Goal: Task Accomplishment & Management: Use online tool/utility

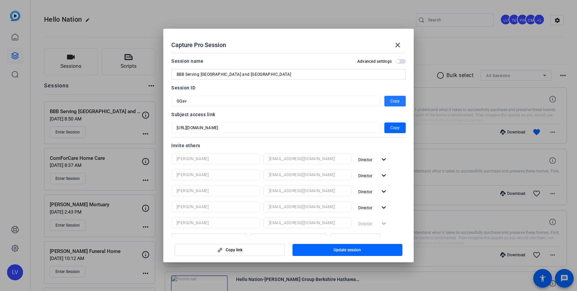
click at [396, 50] on span at bounding box center [398, 45] width 16 height 16
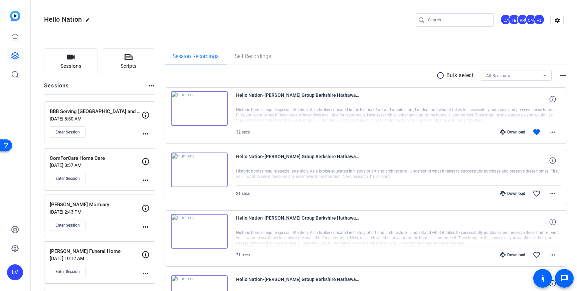
click at [455, 23] on input "Search" at bounding box center [458, 20] width 60 height 8
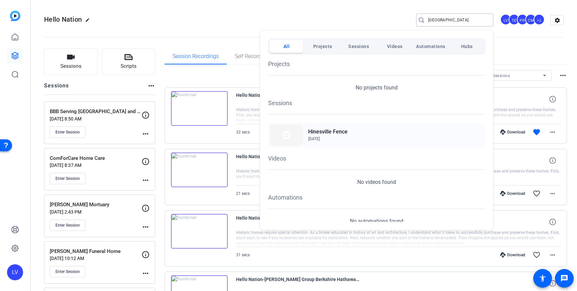
type input "hinesville"
click at [313, 141] on span "May 15, 2025" at bounding box center [327, 139] width 39 height 6
click at [152, 105] on div at bounding box center [288, 145] width 577 height 291
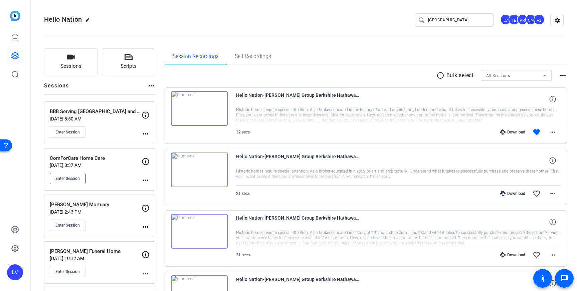
click at [75, 180] on span "Enter Session" at bounding box center [67, 178] width 24 height 5
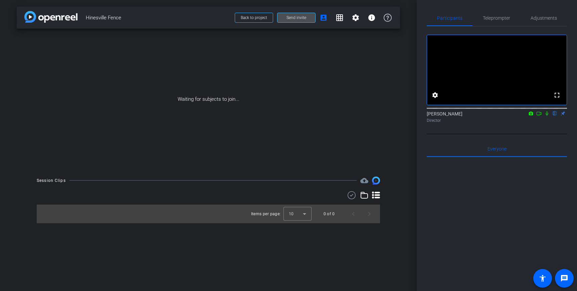
click at [301, 18] on span "Send invite" at bounding box center [297, 17] width 20 height 5
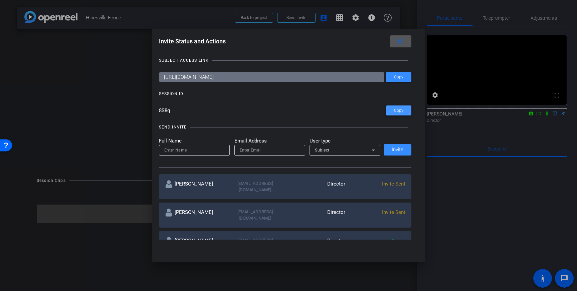
click at [401, 109] on span "Copy" at bounding box center [398, 110] width 9 height 5
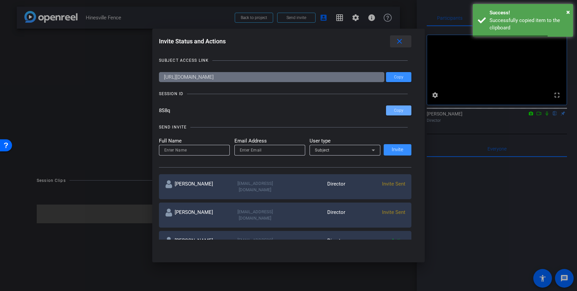
click at [394, 43] on span at bounding box center [400, 41] width 21 height 16
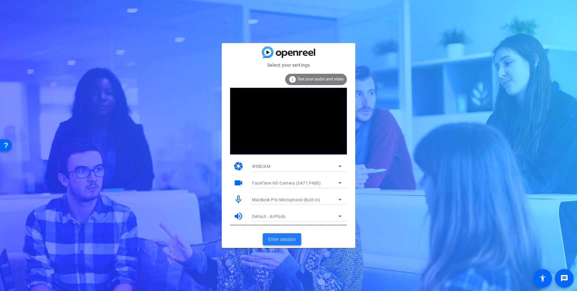
click at [280, 240] on span "Enter session" at bounding box center [282, 239] width 28 height 7
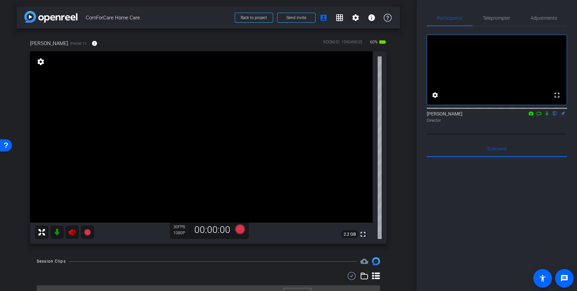
click at [72, 235] on icon at bounding box center [72, 232] width 7 height 7
click at [537, 16] on span "Adjustments" at bounding box center [544, 18] width 26 height 5
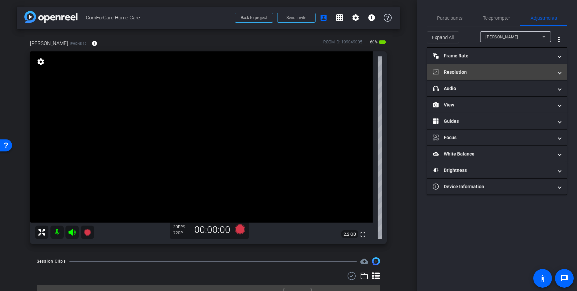
click at [530, 71] on mat-panel-title "Resolution" at bounding box center [493, 72] width 120 height 7
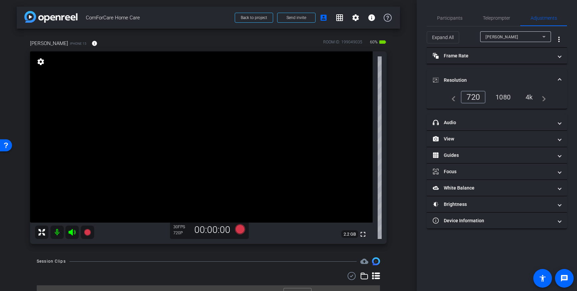
click at [530, 96] on div "4k" at bounding box center [529, 97] width 17 height 11
drag, startPoint x: 177, startPoint y: 120, endPoint x: 181, endPoint y: 122, distance: 4.8
click at [238, 232] on icon at bounding box center [240, 230] width 10 height 10
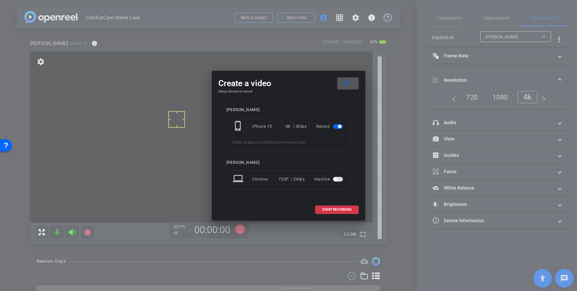
click at [340, 81] on span at bounding box center [347, 84] width 21 height 16
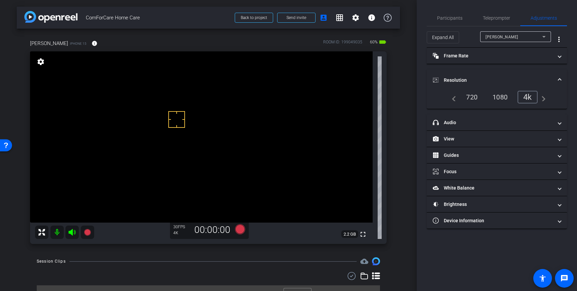
click at [501, 97] on div "1080" at bounding box center [500, 97] width 25 height 11
click at [497, 98] on div "1080" at bounding box center [501, 97] width 29 height 13
click at [241, 231] on icon at bounding box center [240, 230] width 10 height 10
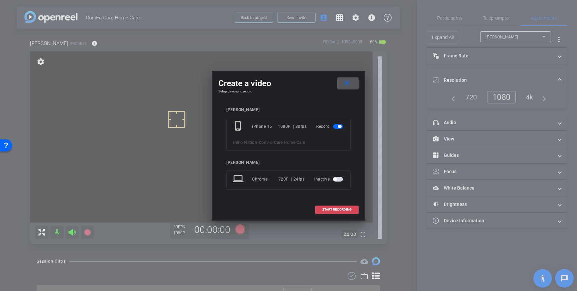
click at [331, 207] on span at bounding box center [337, 210] width 43 height 16
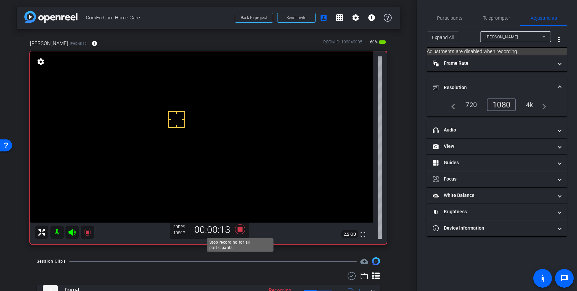
click at [239, 231] on icon at bounding box center [240, 230] width 10 height 10
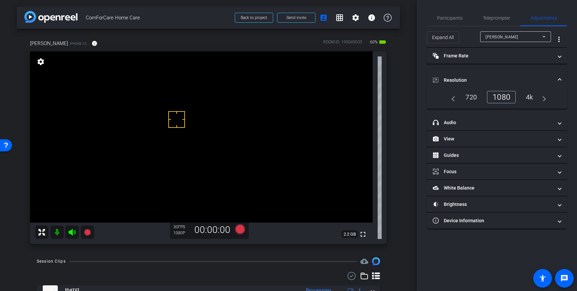
click at [530, 98] on div "4k" at bounding box center [529, 97] width 17 height 11
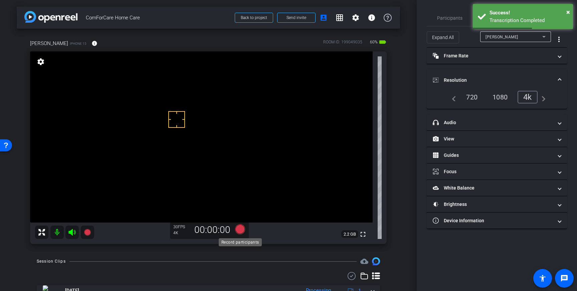
click at [241, 230] on icon at bounding box center [240, 230] width 10 height 10
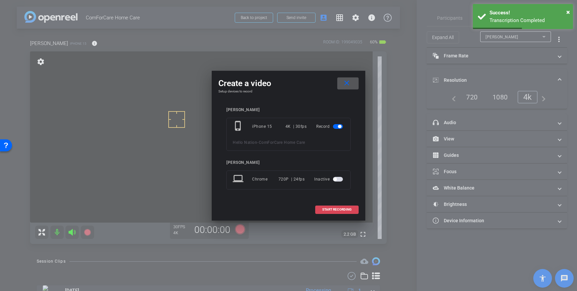
click at [332, 204] on span at bounding box center [337, 210] width 43 height 16
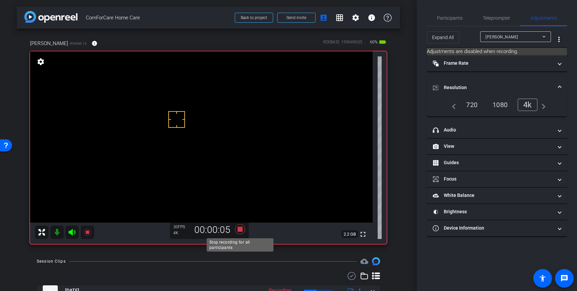
click at [239, 232] on icon at bounding box center [240, 230] width 10 height 10
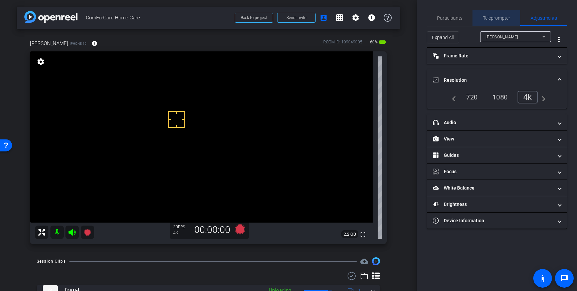
click at [496, 14] on span "Teleprompter" at bounding box center [496, 18] width 27 height 16
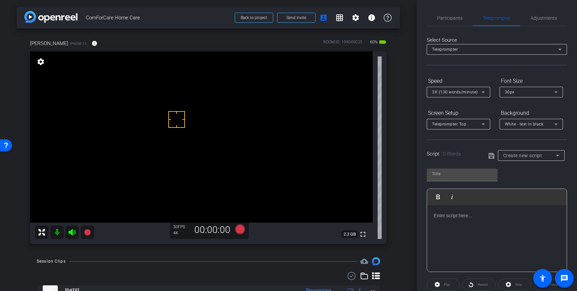
click at [488, 220] on div at bounding box center [497, 239] width 140 height 67
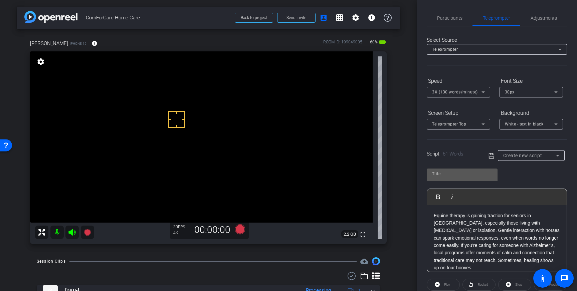
click at [456, 177] on input "text" at bounding box center [462, 174] width 60 height 8
type input "COmfor"
click at [490, 156] on icon at bounding box center [492, 156] width 6 height 8
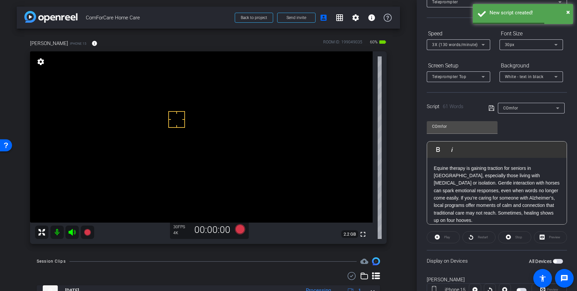
scroll to position [74, 0]
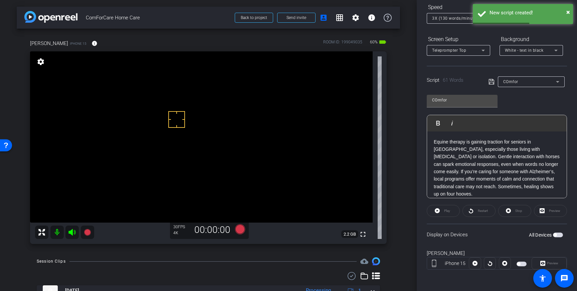
click at [561, 237] on span "button" at bounding box center [558, 235] width 10 height 5
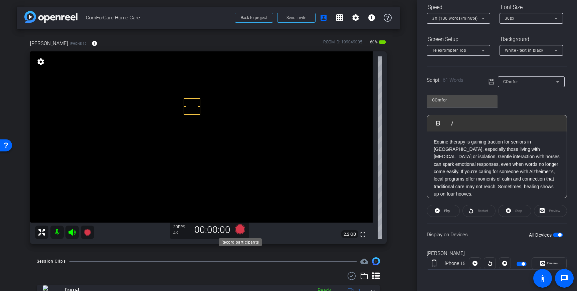
click at [240, 231] on icon at bounding box center [240, 230] width 10 height 10
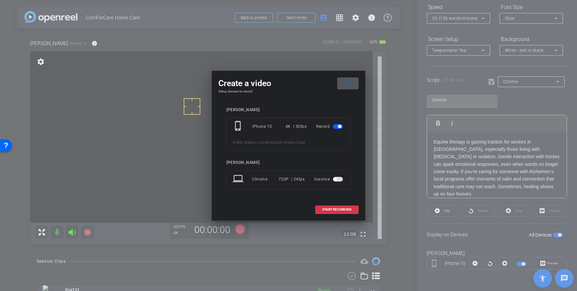
drag, startPoint x: 326, startPoint y: 210, endPoint x: 354, endPoint y: 197, distance: 30.8
click at [326, 210] on span "START RECORDING" at bounding box center [336, 209] width 29 height 3
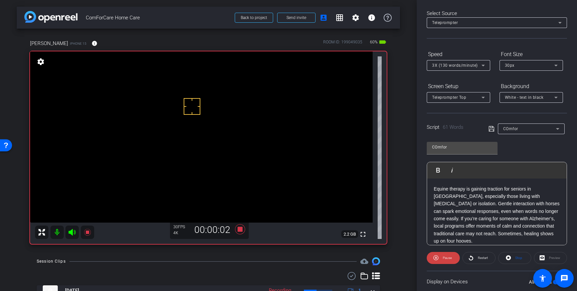
scroll to position [0, 0]
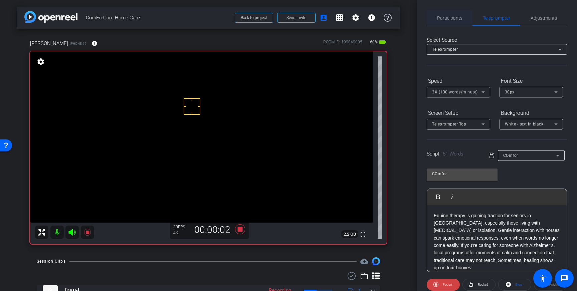
click at [451, 18] on span "Participants" at bounding box center [449, 18] width 25 height 5
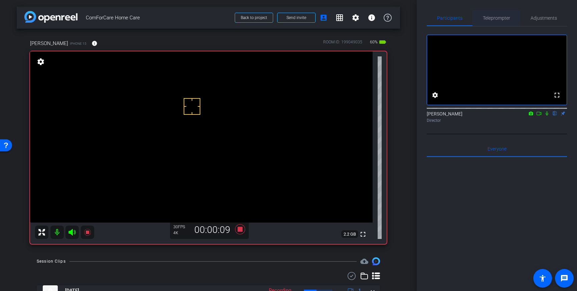
click at [503, 16] on span "Teleprompter" at bounding box center [496, 18] width 27 height 5
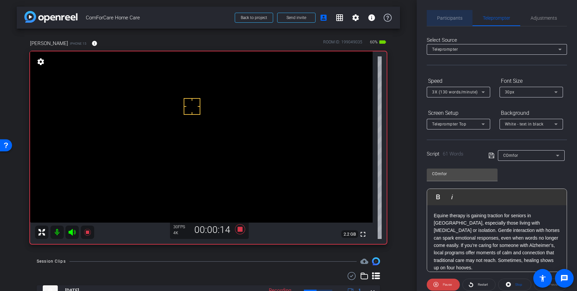
click at [445, 18] on span "Participants" at bounding box center [449, 18] width 25 height 5
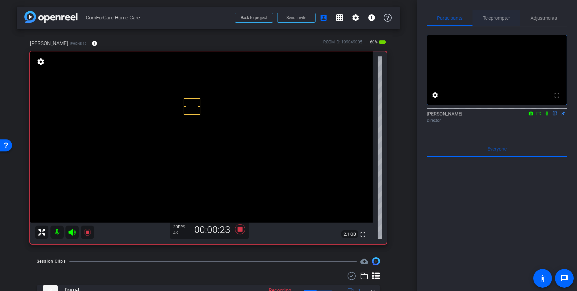
click at [500, 21] on span "Teleprompter" at bounding box center [496, 18] width 27 height 16
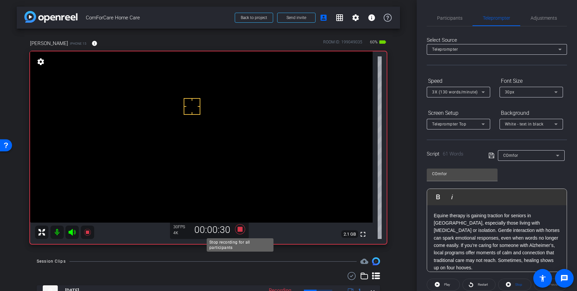
click at [242, 231] on icon at bounding box center [240, 230] width 10 height 10
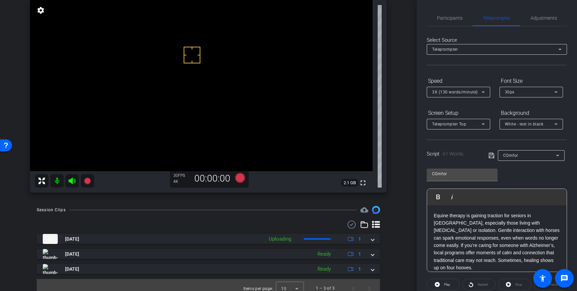
scroll to position [58, 0]
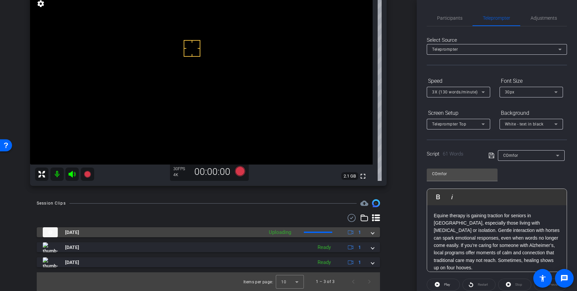
click at [373, 232] on span at bounding box center [373, 232] width 3 height 7
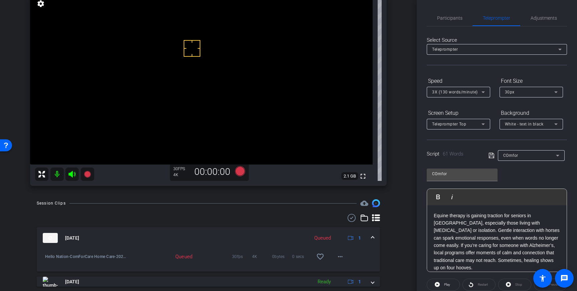
click at [374, 239] on span at bounding box center [373, 238] width 3 height 7
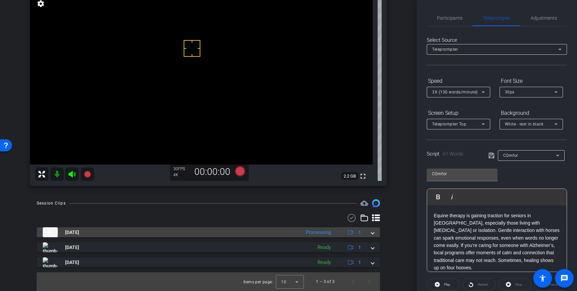
click at [373, 234] on span at bounding box center [373, 232] width 3 height 7
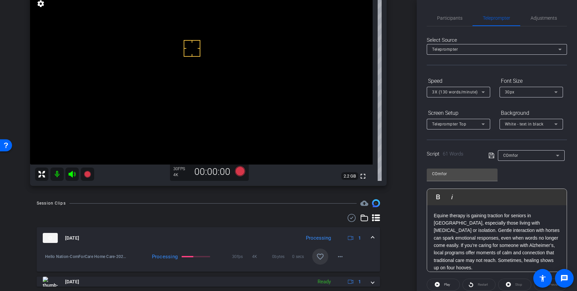
drag, startPoint x: 317, startPoint y: 254, endPoint x: 321, endPoint y: 254, distance: 4.7
click at [317, 254] on mat-icon "favorite_border" at bounding box center [320, 257] width 8 height 8
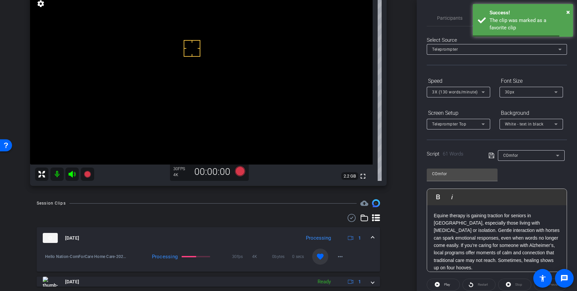
click at [372, 237] on span at bounding box center [373, 238] width 3 height 7
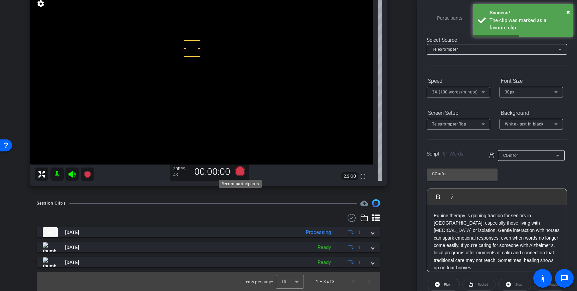
click at [241, 172] on icon at bounding box center [240, 171] width 10 height 10
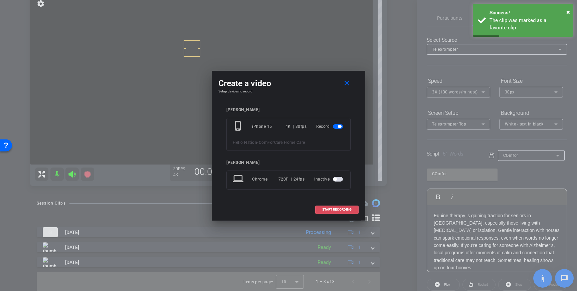
drag, startPoint x: 336, startPoint y: 209, endPoint x: 372, endPoint y: 187, distance: 41.9
click at [336, 209] on span "START RECORDING" at bounding box center [336, 209] width 29 height 3
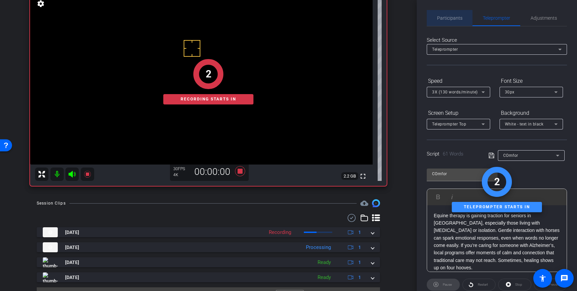
click at [448, 23] on span "Participants" at bounding box center [449, 18] width 25 height 16
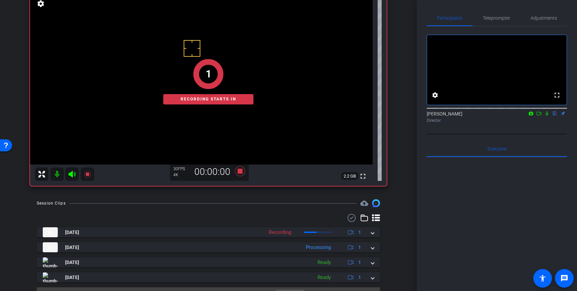
click at [547, 116] on icon at bounding box center [547, 113] width 5 height 5
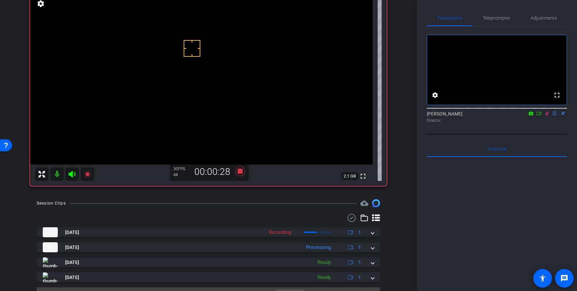
click at [547, 116] on icon at bounding box center [548, 114] width 4 height 4
click at [239, 170] on icon at bounding box center [240, 171] width 10 height 10
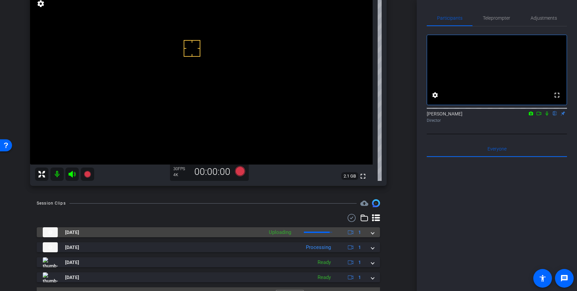
click at [370, 235] on div "Sep 18, 2025 Uploading 1" at bounding box center [207, 233] width 329 height 10
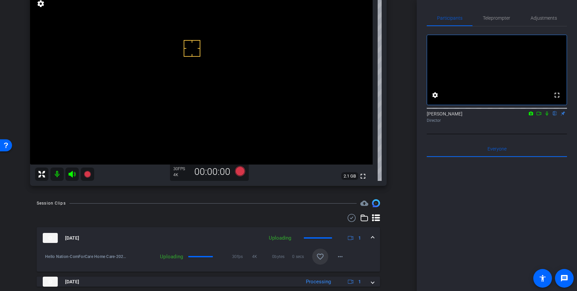
click at [321, 255] on mat-icon "favorite_border" at bounding box center [320, 257] width 8 height 8
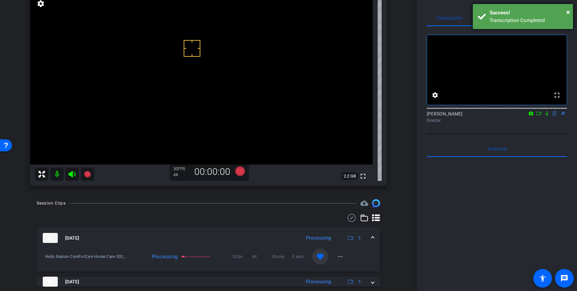
click at [499, 19] on div "Transcription Completed" at bounding box center [529, 21] width 79 height 8
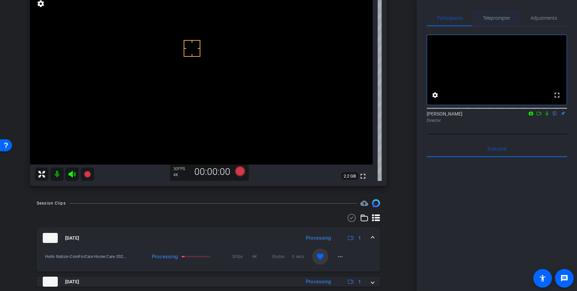
click at [499, 19] on span "Teleprompter" at bounding box center [496, 18] width 27 height 5
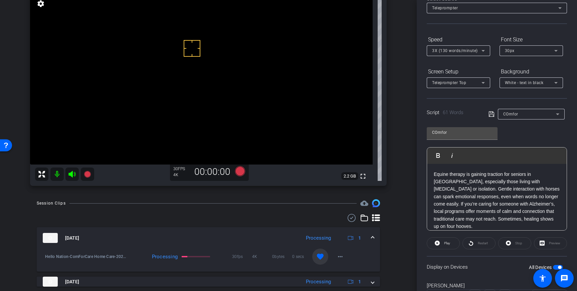
scroll to position [71, 0]
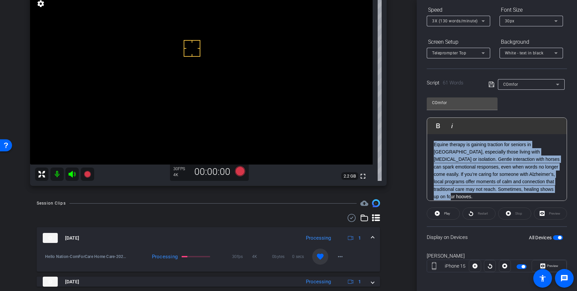
drag, startPoint x: 533, startPoint y: 189, endPoint x: 429, endPoint y: 145, distance: 113.0
click at [429, 145] on div "Equine therapy is gaining traction for seniors in South Indy, especially those …" at bounding box center [497, 170] width 140 height 73
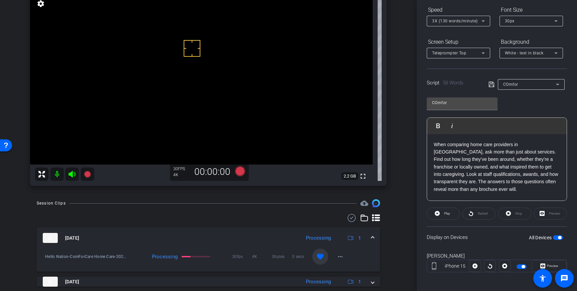
click at [492, 86] on icon at bounding box center [492, 85] width 6 height 8
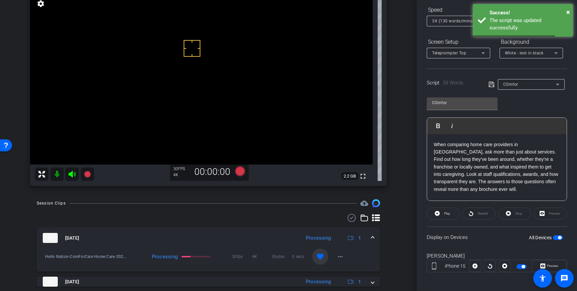
click at [555, 238] on span "button" at bounding box center [558, 238] width 10 height 5
click at [557, 237] on span "button" at bounding box center [555, 237] width 3 height 3
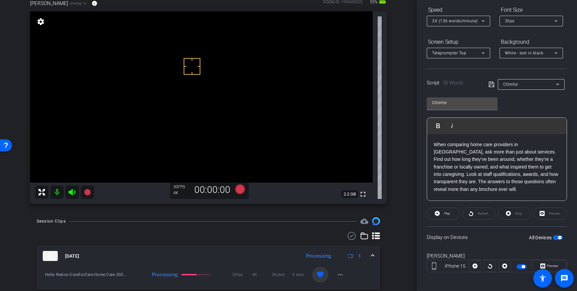
scroll to position [33, 0]
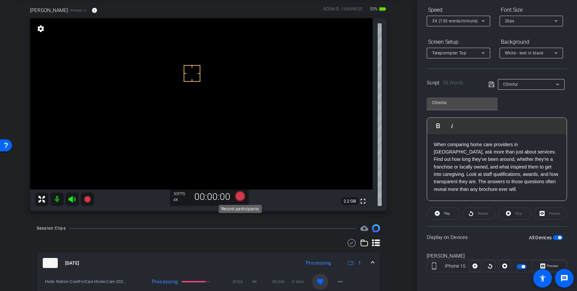
click at [241, 197] on icon at bounding box center [240, 196] width 10 height 10
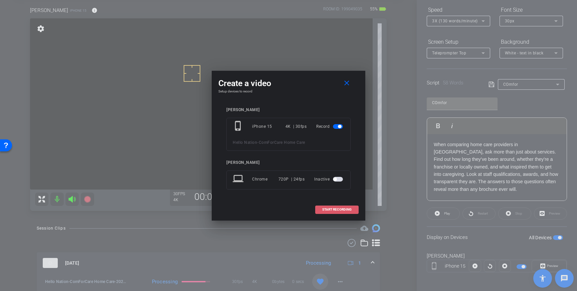
click at [344, 209] on span "START RECORDING" at bounding box center [336, 209] width 29 height 3
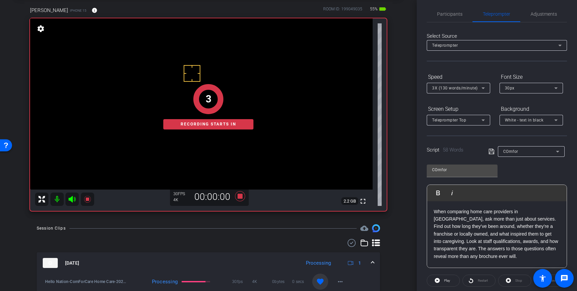
scroll to position [0, 0]
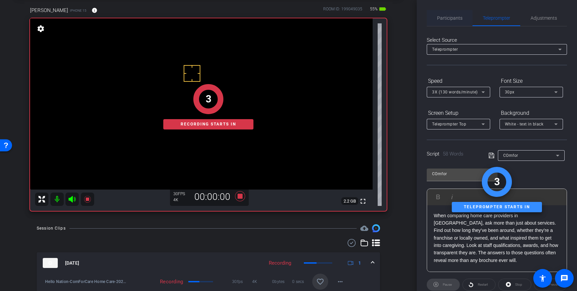
click at [438, 25] on span "Participants" at bounding box center [449, 18] width 25 height 16
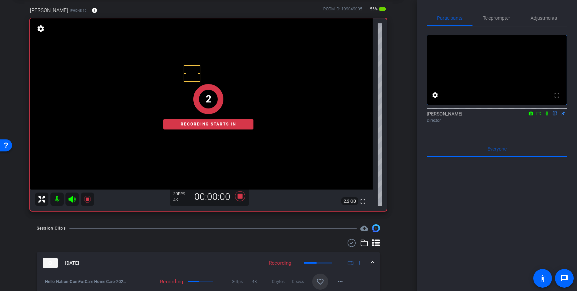
click at [546, 116] on icon at bounding box center [547, 113] width 5 height 5
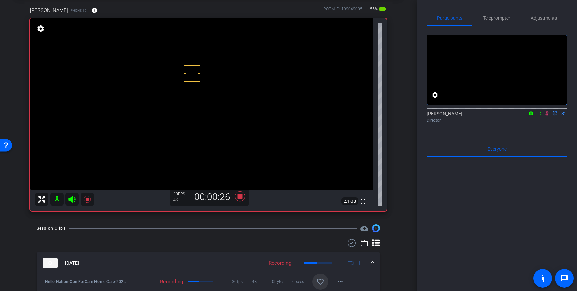
click at [547, 116] on icon at bounding box center [547, 113] width 5 height 5
click at [240, 196] on icon at bounding box center [240, 196] width 10 height 10
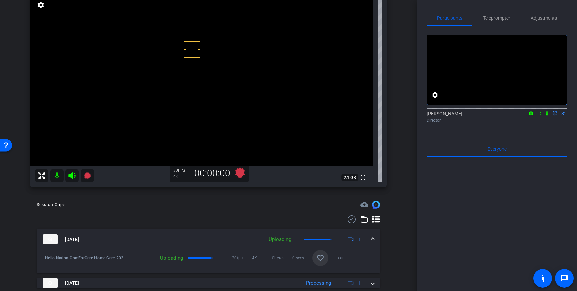
scroll to position [69, 0]
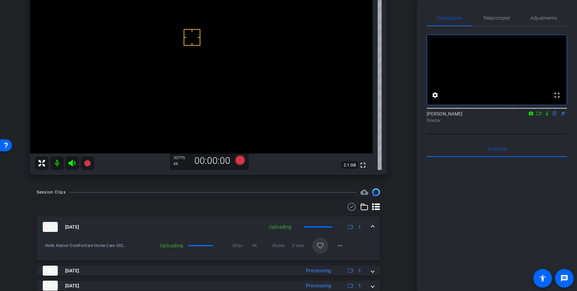
click at [321, 245] on mat-icon "favorite_border" at bounding box center [320, 246] width 8 height 8
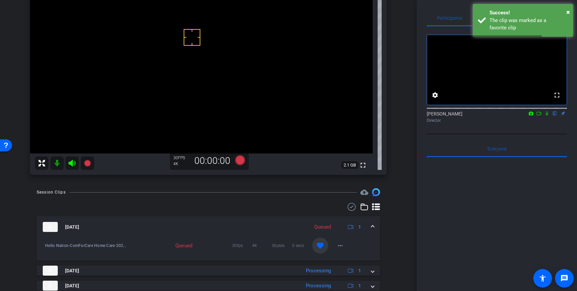
click at [376, 228] on mat-expansion-panel-header "Sep 18, 2025 Queued 1" at bounding box center [209, 227] width 344 height 21
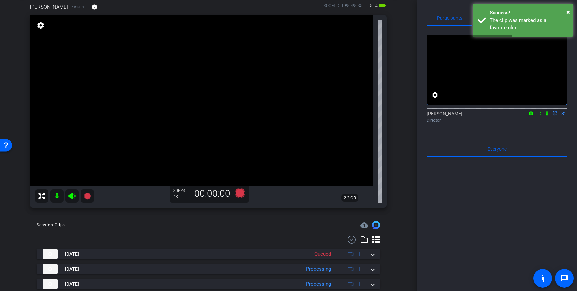
scroll to position [34, 0]
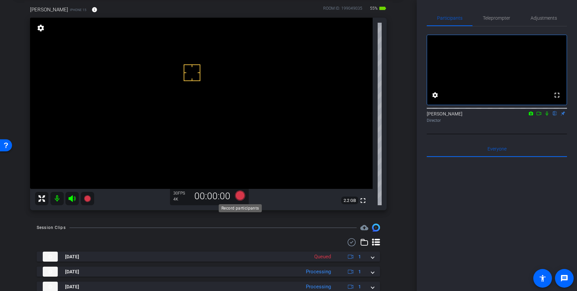
click at [239, 194] on icon at bounding box center [240, 196] width 10 height 10
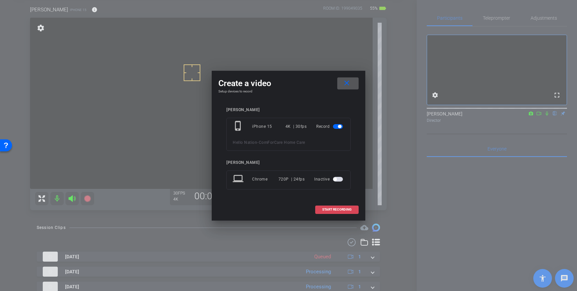
click at [330, 208] on span at bounding box center [337, 210] width 43 height 16
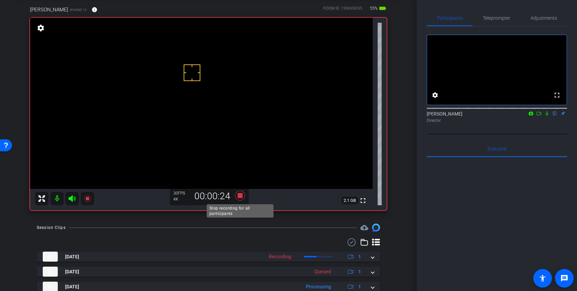
click at [240, 198] on icon at bounding box center [240, 196] width 16 height 12
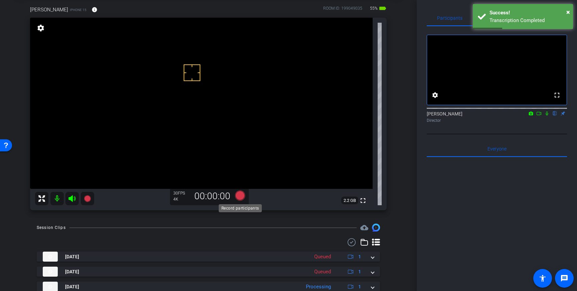
click at [242, 199] on icon at bounding box center [240, 196] width 10 height 10
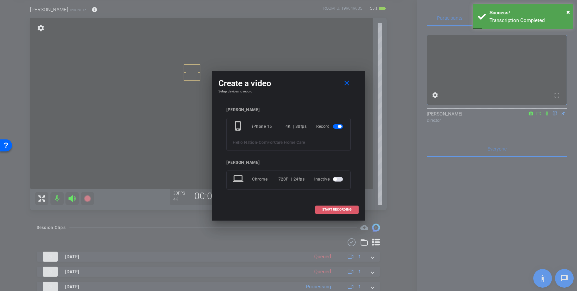
click at [330, 208] on span "START RECORDING" at bounding box center [336, 209] width 29 height 3
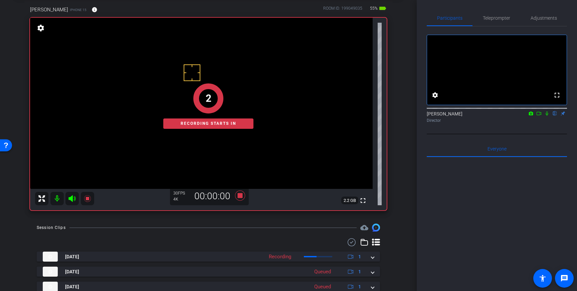
click at [549, 116] on icon at bounding box center [547, 113] width 5 height 5
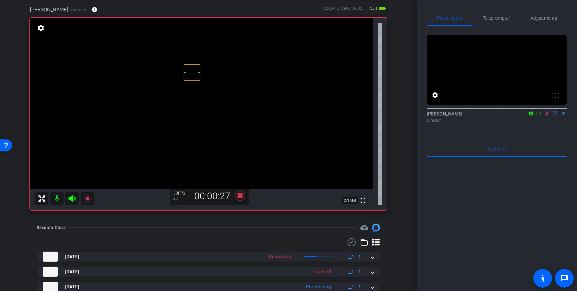
click at [547, 116] on icon at bounding box center [548, 114] width 4 height 4
click at [241, 198] on icon at bounding box center [240, 196] width 16 height 12
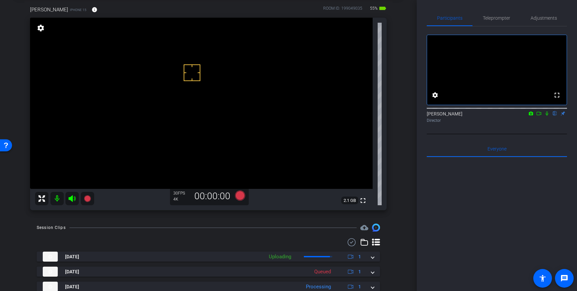
scroll to position [82, 0]
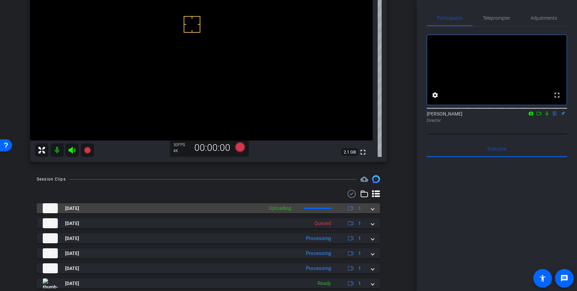
click at [378, 209] on mat-expansion-panel-header "Sep 18, 2025 Uploading 1" at bounding box center [209, 208] width 344 height 10
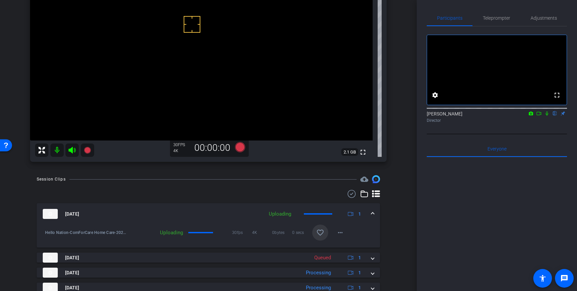
click at [318, 237] on span at bounding box center [320, 233] width 16 height 16
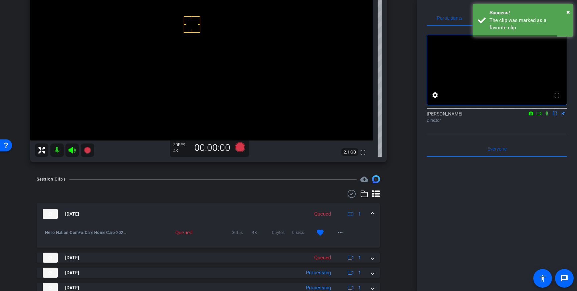
click at [373, 212] on span at bounding box center [373, 214] width 3 height 7
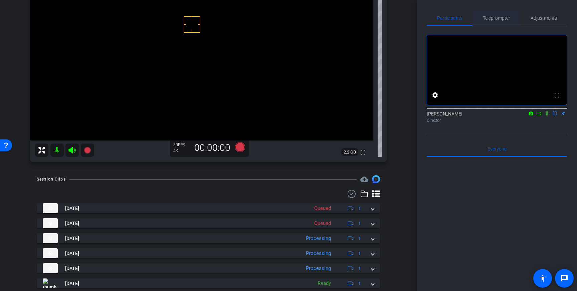
click at [495, 23] on span "Teleprompter" at bounding box center [496, 18] width 27 height 16
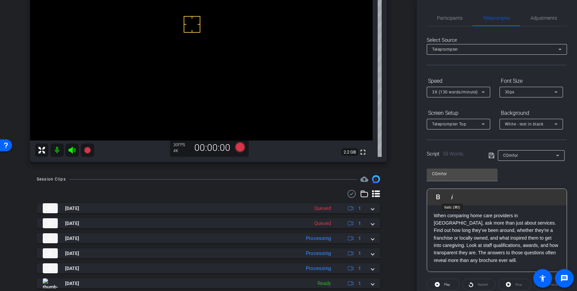
scroll to position [74, 0]
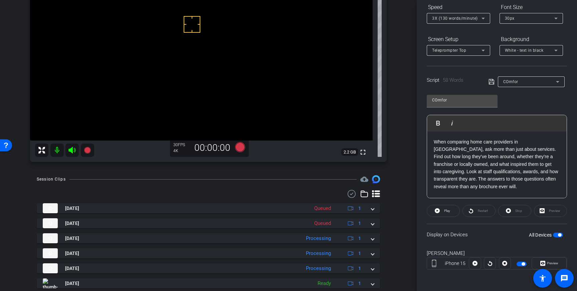
drag, startPoint x: 557, startPoint y: 235, endPoint x: 553, endPoint y: 237, distance: 4.2
click at [557, 236] on span "button" at bounding box center [558, 235] width 10 height 5
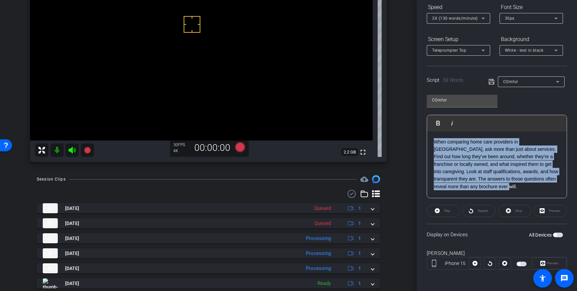
drag, startPoint x: 482, startPoint y: 190, endPoint x: 434, endPoint y: 143, distance: 66.6
click at [434, 143] on p "When comparing home care providers in Indianapolis, ask more than just about se…" at bounding box center [497, 164] width 126 height 52
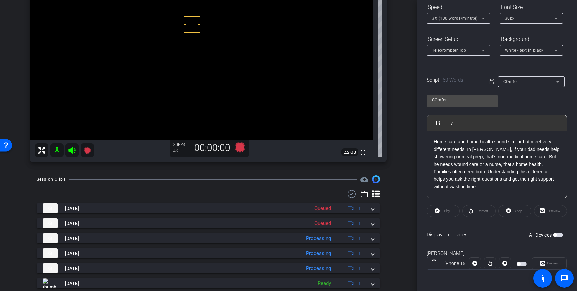
click at [493, 82] on icon at bounding box center [492, 82] width 6 height 8
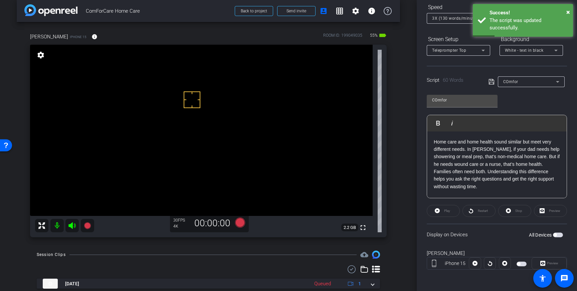
scroll to position [7, 0]
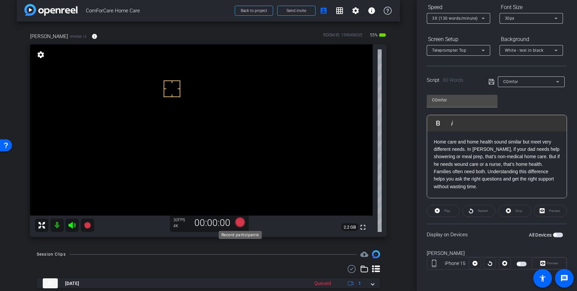
click at [241, 221] on icon at bounding box center [240, 223] width 10 height 10
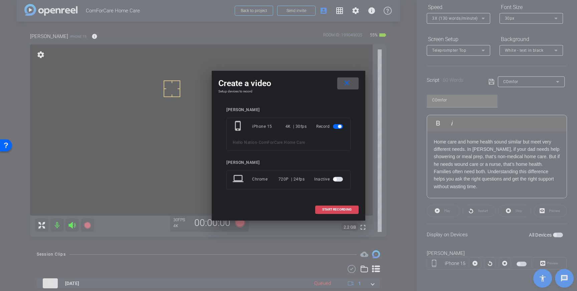
click at [336, 209] on span "START RECORDING" at bounding box center [336, 209] width 29 height 3
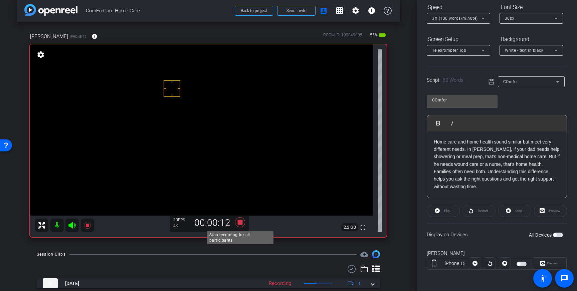
click at [238, 223] on icon at bounding box center [240, 223] width 10 height 10
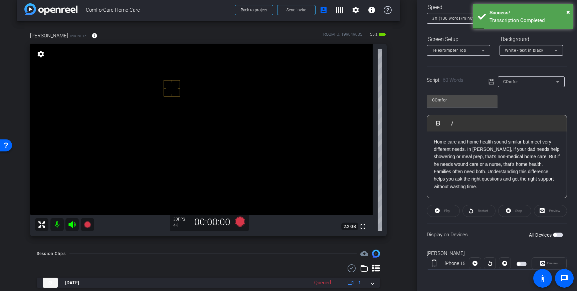
scroll to position [21, 0]
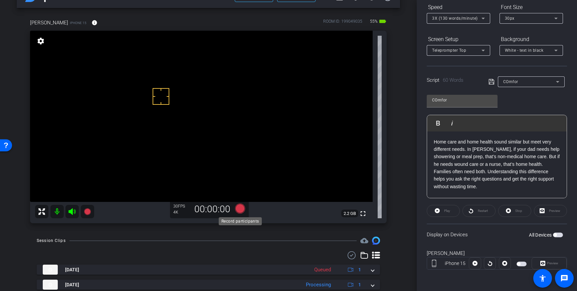
click at [240, 208] on icon at bounding box center [240, 209] width 10 height 10
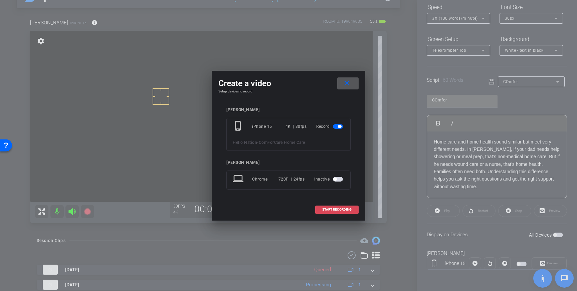
click at [331, 208] on span "START RECORDING" at bounding box center [336, 209] width 29 height 3
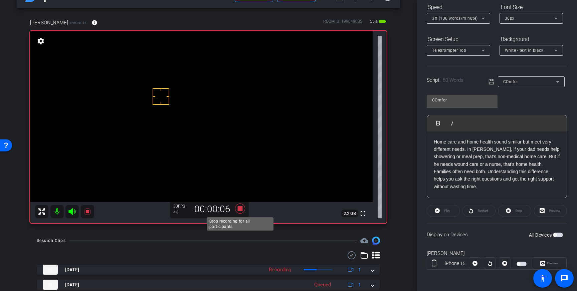
click at [239, 208] on icon at bounding box center [240, 209] width 10 height 10
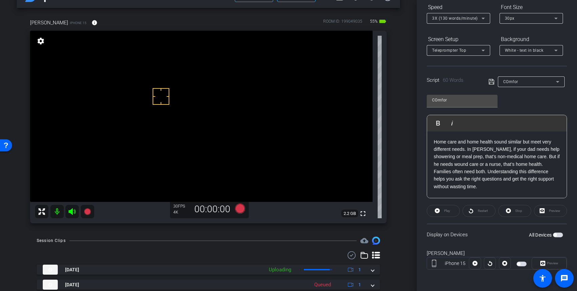
click at [558, 235] on span "button" at bounding box center [558, 235] width 10 height 5
click at [240, 208] on icon at bounding box center [240, 209] width 10 height 10
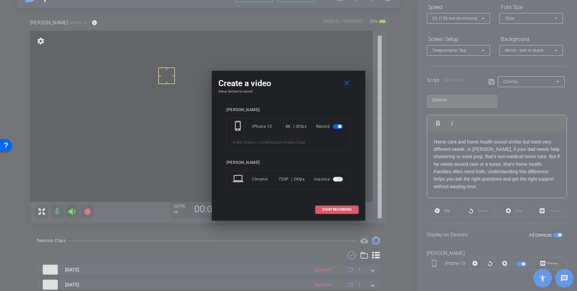
click at [331, 212] on span at bounding box center [337, 210] width 43 height 16
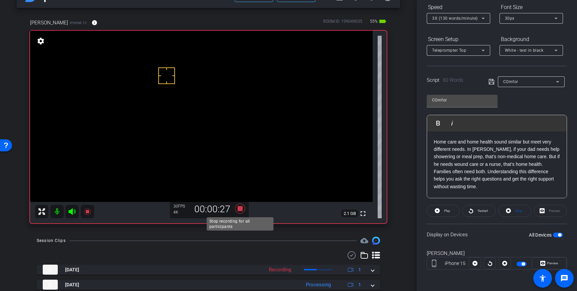
click at [243, 211] on icon at bounding box center [240, 209] width 10 height 10
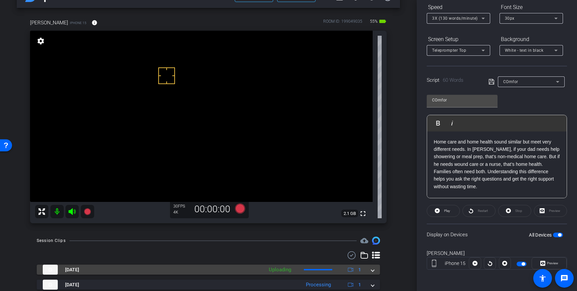
click at [375, 273] on mat-expansion-panel-header "[DATE] Uploading 1" at bounding box center [209, 270] width 344 height 10
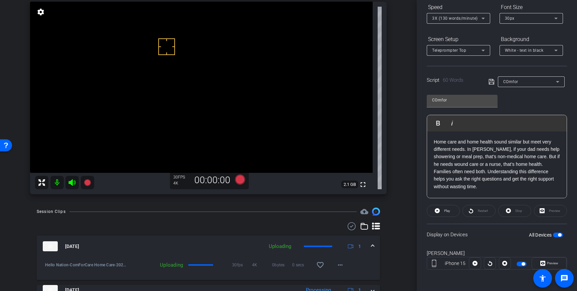
scroll to position [52, 0]
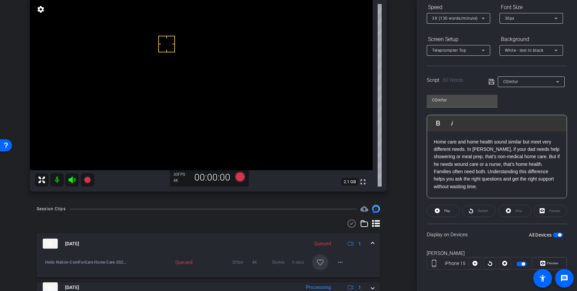
click at [323, 261] on mat-icon "favorite_border" at bounding box center [320, 263] width 8 height 8
click at [241, 177] on icon at bounding box center [240, 177] width 10 height 10
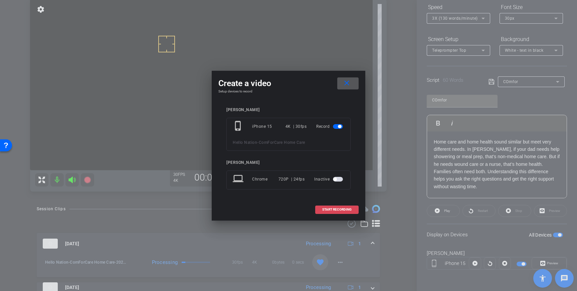
click at [321, 211] on span at bounding box center [337, 210] width 43 height 16
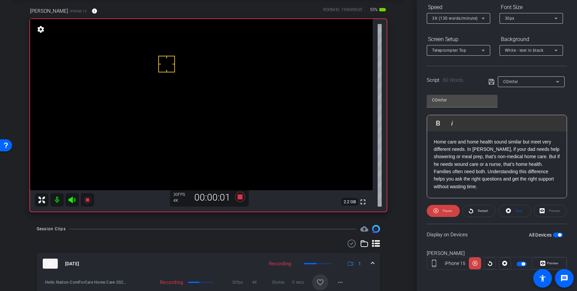
scroll to position [32, 0]
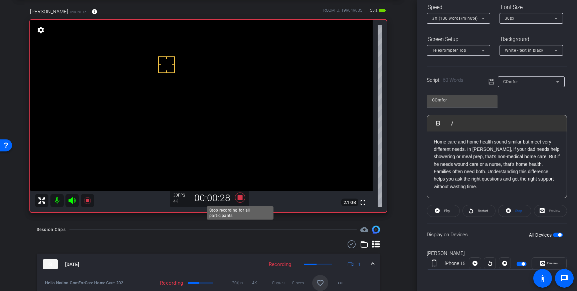
click at [240, 198] on icon at bounding box center [240, 198] width 10 height 10
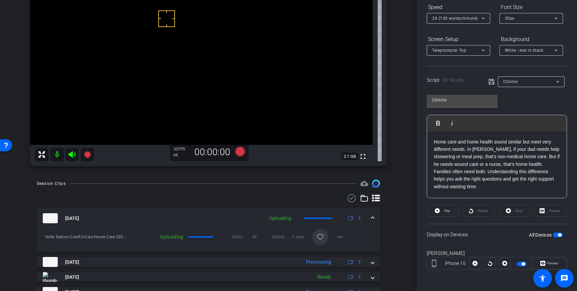
scroll to position [79, 0]
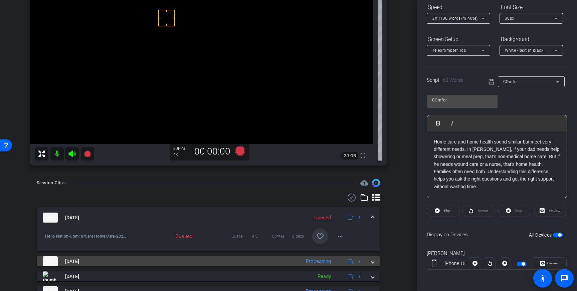
click at [371, 263] on div "Sep 18, 2025 Processing 1" at bounding box center [207, 262] width 329 height 10
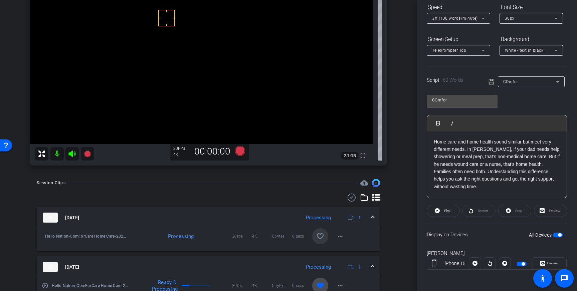
click at [321, 282] on mat-icon "favorite" at bounding box center [320, 286] width 8 height 8
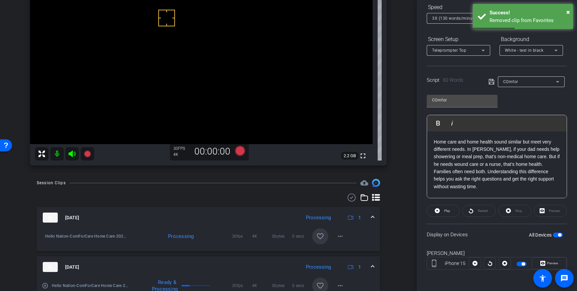
click at [320, 234] on mat-icon "favorite_border" at bounding box center [320, 237] width 8 height 8
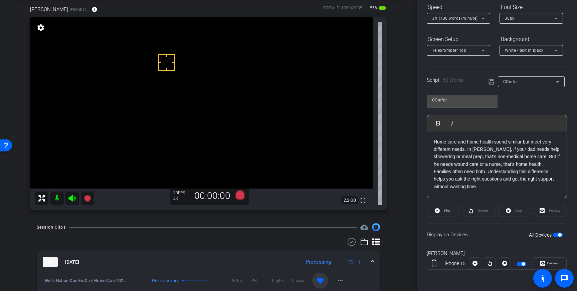
scroll to position [33, 0]
drag, startPoint x: 187, startPoint y: 92, endPoint x: 184, endPoint y: 82, distance: 11.2
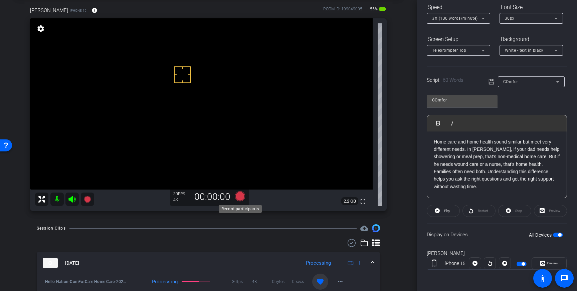
click at [240, 197] on icon at bounding box center [240, 196] width 10 height 10
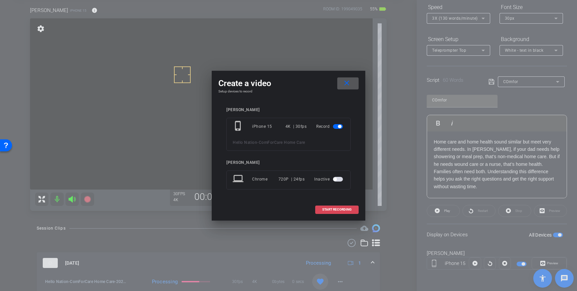
click at [339, 211] on span "START RECORDING" at bounding box center [336, 209] width 29 height 3
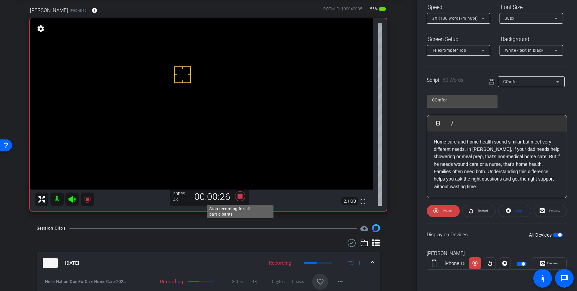
click at [241, 198] on icon at bounding box center [240, 196] width 10 height 10
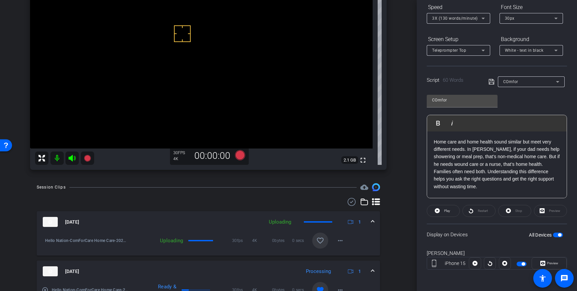
scroll to position [75, 0]
click at [322, 241] on mat-icon "favorite_border" at bounding box center [320, 240] width 8 height 8
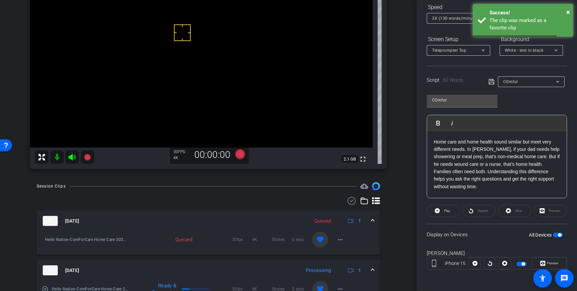
click at [375, 220] on mat-expansion-panel-header "Sep 18, 2025 Queued 1" at bounding box center [209, 221] width 344 height 21
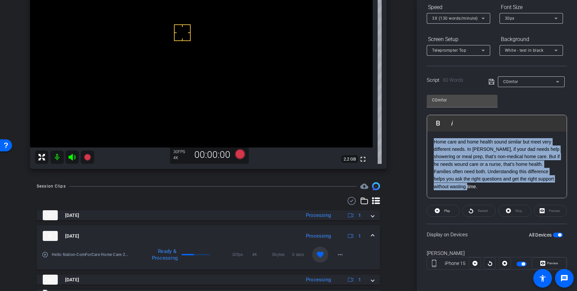
drag, startPoint x: 478, startPoint y: 187, endPoint x: 435, endPoint y: 142, distance: 63.1
click at [435, 142] on p "Home care and home health sound similar but meet very different needs. In Frank…" at bounding box center [497, 164] width 126 height 52
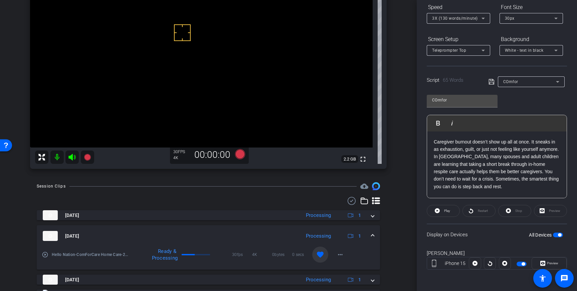
click at [491, 83] on icon at bounding box center [492, 82] width 6 height 8
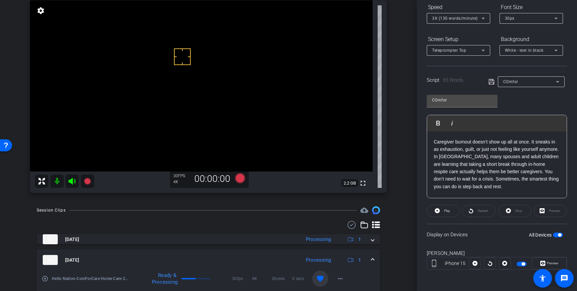
scroll to position [53, 0]
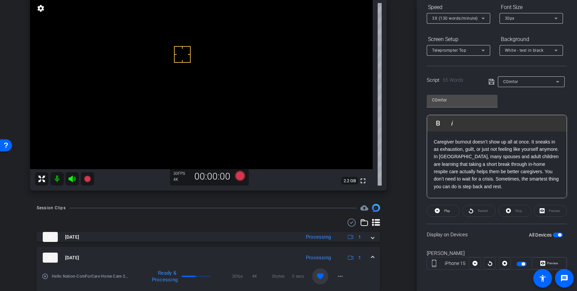
click at [558, 232] on div "All Devices" at bounding box center [546, 235] width 34 height 7
click at [559, 235] on span "button" at bounding box center [559, 235] width 3 height 3
click at [559, 236] on span "button" at bounding box center [558, 235] width 10 height 5
click at [493, 84] on icon at bounding box center [491, 81] width 5 height 5
click at [241, 179] on icon at bounding box center [240, 176] width 10 height 10
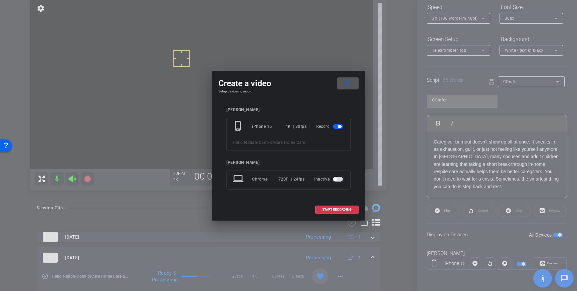
drag, startPoint x: 331, startPoint y: 207, endPoint x: 371, endPoint y: 165, distance: 57.4
click at [331, 207] on span at bounding box center [337, 210] width 43 height 16
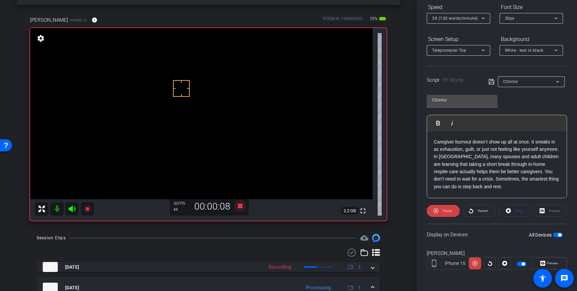
scroll to position [23, 0]
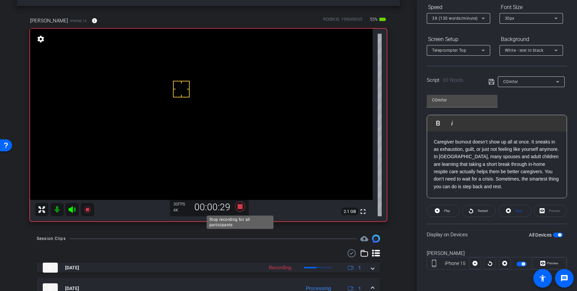
click at [241, 209] on icon at bounding box center [240, 207] width 10 height 10
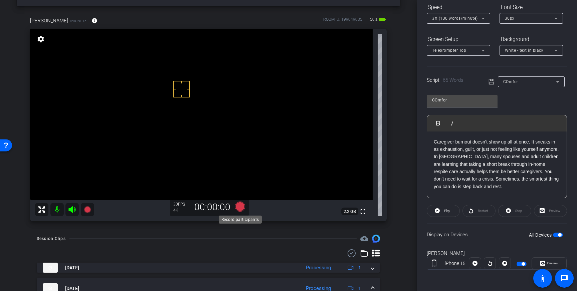
click at [241, 208] on icon at bounding box center [240, 207] width 10 height 10
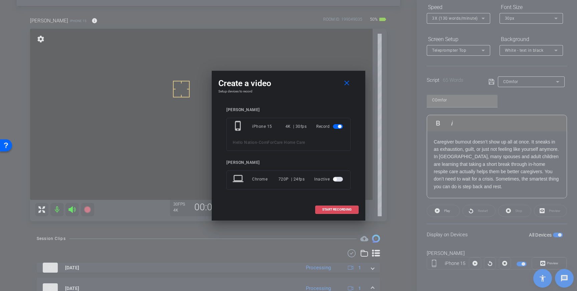
drag, startPoint x: 326, startPoint y: 211, endPoint x: 412, endPoint y: 171, distance: 94.8
click at [326, 211] on span "START RECORDING" at bounding box center [336, 209] width 29 height 3
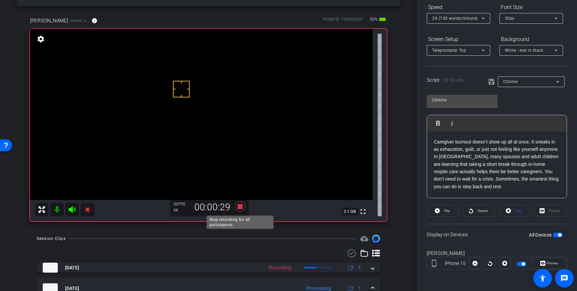
click at [241, 209] on icon at bounding box center [240, 207] width 10 height 10
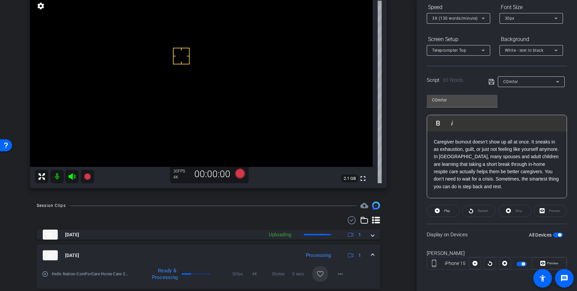
scroll to position [57, 0]
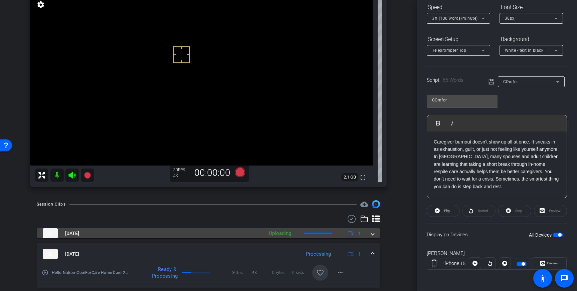
drag, startPoint x: 375, startPoint y: 233, endPoint x: 359, endPoint y: 248, distance: 22.0
click at [375, 233] on mat-expansion-panel-header "Sep 18, 2025 Uploading 1" at bounding box center [209, 234] width 344 height 10
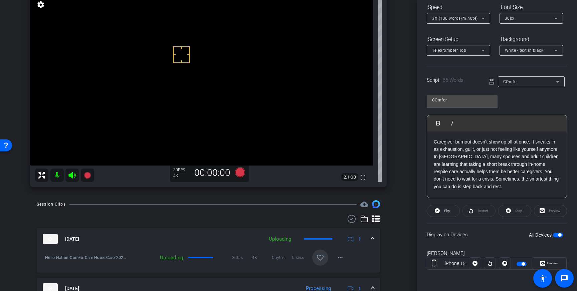
click at [324, 259] on mat-icon "favorite_border" at bounding box center [320, 258] width 8 height 8
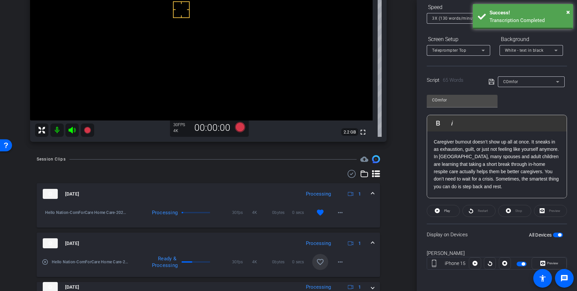
scroll to position [106, 0]
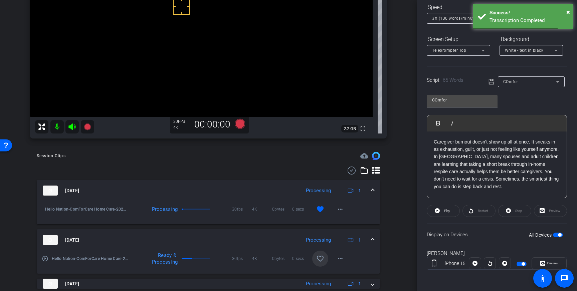
click at [375, 237] on mat-expansion-panel-header "Sep 18, 2025 Processing 1" at bounding box center [209, 240] width 344 height 21
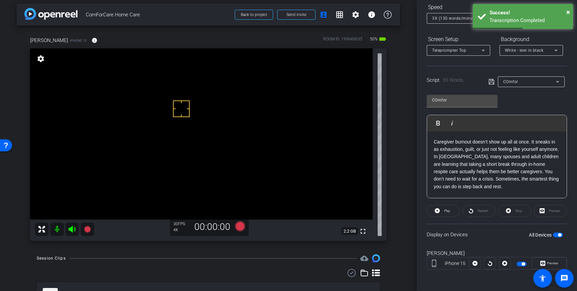
scroll to position [0, 0]
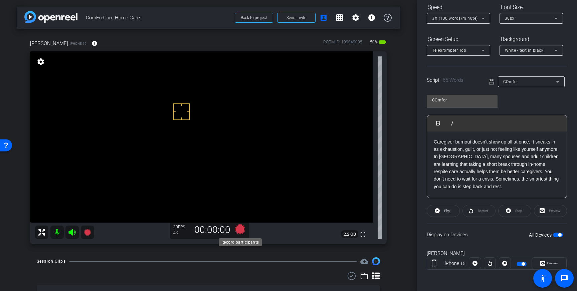
click at [241, 231] on icon at bounding box center [240, 230] width 10 height 10
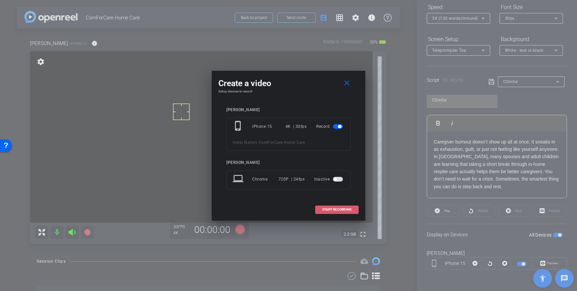
click at [339, 210] on span "START RECORDING" at bounding box center [336, 209] width 29 height 3
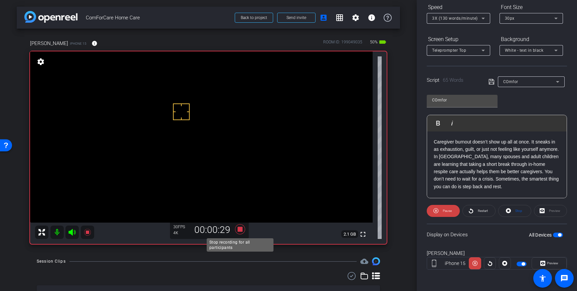
click at [241, 231] on icon at bounding box center [240, 230] width 10 height 10
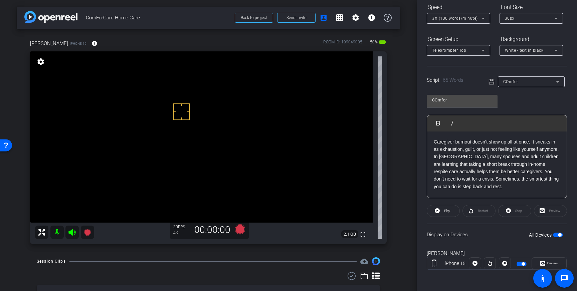
scroll to position [54, 0]
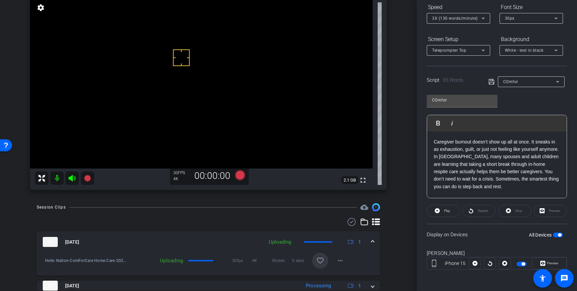
click at [321, 260] on mat-icon "favorite_border" at bounding box center [320, 261] width 8 height 8
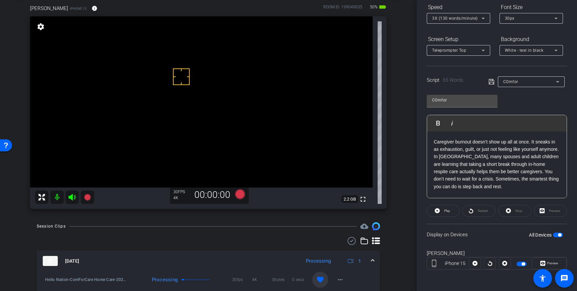
scroll to position [30, 0]
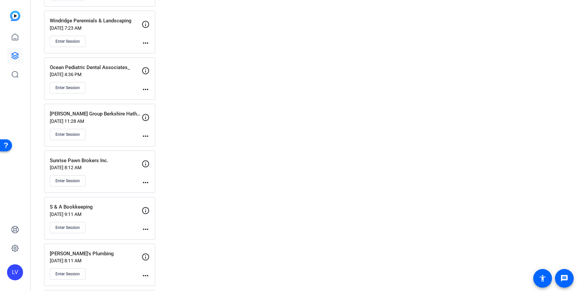
scroll to position [1865, 0]
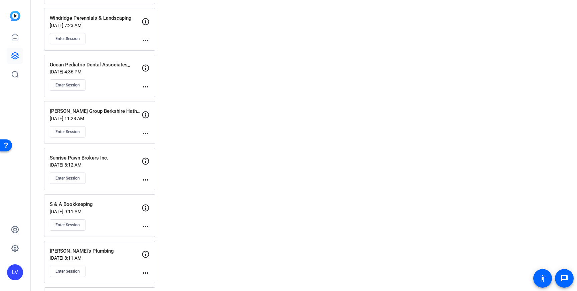
click at [113, 137] on div "Enter Session" at bounding box center [96, 131] width 92 height 11
click at [123, 122] on div "[PERSON_NAME] Group Berkshire Hathaway Chicago [DATE] 11:28 AM Enter Session" at bounding box center [96, 123] width 92 height 30
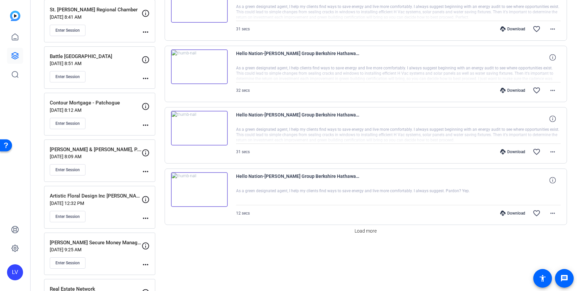
scroll to position [476, 0]
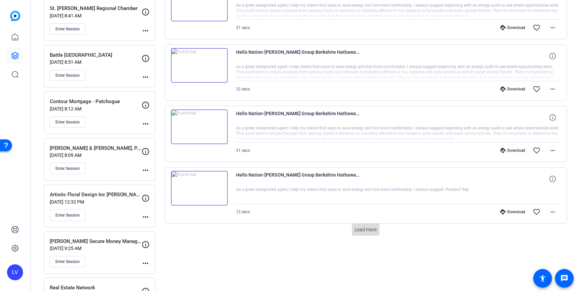
click at [370, 230] on span "Load more" at bounding box center [366, 230] width 22 height 7
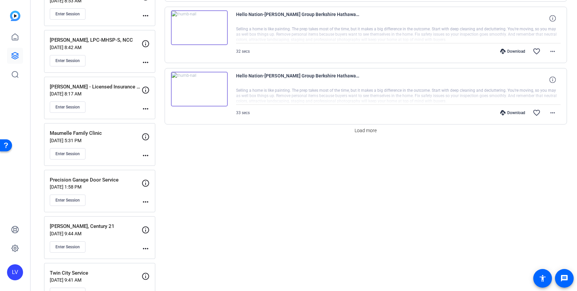
scroll to position [1188, 0]
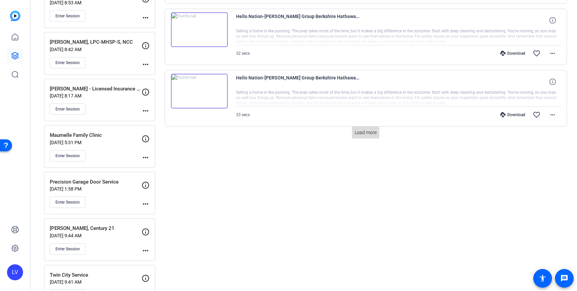
click at [371, 135] on span "Load more" at bounding box center [366, 132] width 22 height 7
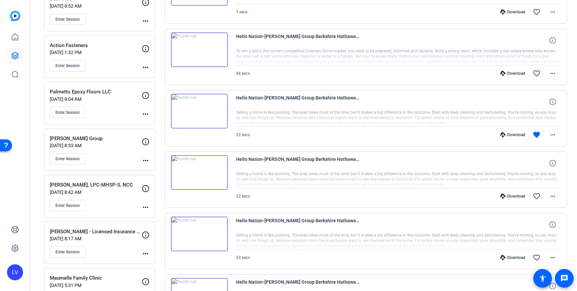
scroll to position [1051, 0]
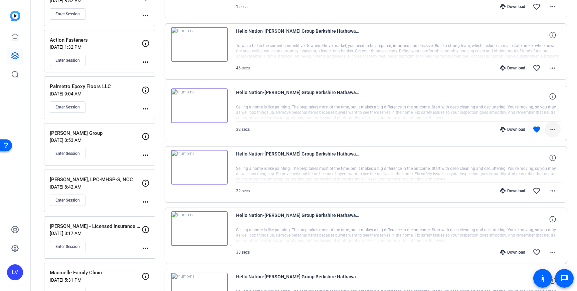
click at [551, 133] on mat-icon "more_horiz" at bounding box center [553, 130] width 8 height 8
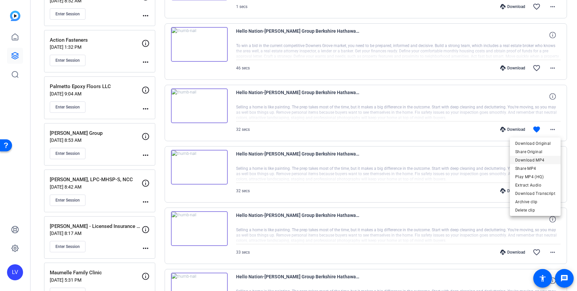
click at [537, 161] on span "Download MP4" at bounding box center [536, 160] width 40 height 8
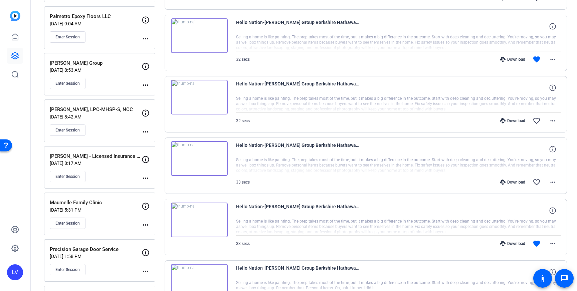
scroll to position [1123, 0]
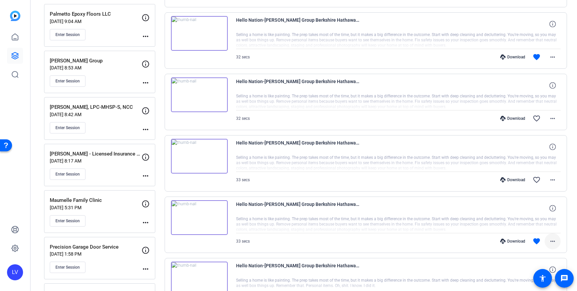
click at [555, 245] on mat-icon "more_horiz" at bounding box center [553, 242] width 8 height 8
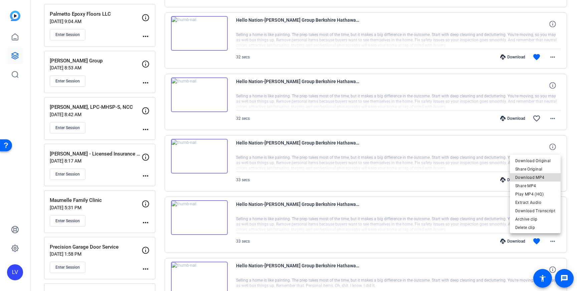
click at [540, 178] on span "Download MP4" at bounding box center [536, 178] width 40 height 8
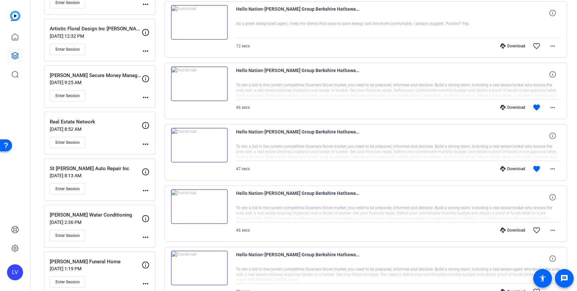
scroll to position [646, 0]
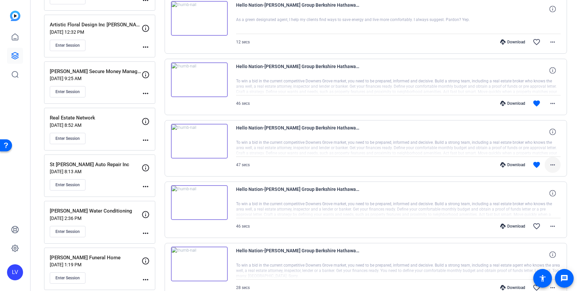
click at [556, 160] on span at bounding box center [553, 165] width 16 height 16
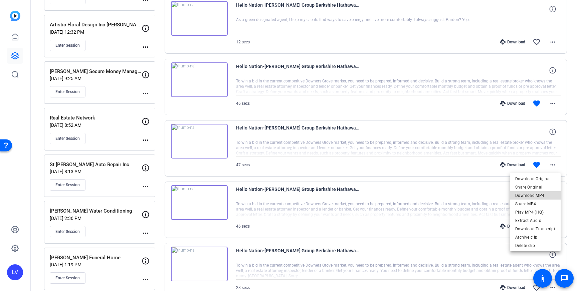
click at [546, 195] on span "Download MP4" at bounding box center [536, 196] width 40 height 8
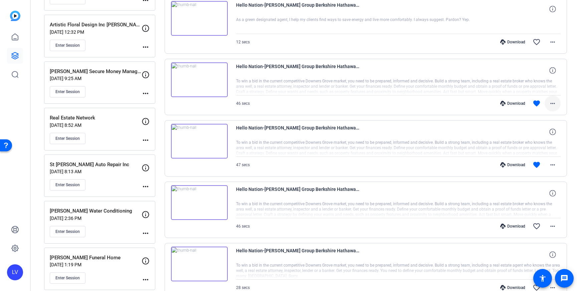
click at [554, 103] on mat-icon "more_horiz" at bounding box center [553, 104] width 8 height 8
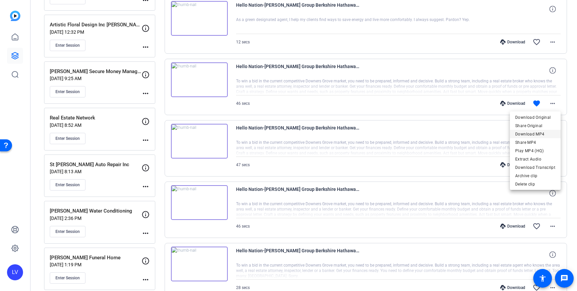
click at [547, 132] on span "Download MP4" at bounding box center [536, 134] width 40 height 8
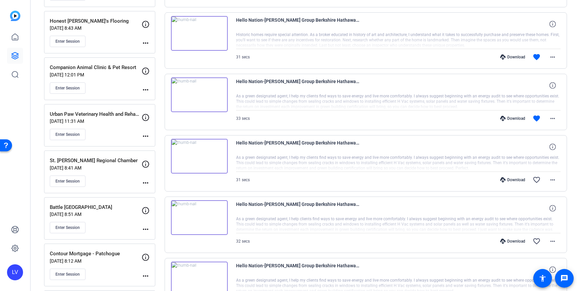
scroll to position [325, 0]
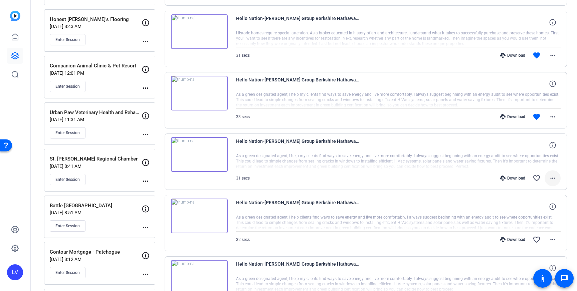
click at [558, 177] on span at bounding box center [553, 178] width 16 height 16
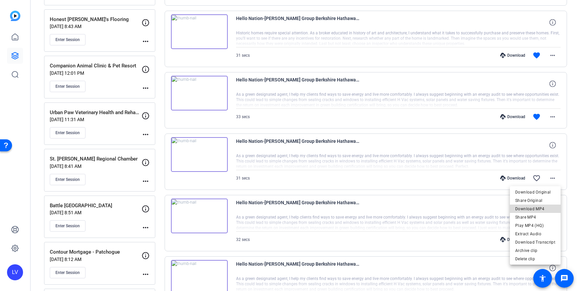
click at [546, 210] on span "Download MP4" at bounding box center [536, 209] width 40 height 8
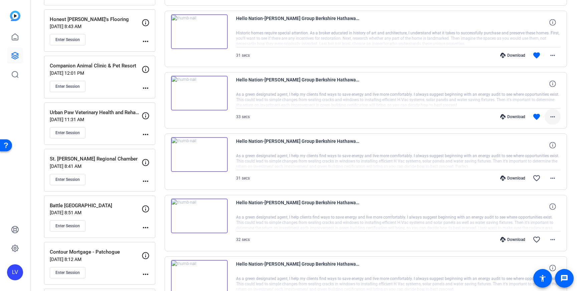
click at [552, 118] on mat-icon "more_horiz" at bounding box center [553, 117] width 8 height 8
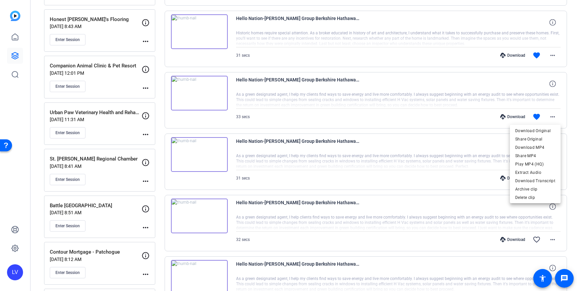
click at [550, 146] on span "Download MP4" at bounding box center [536, 148] width 40 height 8
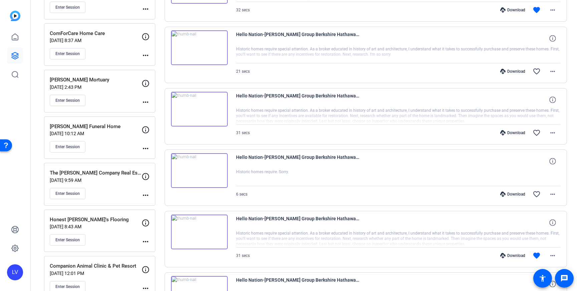
scroll to position [126, 0]
click at [554, 256] on mat-icon "more_horiz" at bounding box center [553, 255] width 8 height 8
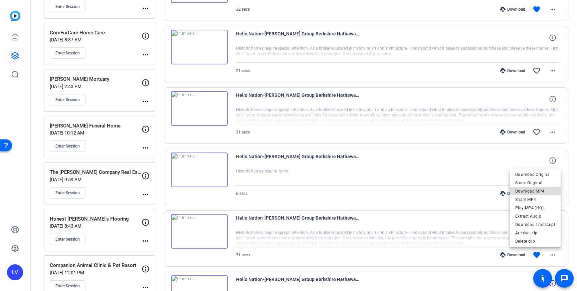
click at [540, 192] on span "Download MP4" at bounding box center [536, 191] width 40 height 8
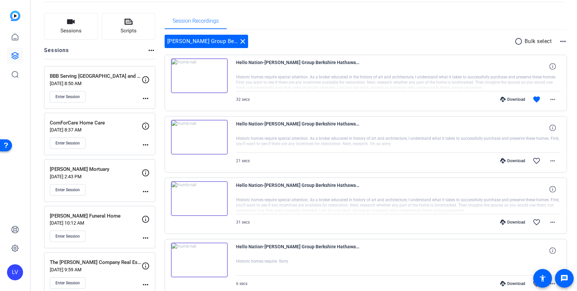
scroll to position [0, 0]
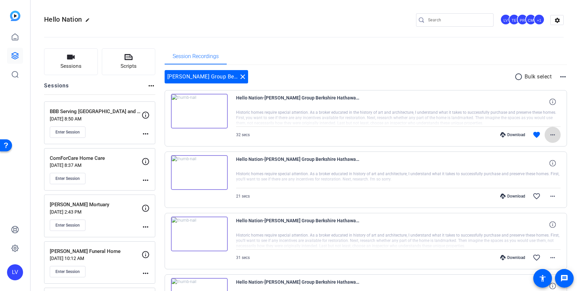
click at [556, 134] on mat-icon "more_horiz" at bounding box center [553, 135] width 8 height 8
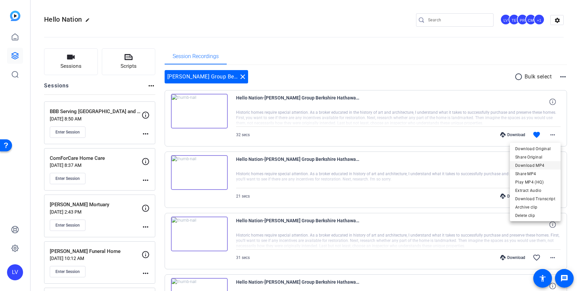
click at [541, 163] on span "Download MP4" at bounding box center [536, 166] width 40 height 8
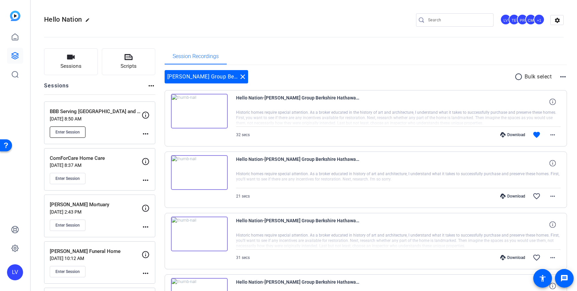
click at [79, 132] on span "Enter Session" at bounding box center [67, 132] width 24 height 5
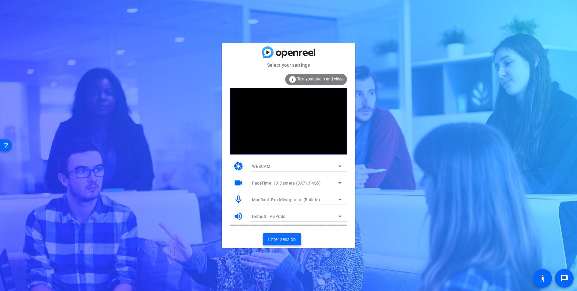
click at [283, 240] on span "Enter session" at bounding box center [282, 239] width 28 height 7
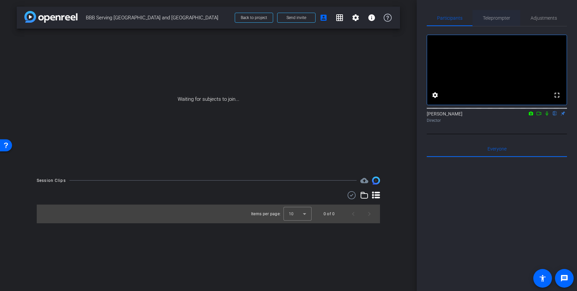
click at [478, 20] on div "Teleprompter" at bounding box center [497, 18] width 48 height 16
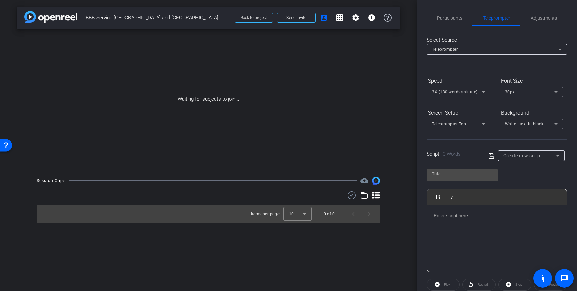
click at [467, 216] on p at bounding box center [497, 215] width 126 height 7
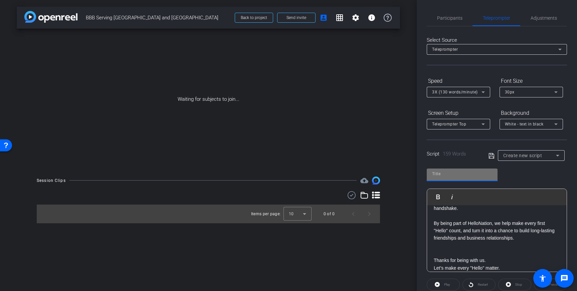
click at [458, 173] on input "text" at bounding box center [462, 174] width 60 height 8
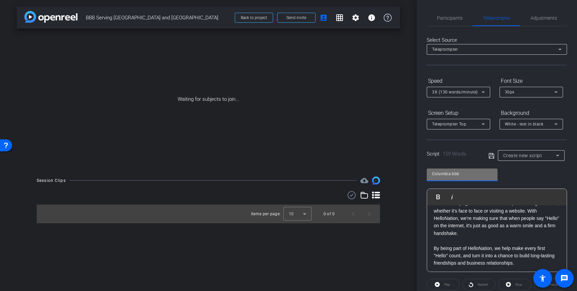
scroll to position [101, 0]
type input "Columbia bbb"
click at [444, 244] on p at bounding box center [497, 242] width 126 height 7
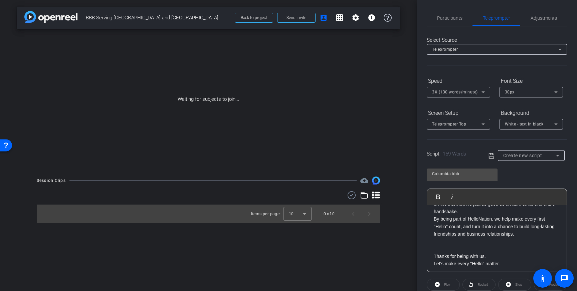
scroll to position [126, 0]
click at [437, 246] on p at bounding box center [497, 246] width 126 height 7
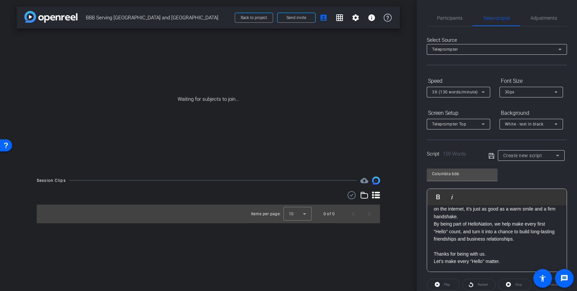
scroll to position [111, 0]
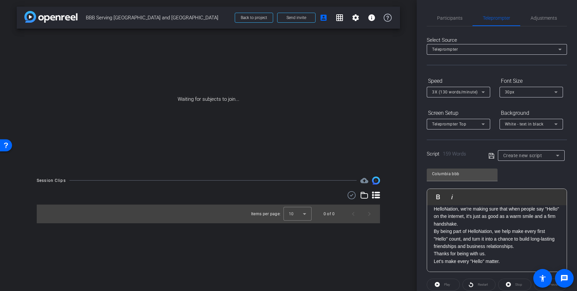
click at [433, 263] on div "Hello to our valued accredited members, Your Name We're excited to share someth…" at bounding box center [497, 183] width 140 height 178
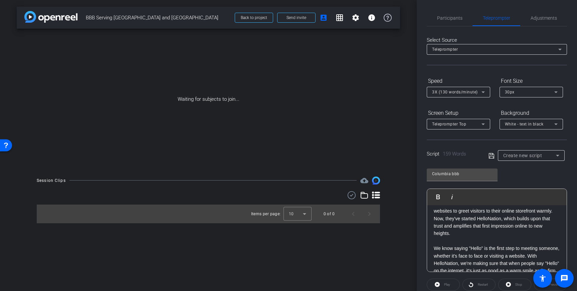
scroll to position [54, 0]
click at [449, 242] on p at bounding box center [497, 243] width 126 height 7
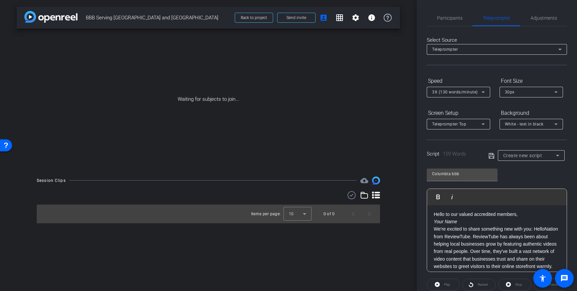
scroll to position [0, 0]
drag, startPoint x: 459, startPoint y: 224, endPoint x: 435, endPoint y: 225, distance: 24.4
click at [435, 225] on p "Your Name" at bounding box center [497, 223] width 126 height 7
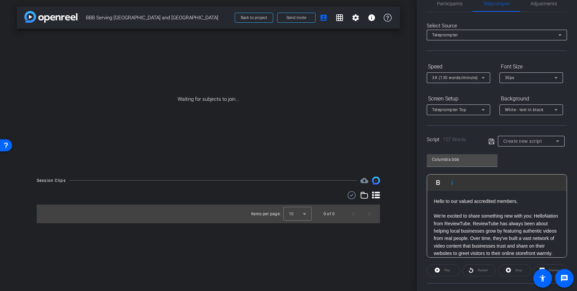
click at [535, 204] on p "Hello to our valued accredited members," at bounding box center [497, 201] width 126 height 7
drag, startPoint x: 459, startPoint y: 201, endPoint x: 445, endPoint y: 202, distance: 14.4
click at [445, 202] on p "Hello to our valued accredited members," at bounding box center [497, 201] width 126 height 7
click at [511, 203] on p "Hello, valued accredited members," at bounding box center [497, 201] width 126 height 7
click at [518, 203] on p "Hello, valued accredited members, I am Chris Hadley" at bounding box center [497, 201] width 126 height 7
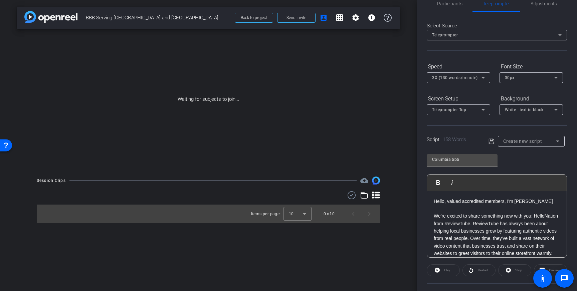
click at [551, 203] on p "Hello, valued accredited members, I'm Chris Hadley" at bounding box center [497, 201] width 126 height 7
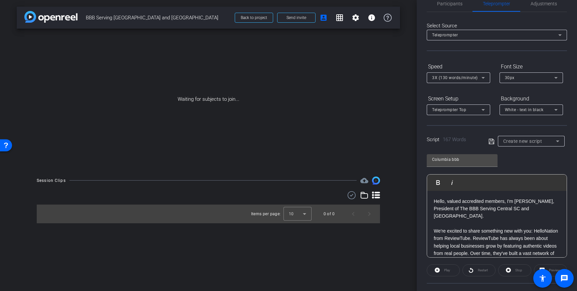
click at [444, 228] on p "We're excited to share something new with you: HelloNation from ReviewTube. Rev…" at bounding box center [497, 261] width 126 height 67
click at [444, 220] on p at bounding box center [497, 223] width 126 height 7
click at [490, 141] on icon at bounding box center [492, 142] width 6 height 8
click at [491, 143] on icon at bounding box center [492, 141] width 6 height 8
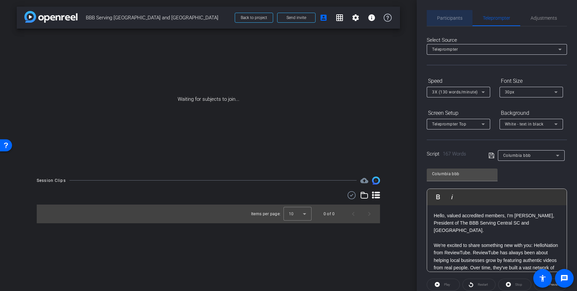
click at [449, 19] on span "Participants" at bounding box center [449, 18] width 25 height 5
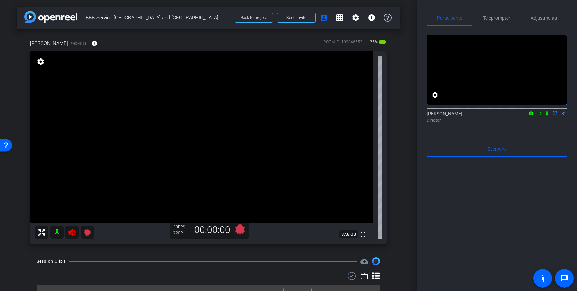
click at [74, 233] on icon at bounding box center [72, 233] width 8 height 8
click at [491, 16] on span "Teleprompter" at bounding box center [496, 18] width 27 height 5
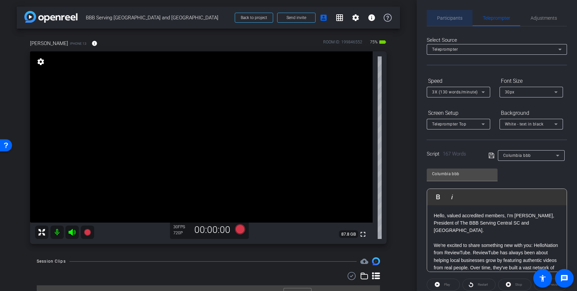
click at [449, 21] on span "Participants" at bounding box center [449, 18] width 25 height 16
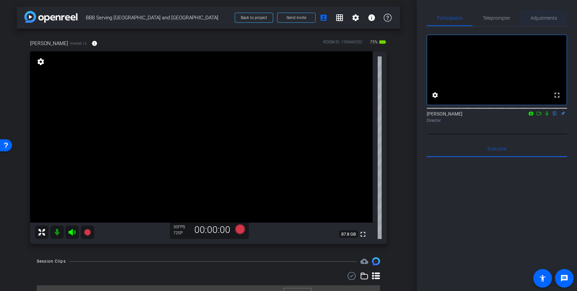
click at [543, 22] on span "Adjustments" at bounding box center [544, 18] width 26 height 16
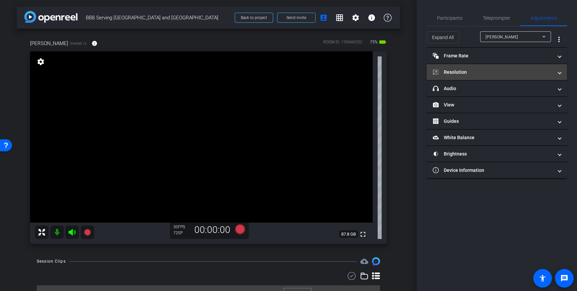
click at [525, 72] on mat-panel-title "Resolution" at bounding box center [493, 72] width 120 height 7
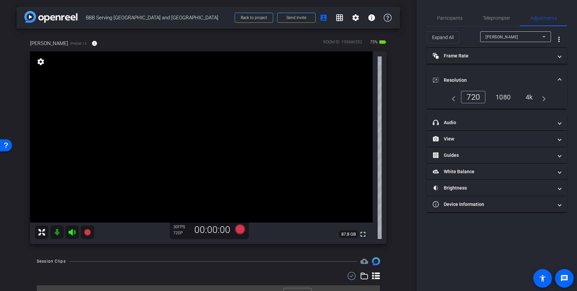
click at [531, 97] on div "4k" at bounding box center [529, 97] width 17 height 11
click at [557, 80] on span "Resolution" at bounding box center [496, 80] width 126 height 7
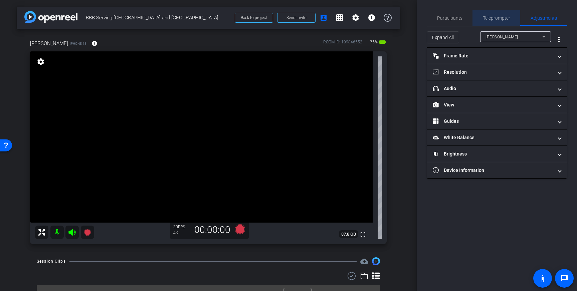
click at [491, 19] on span "Teleprompter" at bounding box center [496, 18] width 27 height 5
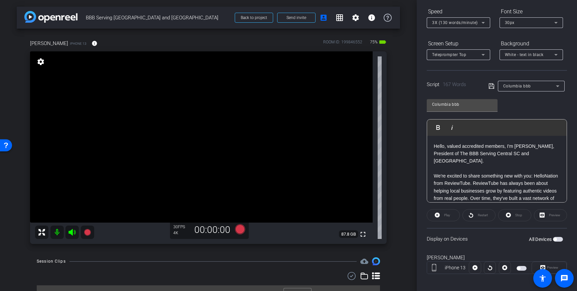
scroll to position [74, 0]
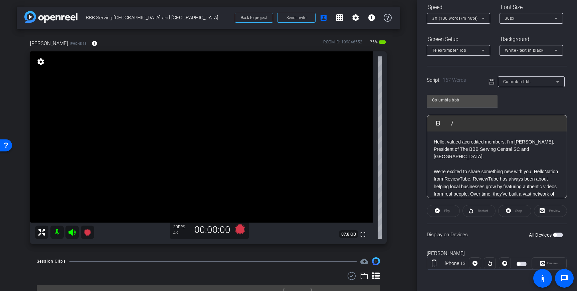
click at [559, 235] on span "button" at bounding box center [558, 235] width 10 height 5
click at [531, 20] on div "30px" at bounding box center [529, 18] width 49 height 8
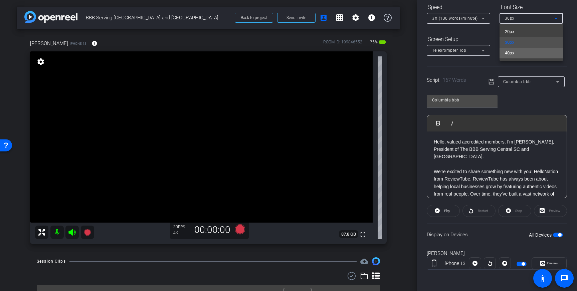
click at [522, 56] on mat-option "40px" at bounding box center [531, 53] width 63 height 11
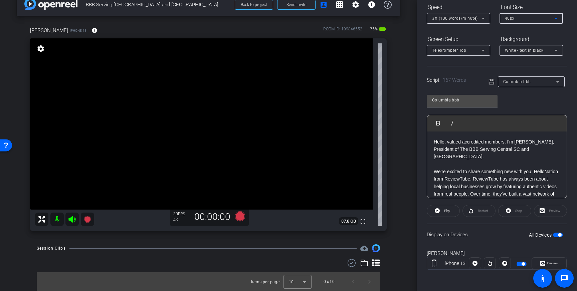
click at [557, 234] on span "button" at bounding box center [558, 235] width 10 height 5
click at [241, 217] on icon at bounding box center [240, 217] width 10 height 10
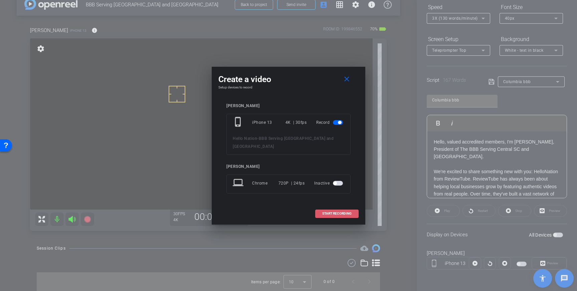
click at [333, 212] on span "START RECORDING" at bounding box center [336, 213] width 29 height 3
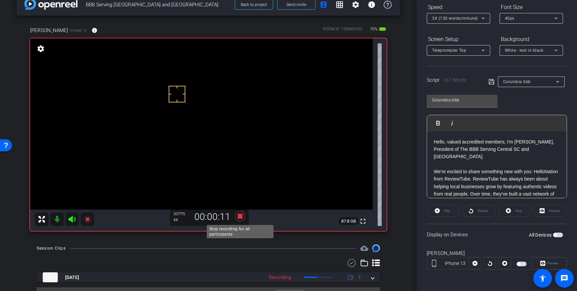
click at [240, 218] on icon at bounding box center [240, 217] width 10 height 10
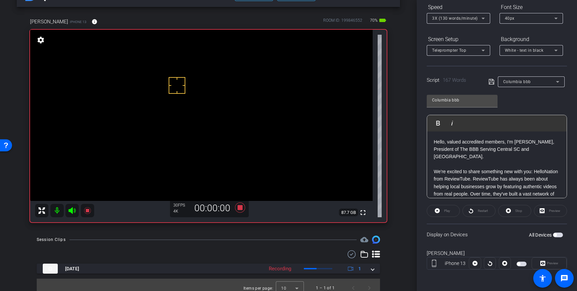
scroll to position [24, 0]
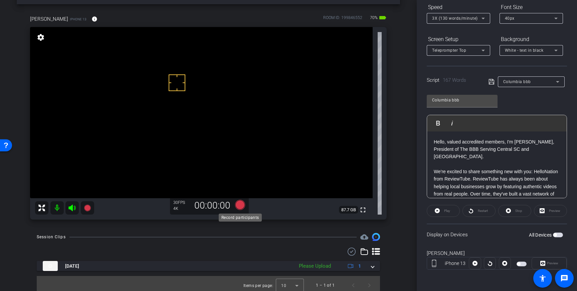
click at [233, 207] on icon at bounding box center [240, 205] width 16 height 12
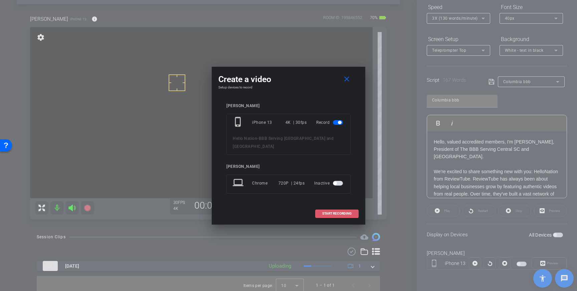
click at [330, 212] on span "START RECORDING" at bounding box center [336, 213] width 29 height 3
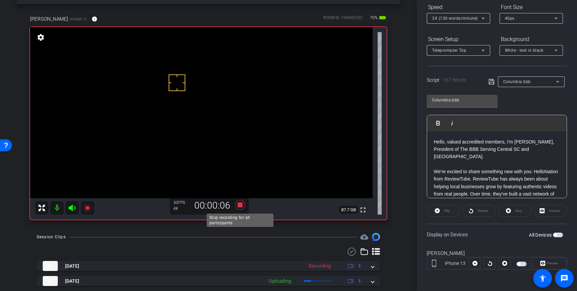
click at [240, 207] on icon at bounding box center [240, 205] width 10 height 10
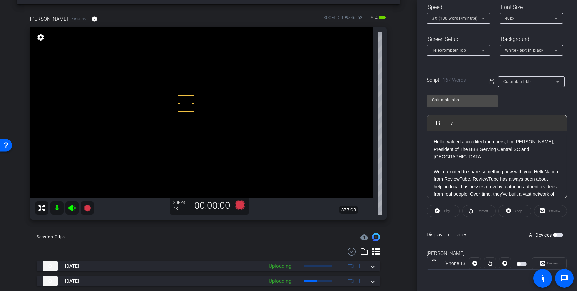
click at [559, 236] on span "button" at bounding box center [558, 235] width 10 height 5
drag, startPoint x: 463, startPoint y: 138, endPoint x: 448, endPoint y: 149, distance: 18.5
click at [463, 138] on p "Hello, valued accredited members, I'm Chris Hadley, President of The BBB Servin…" at bounding box center [497, 149] width 126 height 22
click at [455, 151] on p "Hello, valued accredited members, I'm Chris Hadley, President of The BBB Servin…" at bounding box center [497, 149] width 126 height 22
click at [454, 151] on p "Hello, valued accredited members, I'm Chris Hadley, President of The BBB Servin…" at bounding box center [497, 149] width 126 height 22
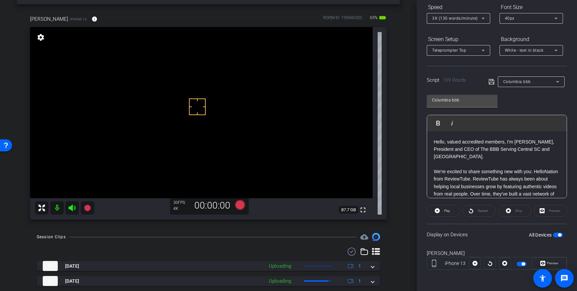
click at [492, 82] on icon at bounding box center [491, 81] width 5 height 5
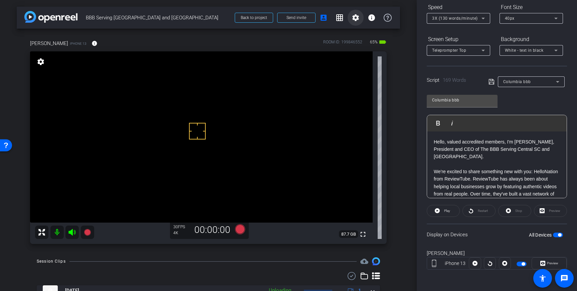
click at [358, 19] on mat-icon "settings" at bounding box center [356, 18] width 8 height 8
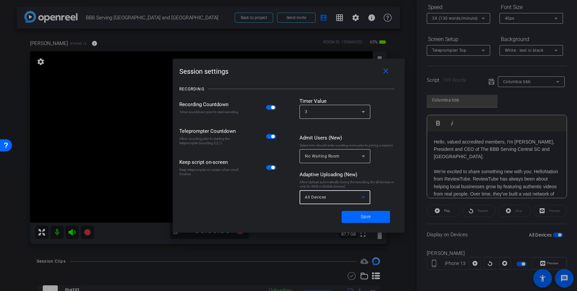
click at [362, 197] on icon at bounding box center [364, 197] width 8 height 8
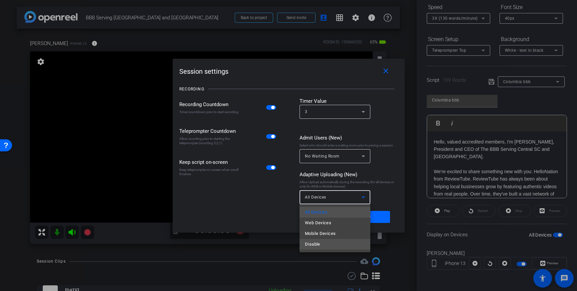
click at [321, 242] on mat-option "Disable" at bounding box center [335, 244] width 71 height 11
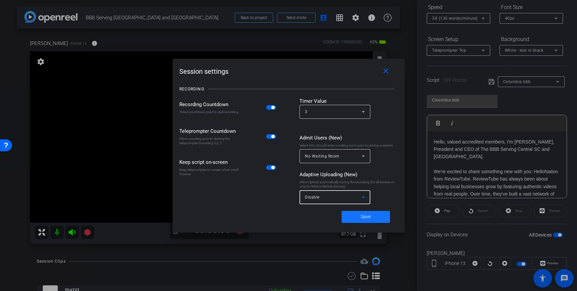
click at [373, 217] on span at bounding box center [366, 217] width 48 height 16
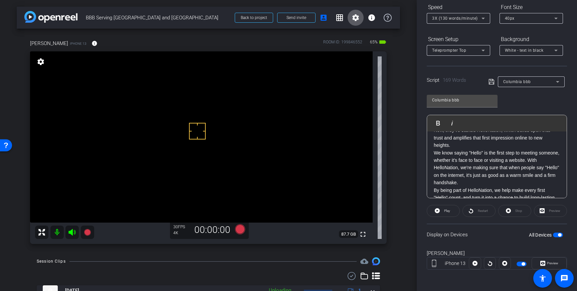
scroll to position [111, 0]
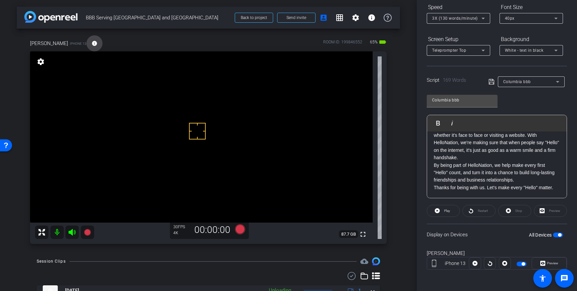
click at [87, 46] on span at bounding box center [95, 43] width 16 height 16
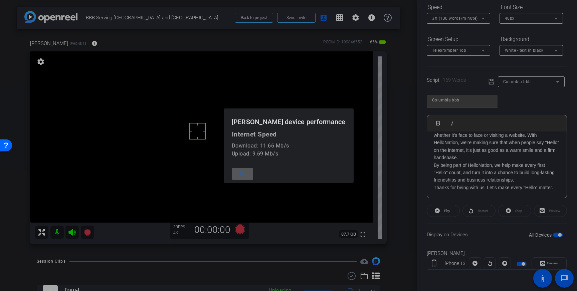
click at [253, 174] on span at bounding box center [242, 174] width 21 height 16
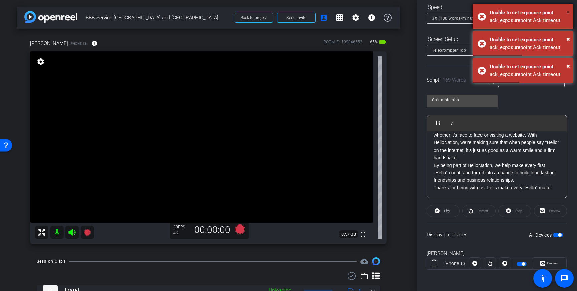
click at [568, 11] on span "×" at bounding box center [569, 12] width 4 height 8
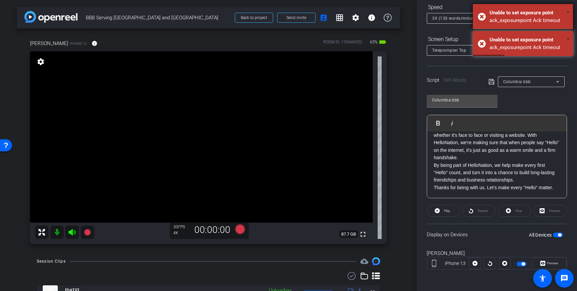
click at [568, 35] on span "×" at bounding box center [569, 39] width 4 height 8
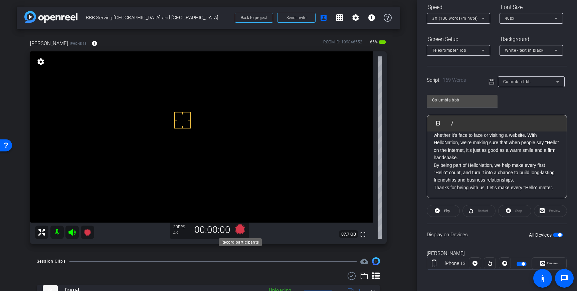
click at [239, 230] on icon at bounding box center [240, 230] width 10 height 10
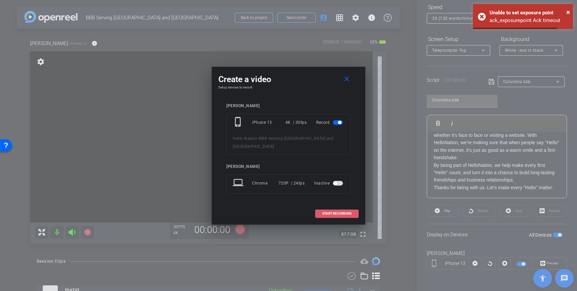
click at [339, 212] on span "START RECORDING" at bounding box center [336, 213] width 29 height 3
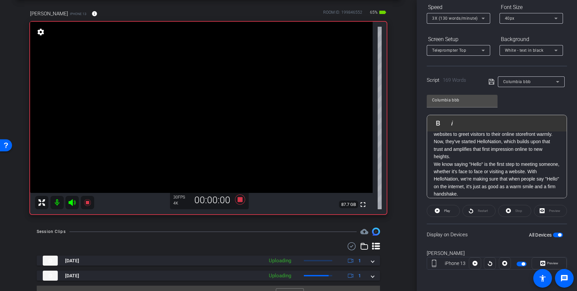
scroll to position [31, 0]
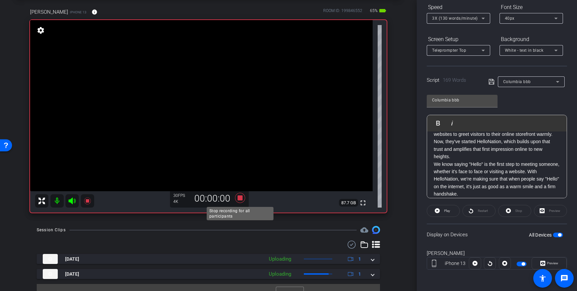
click at [243, 199] on icon at bounding box center [240, 198] width 16 height 12
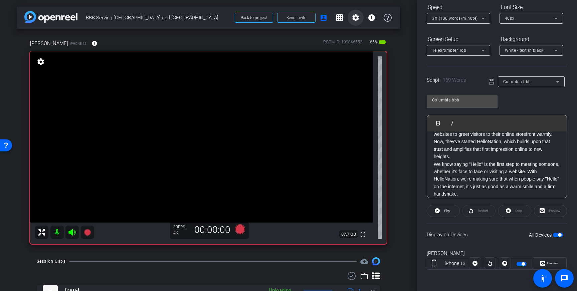
click at [356, 20] on mat-icon "settings" at bounding box center [356, 18] width 8 height 8
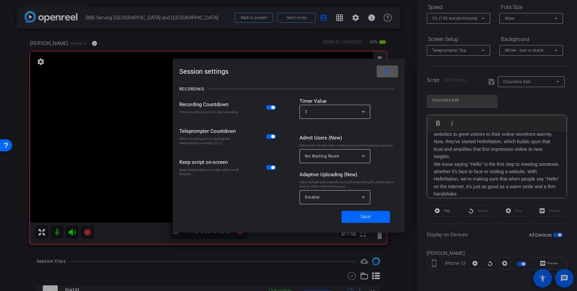
click at [352, 197] on div "Disable" at bounding box center [333, 197] width 57 height 8
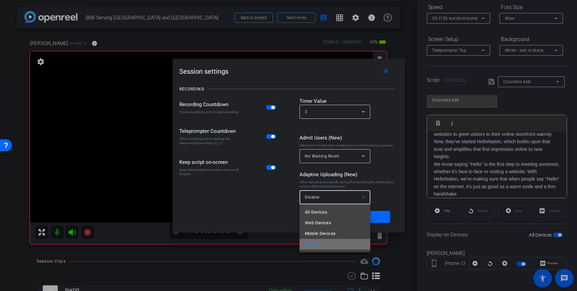
click at [324, 245] on mat-option "Disable" at bounding box center [335, 244] width 71 height 11
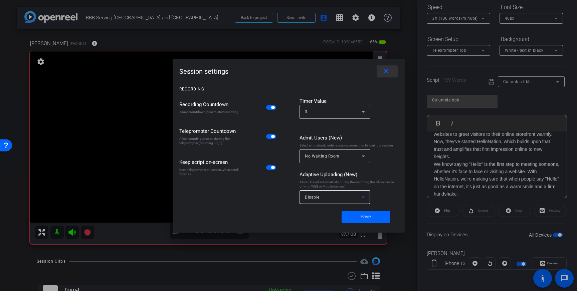
click at [385, 69] on mat-icon "close" at bounding box center [386, 71] width 8 height 8
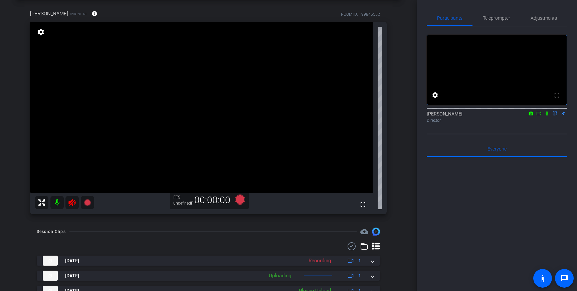
scroll to position [38, 0]
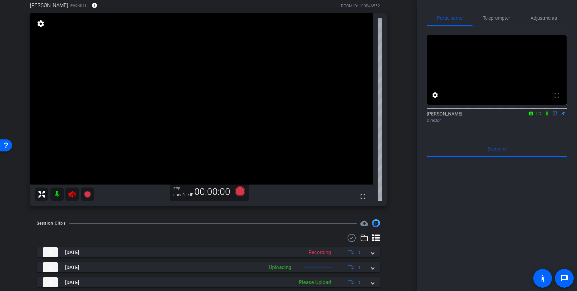
drag, startPoint x: 186, startPoint y: 195, endPoint x: 180, endPoint y: 196, distance: 6.0
click at [186, 195] on div "undefinedP" at bounding box center [181, 194] width 17 height 5
click at [75, 193] on icon at bounding box center [72, 194] width 7 height 7
click at [72, 198] on div at bounding box center [64, 194] width 59 height 13
drag, startPoint x: 71, startPoint y: 194, endPoint x: 73, endPoint y: 197, distance: 3.4
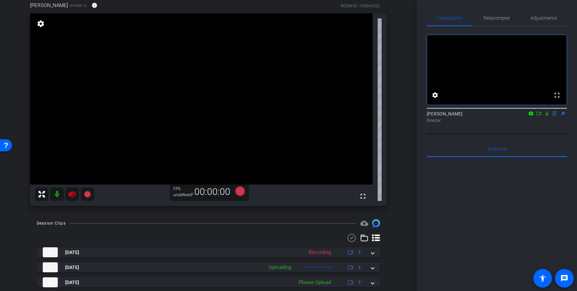
click at [72, 194] on div at bounding box center [64, 194] width 59 height 13
click at [73, 199] on div at bounding box center [64, 194] width 59 height 13
drag, startPoint x: 489, startPoint y: 18, endPoint x: 494, endPoint y: 56, distance: 37.9
click at [489, 18] on span "Teleprompter" at bounding box center [496, 18] width 27 height 5
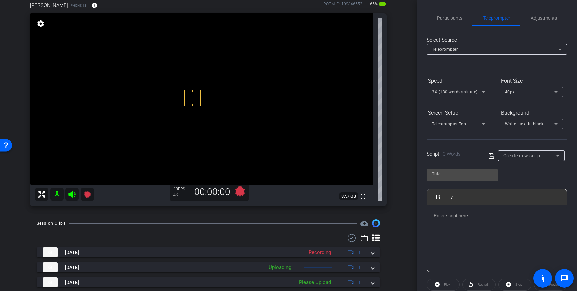
scroll to position [74, 0]
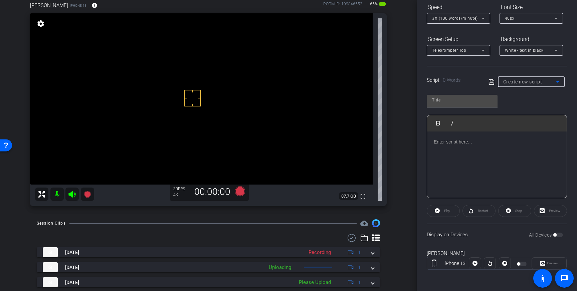
click at [545, 79] on div "Create new script" at bounding box center [530, 82] width 53 height 8
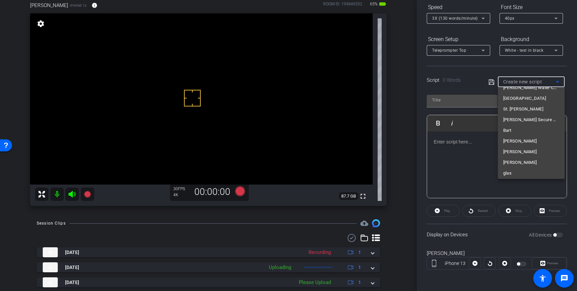
scroll to position [4490, 0]
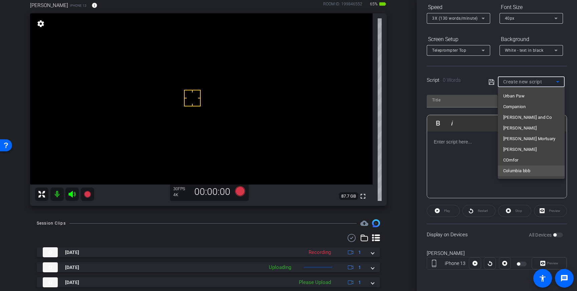
click at [528, 173] on span "Columbia bbb" at bounding box center [517, 171] width 27 height 8
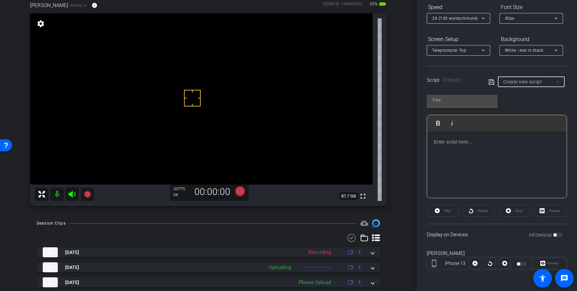
type input "Columbia bbb"
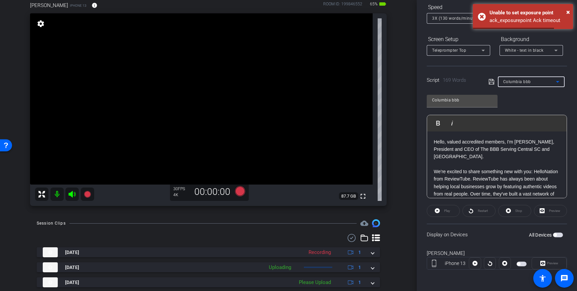
click at [558, 235] on span "button" at bounding box center [558, 235] width 10 height 5
click at [521, 264] on span "button" at bounding box center [518, 264] width 3 height 3
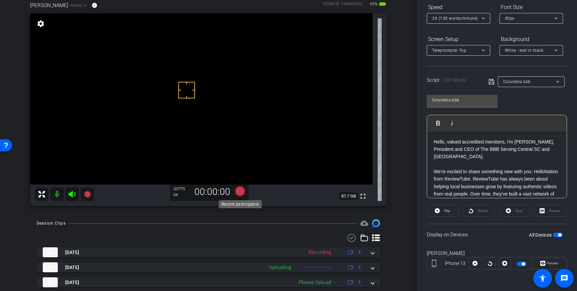
click at [243, 195] on icon at bounding box center [240, 191] width 16 height 12
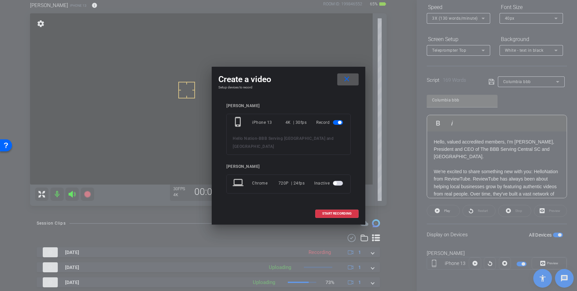
drag, startPoint x: 321, startPoint y: 205, endPoint x: 336, endPoint y: 198, distance: 16.5
click at [322, 206] on span at bounding box center [337, 214] width 43 height 16
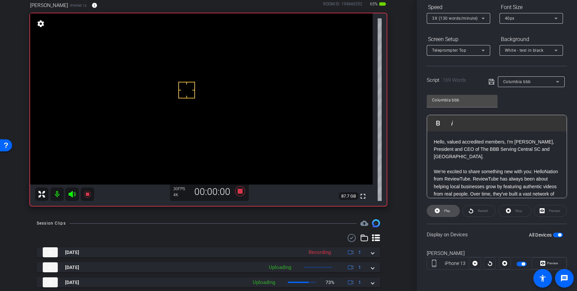
click at [444, 212] on span "Play" at bounding box center [447, 211] width 6 height 4
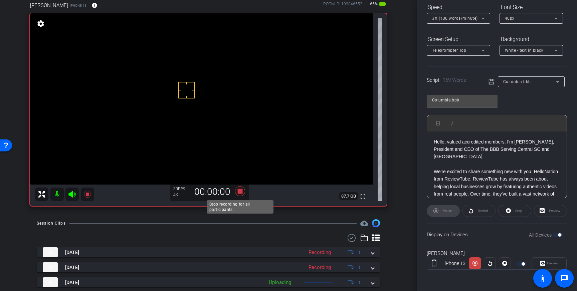
click at [238, 192] on icon at bounding box center [240, 191] width 10 height 10
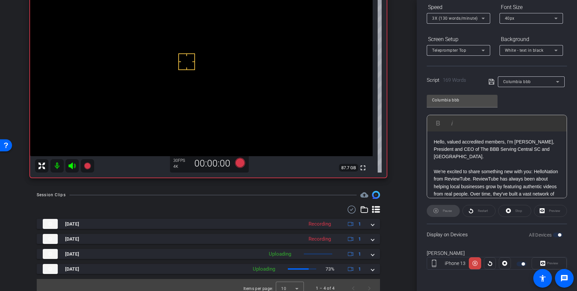
scroll to position [73, 0]
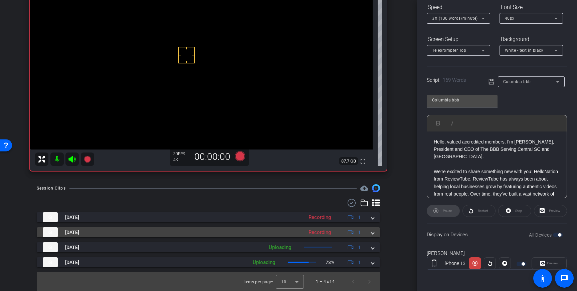
click at [377, 235] on mat-expansion-panel-header "[DATE] Recording 1" at bounding box center [209, 233] width 344 height 10
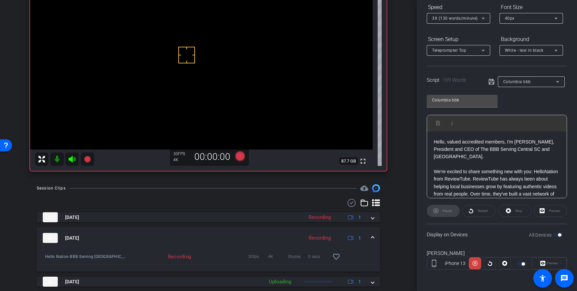
click at [376, 236] on mat-expansion-panel-header "[DATE] Recording 1" at bounding box center [209, 238] width 344 height 21
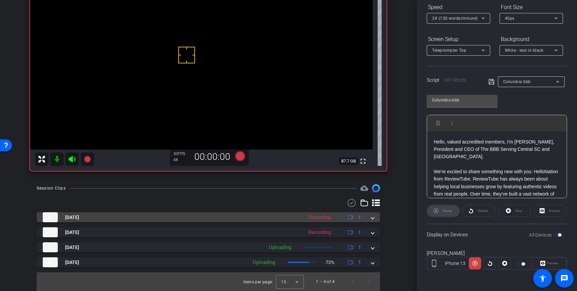
click at [376, 219] on mat-expansion-panel-header "[DATE] Recording 1" at bounding box center [209, 218] width 344 height 10
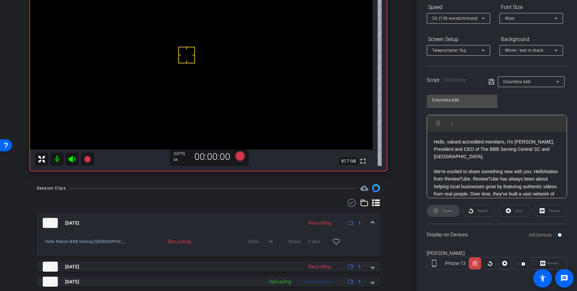
click at [374, 220] on span at bounding box center [373, 223] width 3 height 7
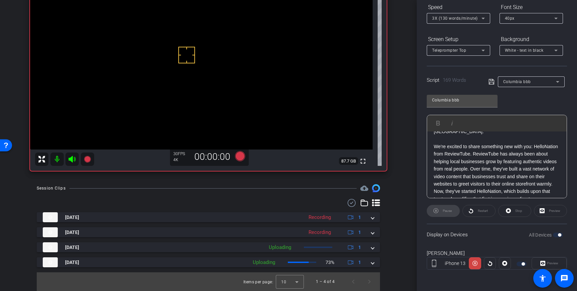
scroll to position [0, 0]
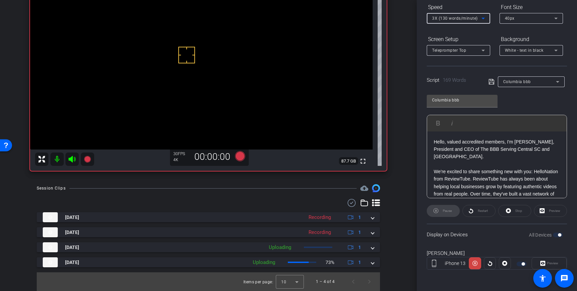
click at [478, 22] on div "3X (130 words/minute)" at bounding box center [456, 18] width 49 height 8
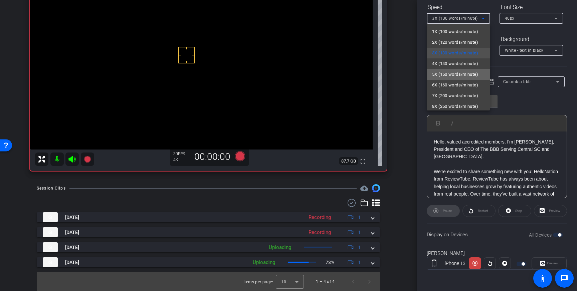
click at [452, 73] on span "5X (150 words/minute)" at bounding box center [455, 75] width 46 height 8
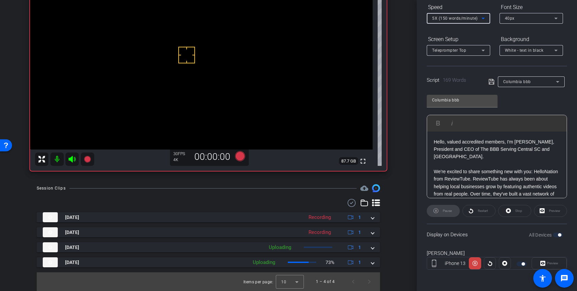
click at [491, 81] on icon at bounding box center [491, 81] width 5 height 5
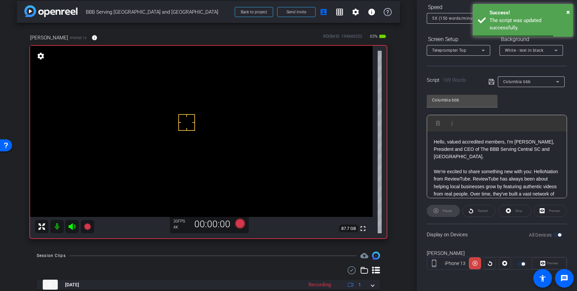
scroll to position [8, 0]
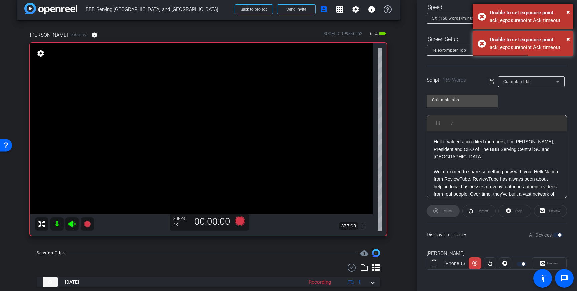
drag, startPoint x: 547, startPoint y: 16, endPoint x: 547, endPoint y: 28, distance: 11.4
click at [547, 17] on div "ack_exposurepoint Ack timeout" at bounding box center [529, 21] width 79 height 8
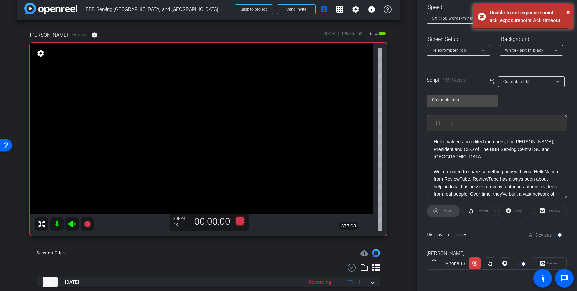
click at [538, 49] on span "White - text in black" at bounding box center [524, 50] width 39 height 5
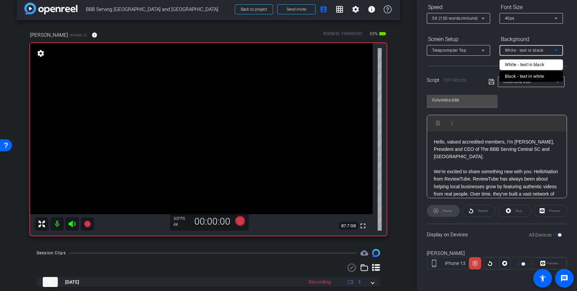
click at [550, 36] on div at bounding box center [288, 145] width 577 height 291
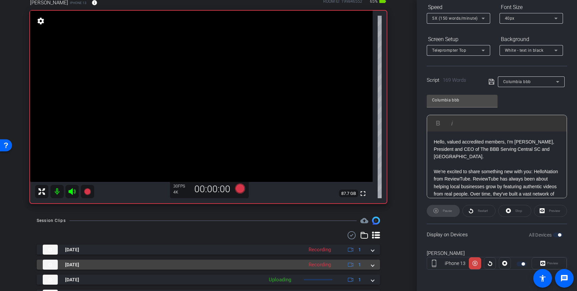
scroll to position [40, 0]
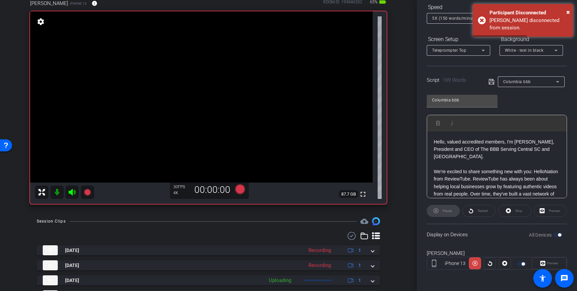
drag, startPoint x: 525, startPoint y: 212, endPoint x: 520, endPoint y: 212, distance: 5.3
click at [525, 212] on div "Stop" at bounding box center [515, 211] width 33 height 12
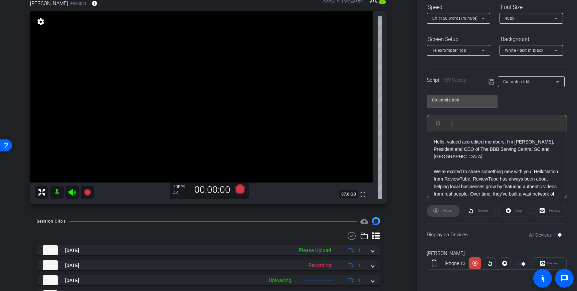
scroll to position [38, 0]
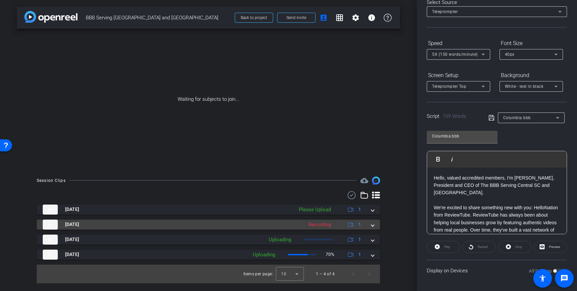
click at [374, 224] on span at bounding box center [373, 224] width 3 height 7
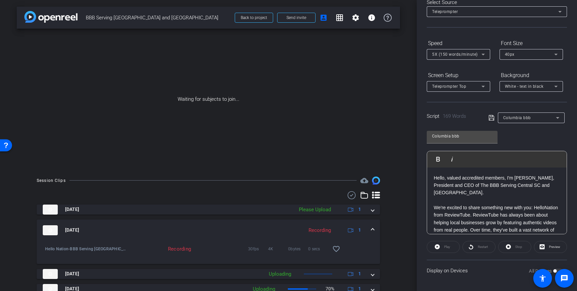
click at [313, 229] on div "Recording" at bounding box center [319, 231] width 29 height 8
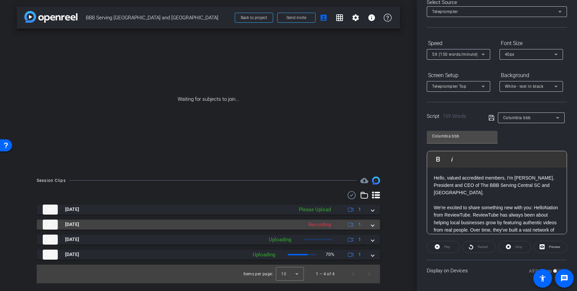
click at [373, 225] on span at bounding box center [373, 224] width 3 height 7
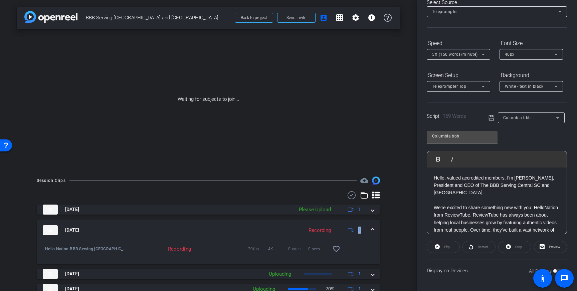
click at [373, 225] on mat-expansion-panel-header "[DATE] Recording 1" at bounding box center [209, 230] width 344 height 21
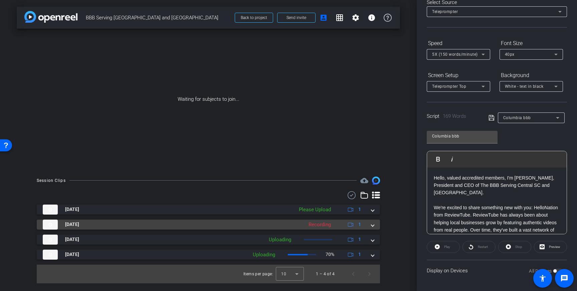
click at [374, 225] on span at bounding box center [373, 224] width 3 height 7
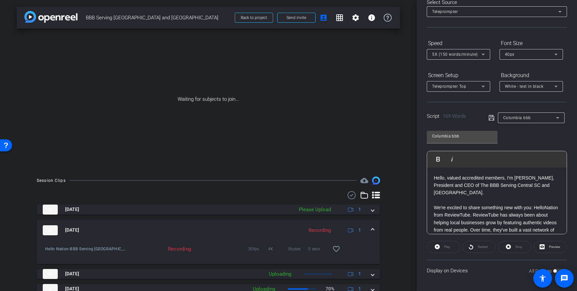
click at [374, 225] on mat-expansion-panel-header "[DATE] Recording 1" at bounding box center [209, 230] width 344 height 21
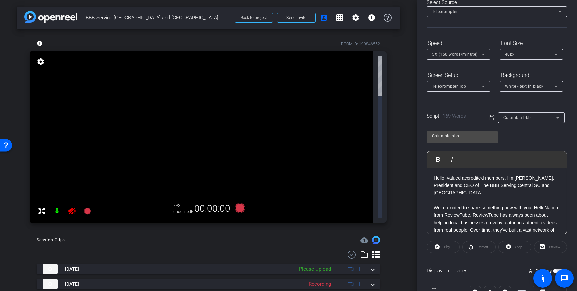
scroll to position [74, 0]
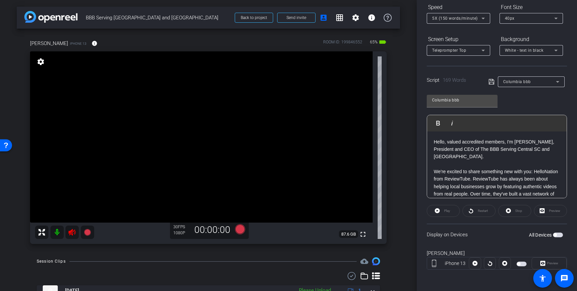
click at [74, 90] on video at bounding box center [201, 136] width 343 height 171
click at [73, 233] on icon at bounding box center [72, 233] width 8 height 8
click at [559, 236] on span "button" at bounding box center [558, 235] width 10 height 5
click at [240, 229] on icon at bounding box center [240, 229] width 10 height 10
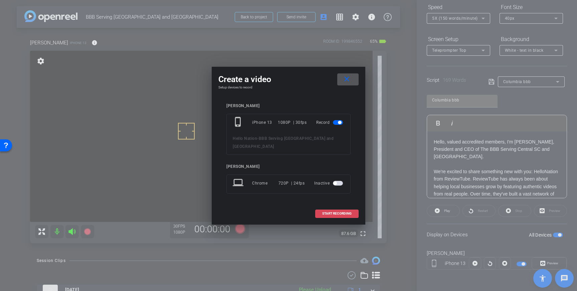
click at [339, 212] on span "START RECORDING" at bounding box center [336, 213] width 29 height 3
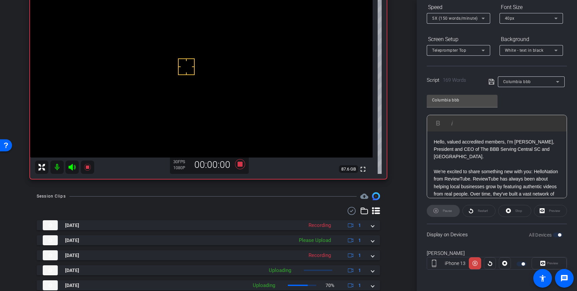
scroll to position [67, 0]
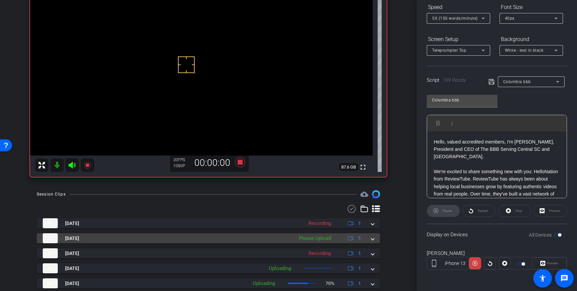
click at [370, 237] on div "[DATE] Please Upload 1" at bounding box center [207, 239] width 329 height 10
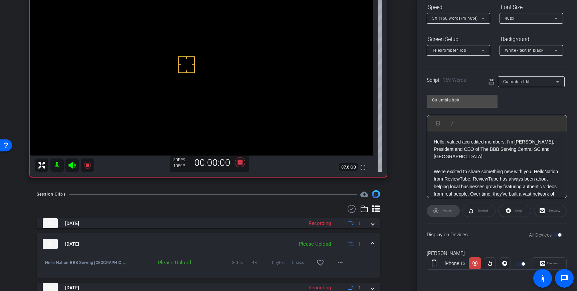
click at [373, 239] on mat-expansion-panel-header "[DATE] Please Upload 1" at bounding box center [209, 244] width 344 height 21
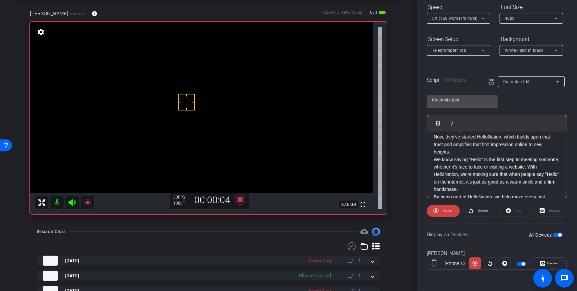
scroll to position [80, 0]
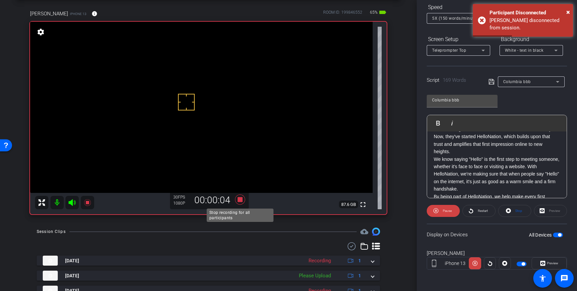
click at [239, 200] on icon at bounding box center [240, 200] width 10 height 10
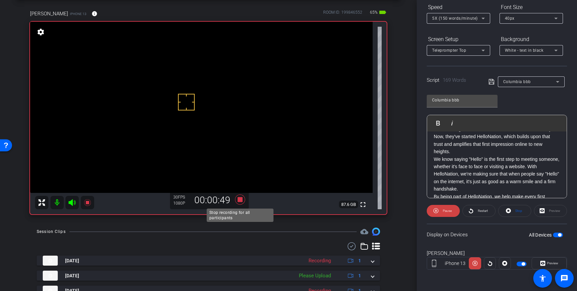
click at [242, 201] on icon at bounding box center [240, 200] width 10 height 10
click at [481, 13] on div "5X (150 words/minute)" at bounding box center [458, 18] width 53 height 11
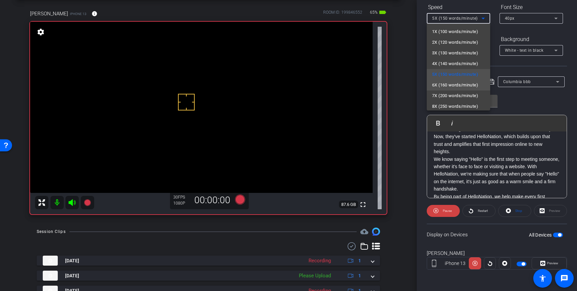
click at [457, 83] on span "6X (160 words/minute)" at bounding box center [455, 85] width 46 height 8
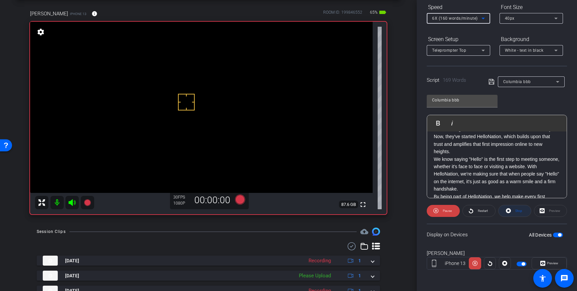
click at [513, 212] on span at bounding box center [515, 211] width 32 height 16
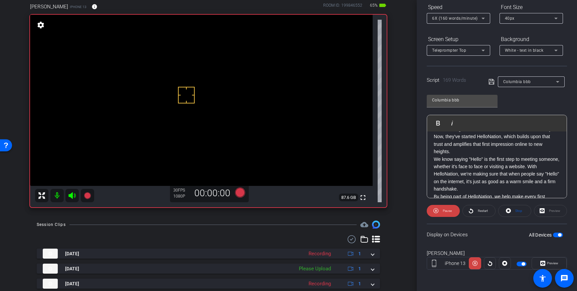
scroll to position [35, 0]
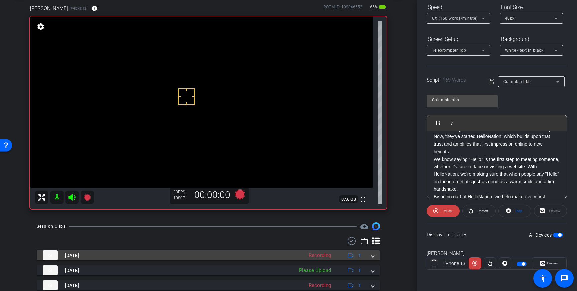
click at [375, 257] on mat-expansion-panel-header "[DATE] Recording 1" at bounding box center [209, 256] width 344 height 10
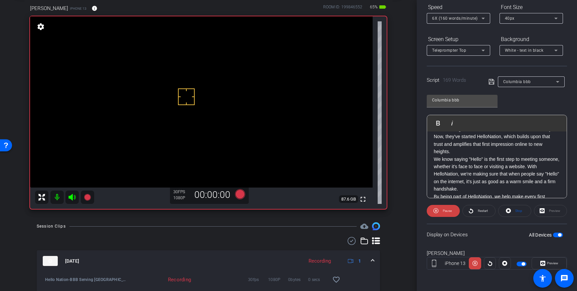
drag, startPoint x: 370, startPoint y: 263, endPoint x: 367, endPoint y: 265, distance: 3.9
click at [370, 263] on div "[DATE] Recording 1" at bounding box center [207, 261] width 329 height 10
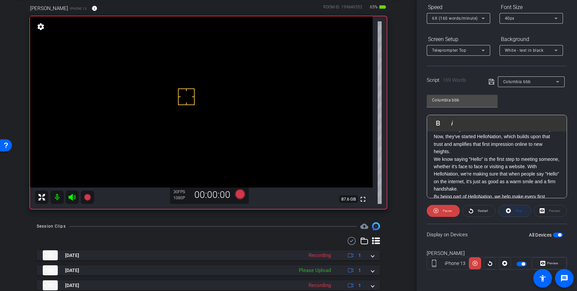
click at [520, 212] on span "Stop" at bounding box center [519, 211] width 7 height 4
click at [241, 196] on icon at bounding box center [240, 194] width 10 height 10
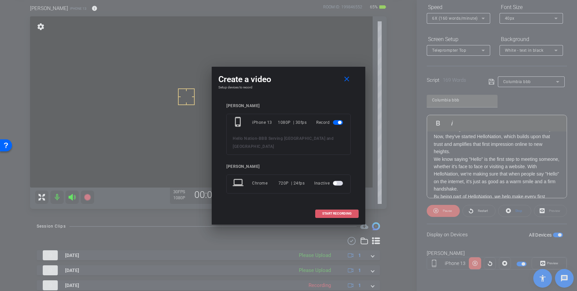
click at [334, 212] on span "START RECORDING" at bounding box center [336, 213] width 29 height 3
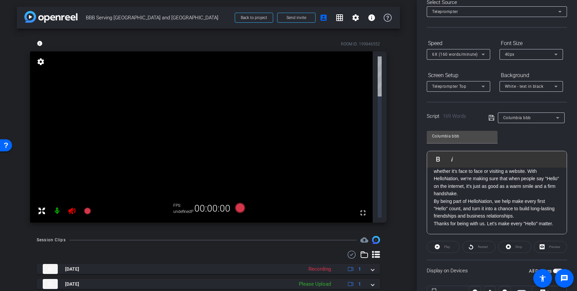
scroll to position [74, 0]
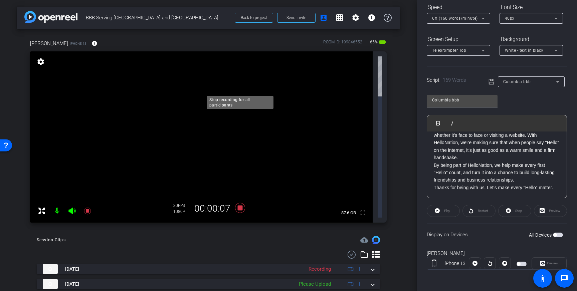
click at [241, 203] on icon at bounding box center [240, 208] width 10 height 10
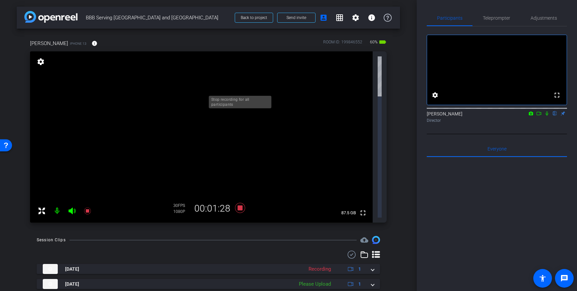
click at [241, 203] on icon at bounding box center [240, 208] width 10 height 10
click at [103, 45] on div "[PERSON_NAME] iPhone 13 info ROOM ID: 199846552 60% battery_std" at bounding box center [208, 43] width 357 height 16
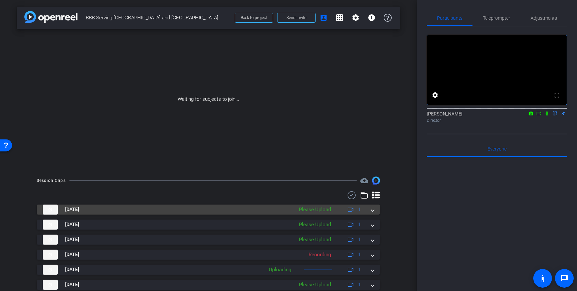
click at [373, 212] on span at bounding box center [373, 209] width 3 height 7
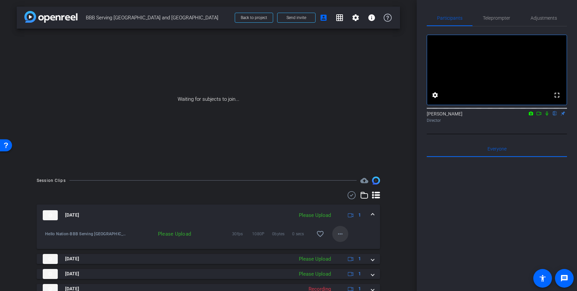
click at [346, 235] on span at bounding box center [340, 234] width 16 height 16
click at [376, 215] on div at bounding box center [288, 145] width 577 height 291
click at [373, 213] on span at bounding box center [373, 215] width 3 height 7
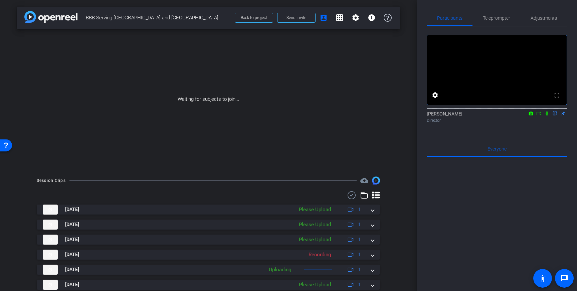
scroll to position [22, 0]
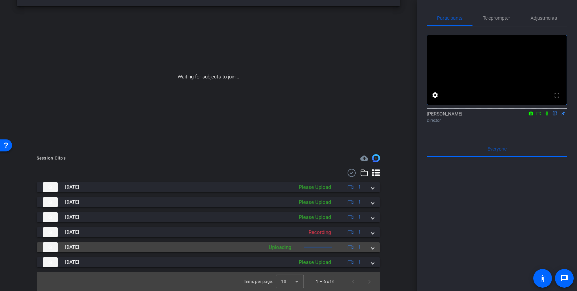
click at [372, 247] on span at bounding box center [373, 247] width 3 height 7
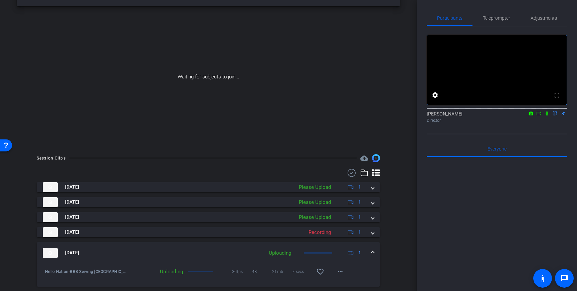
scroll to position [0, 0]
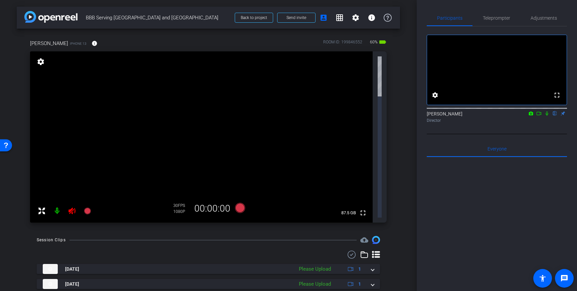
click at [71, 208] on icon at bounding box center [72, 211] width 7 height 7
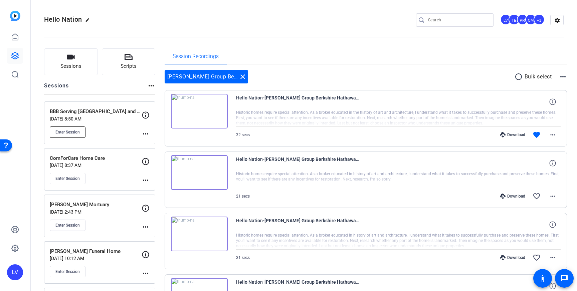
click at [73, 133] on span "Enter Session" at bounding box center [67, 132] width 24 height 5
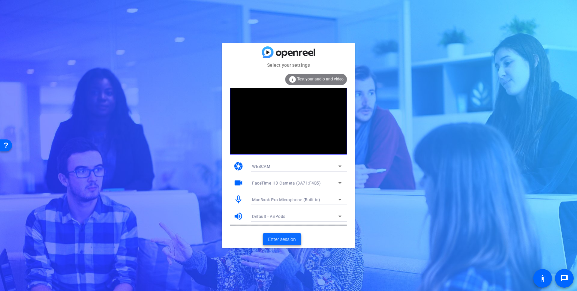
click at [281, 241] on span "Enter session" at bounding box center [282, 239] width 28 height 7
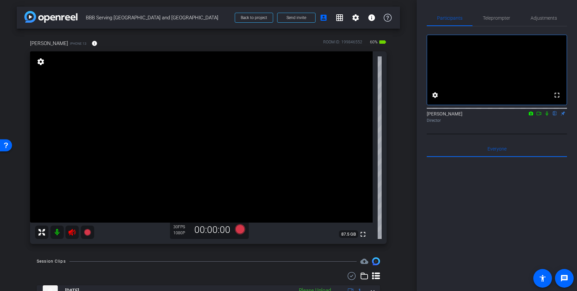
click at [72, 233] on icon at bounding box center [72, 233] width 8 height 8
click at [92, 46] on mat-icon "info" at bounding box center [95, 43] width 6 height 6
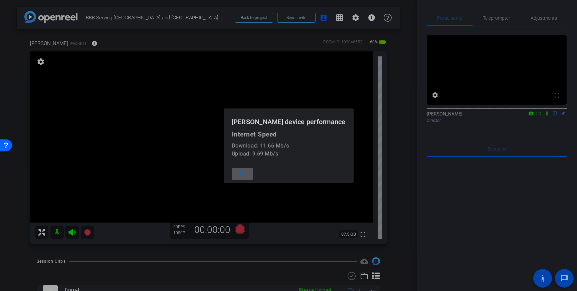
click at [245, 175] on mat-icon "close" at bounding box center [241, 174] width 8 height 8
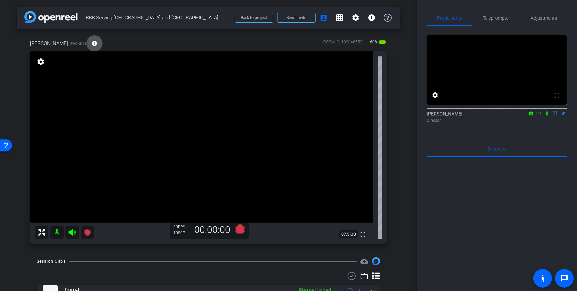
drag, startPoint x: 199, startPoint y: 130, endPoint x: 198, endPoint y: 134, distance: 4.1
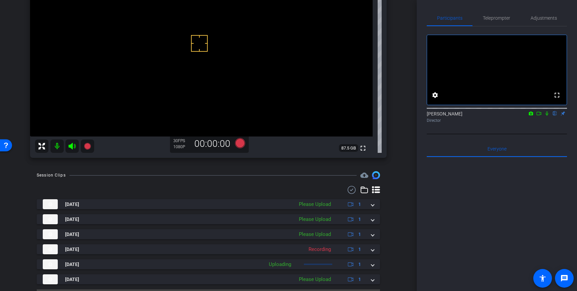
scroll to position [93, 0]
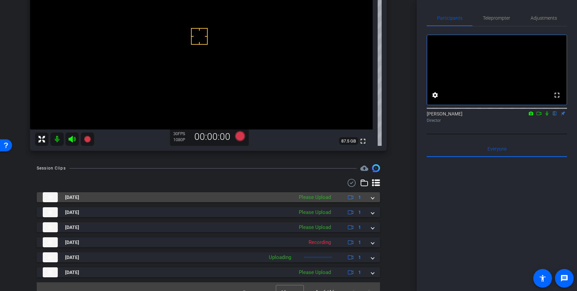
click at [375, 200] on mat-expansion-panel-header "Sep 18, 2025 Please Upload 1" at bounding box center [209, 197] width 344 height 10
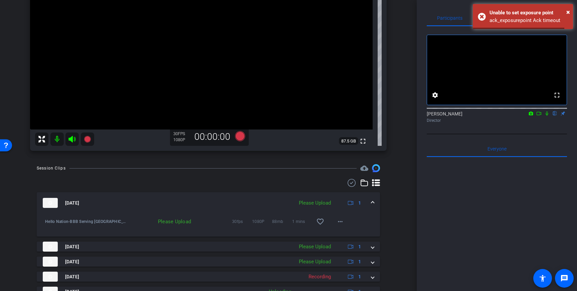
click at [372, 205] on span at bounding box center [373, 203] width 3 height 7
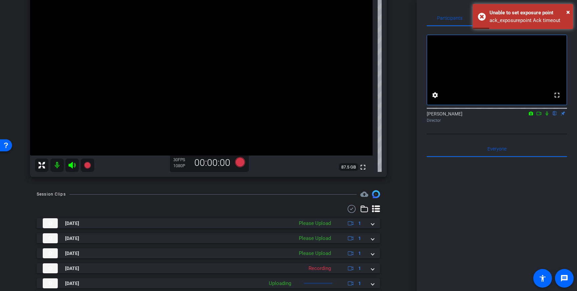
scroll to position [45, 0]
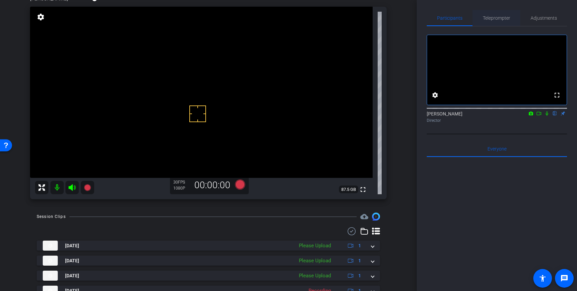
click at [495, 22] on span "Teleprompter" at bounding box center [496, 18] width 27 height 16
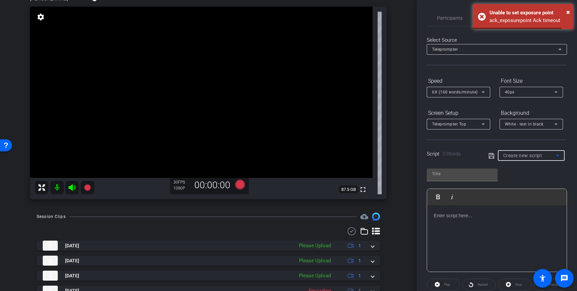
click at [549, 156] on div "Create new script" at bounding box center [530, 156] width 53 height 8
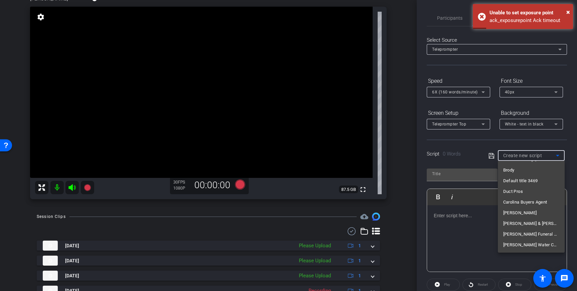
scroll to position [4490, 0]
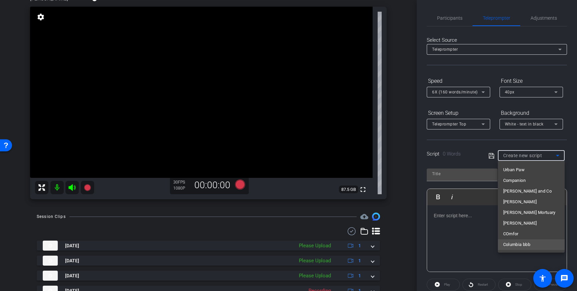
click at [528, 243] on span "Columbia bbb" at bounding box center [517, 245] width 27 height 8
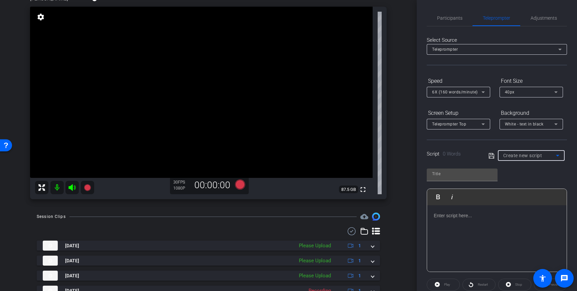
type input "Columbia bbb"
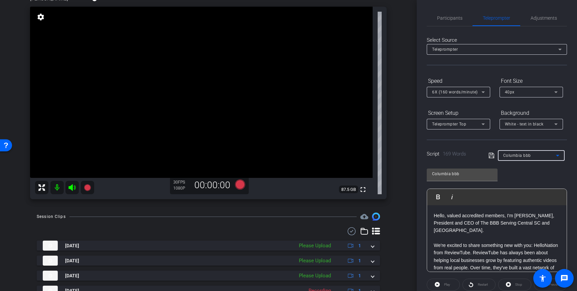
scroll to position [74, 0]
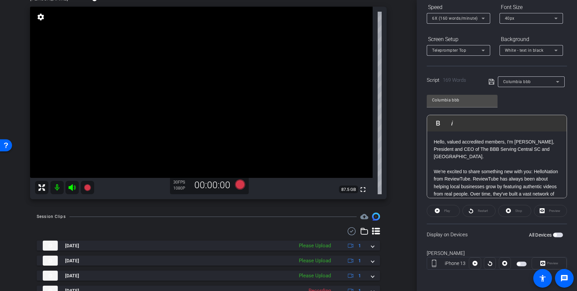
click at [559, 235] on span "button" at bounding box center [558, 235] width 10 height 5
click at [523, 260] on mat-slide-toggle at bounding box center [522, 264] width 11 height 8
click at [522, 264] on span "button" at bounding box center [522, 264] width 10 height 5
click at [474, 16] on span "6X (160 words/minute)" at bounding box center [455, 18] width 46 height 5
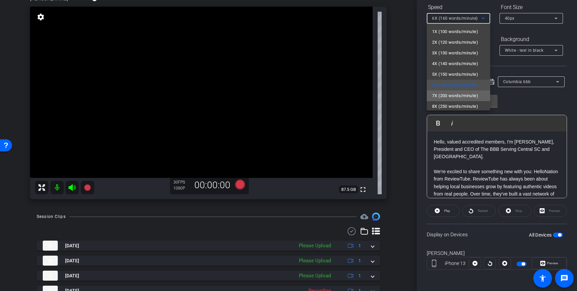
click at [454, 94] on span "7X (200 words/minute)" at bounding box center [455, 96] width 46 height 8
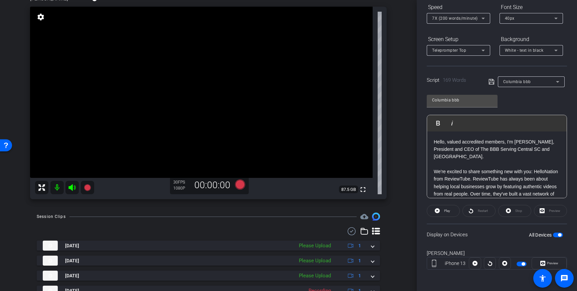
click at [490, 82] on icon at bounding box center [492, 82] width 6 height 8
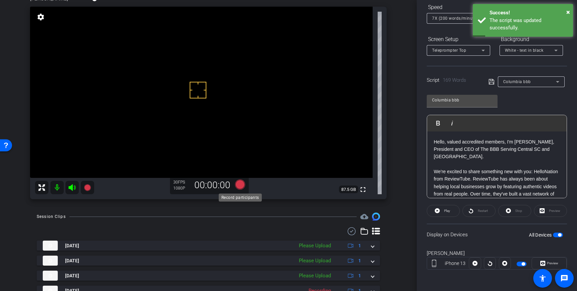
click at [240, 184] on icon at bounding box center [240, 185] width 10 height 10
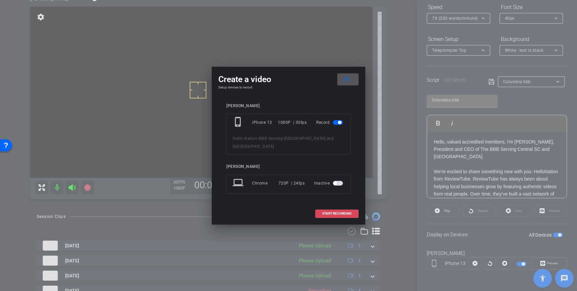
click at [338, 212] on span "START RECORDING" at bounding box center [336, 213] width 29 height 3
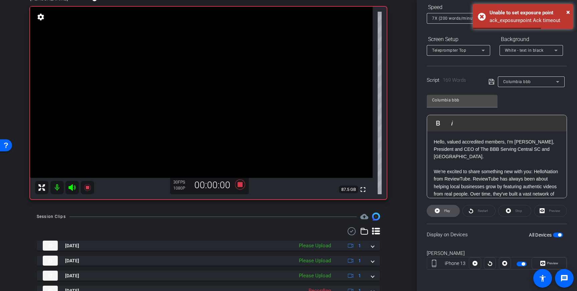
click at [451, 212] on span at bounding box center [443, 211] width 32 height 16
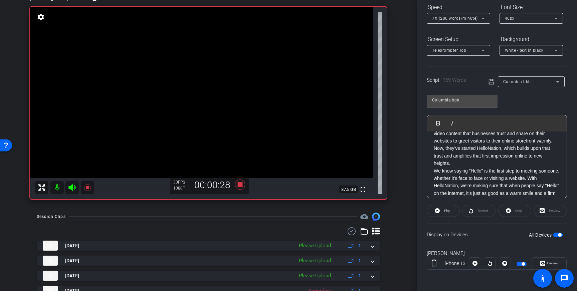
scroll to position [71, 0]
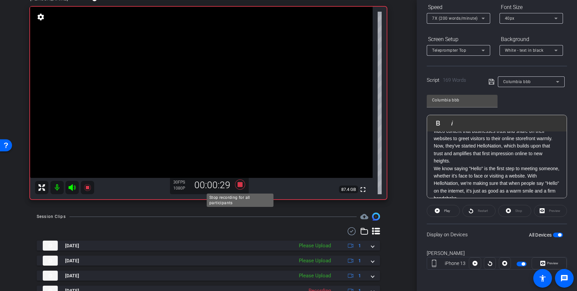
click at [243, 186] on icon at bounding box center [240, 185] width 10 height 10
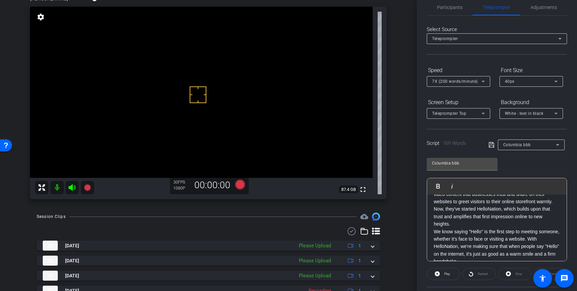
scroll to position [0, 0]
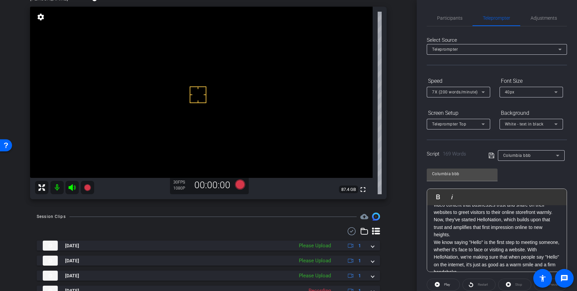
click at [473, 90] on span "7X (200 words/minute)" at bounding box center [455, 92] width 46 height 5
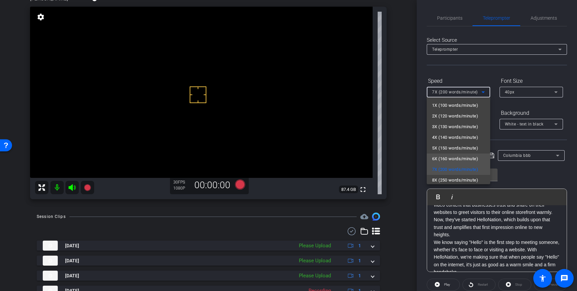
click at [454, 159] on span "6X (160 words/minute)" at bounding box center [455, 159] width 46 height 8
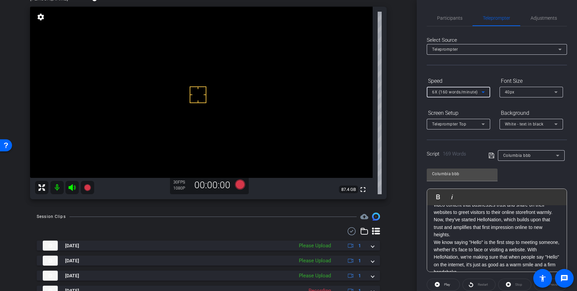
click at [491, 156] on icon at bounding box center [491, 155] width 5 height 5
click at [240, 184] on icon at bounding box center [240, 185] width 10 height 10
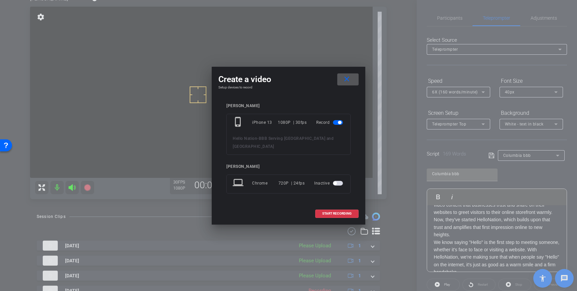
drag, startPoint x: 329, startPoint y: 211, endPoint x: 358, endPoint y: 202, distance: 30.0
click at [329, 212] on span "START RECORDING" at bounding box center [336, 213] width 29 height 3
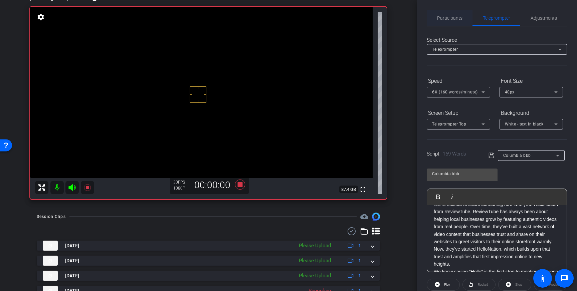
click at [447, 20] on span "Participants" at bounding box center [449, 18] width 25 height 5
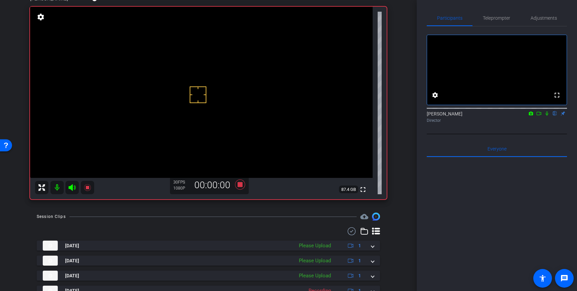
click at [548, 116] on icon at bounding box center [547, 114] width 3 height 4
click at [502, 20] on span "Teleprompter" at bounding box center [496, 18] width 27 height 5
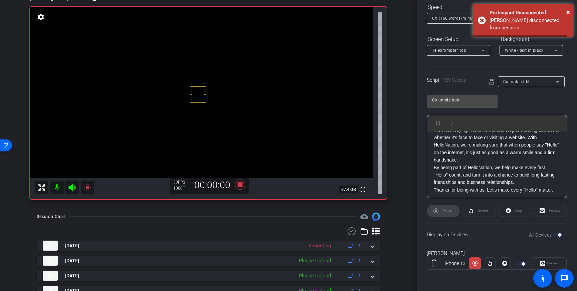
scroll to position [111, 0]
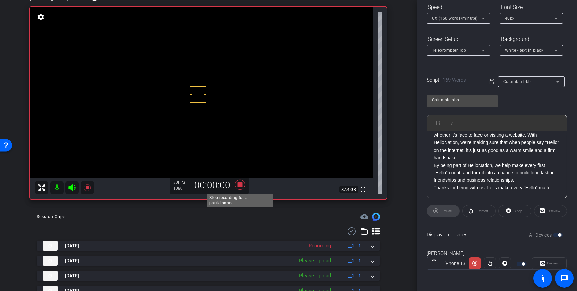
click at [240, 186] on icon at bounding box center [240, 185] width 10 height 10
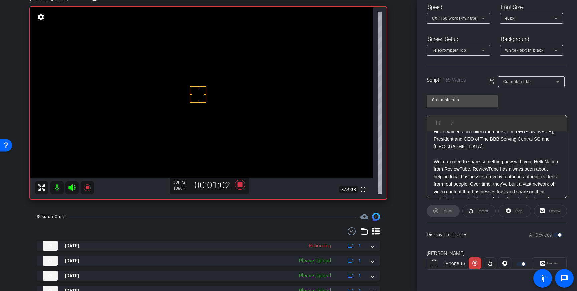
scroll to position [8, 0]
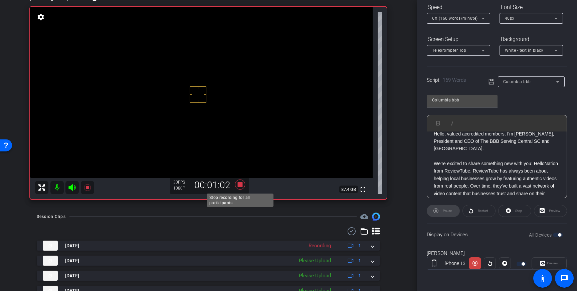
click at [241, 187] on icon at bounding box center [240, 185] width 10 height 10
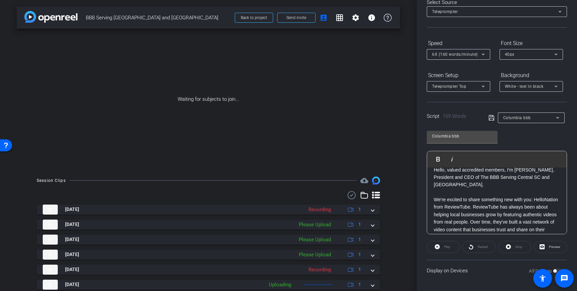
scroll to position [74, 0]
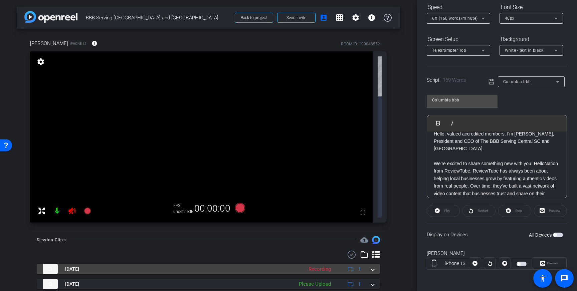
click at [374, 266] on span at bounding box center [373, 269] width 3 height 7
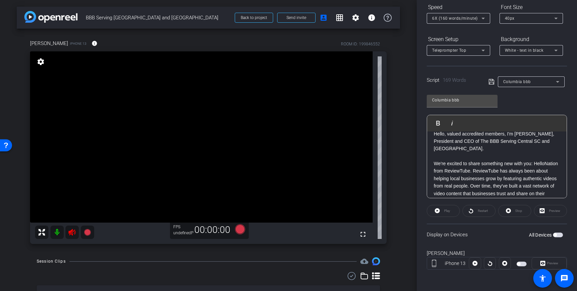
scroll to position [27, 0]
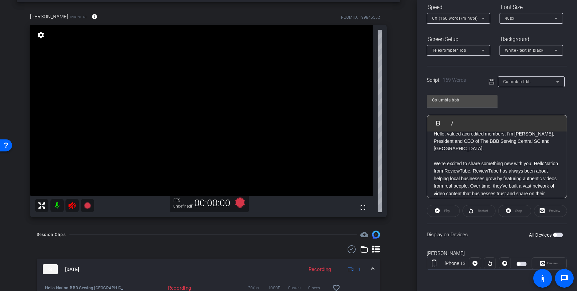
click at [69, 210] on icon at bounding box center [72, 206] width 8 height 8
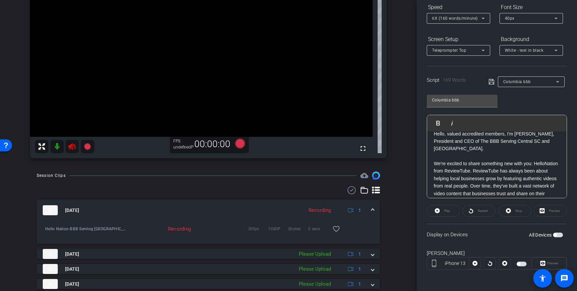
scroll to position [75, 0]
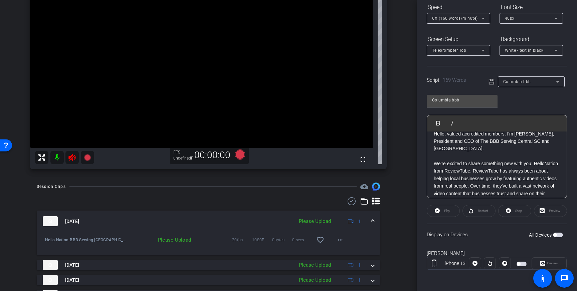
click at [73, 158] on icon at bounding box center [72, 157] width 7 height 7
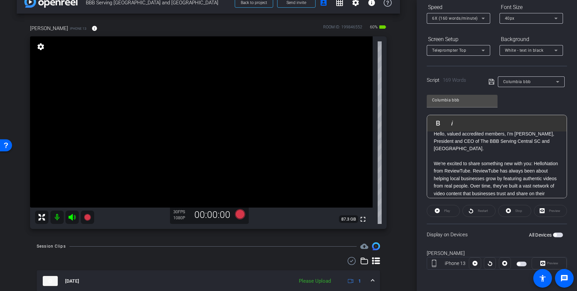
scroll to position [0, 0]
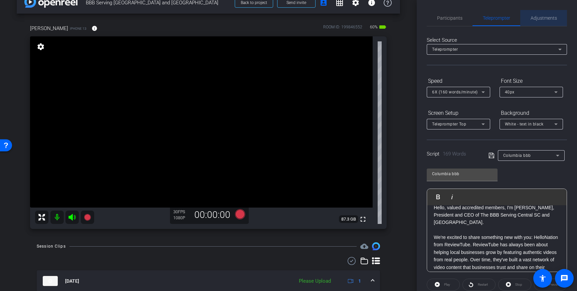
click at [543, 17] on span "Adjustments" at bounding box center [544, 18] width 26 height 5
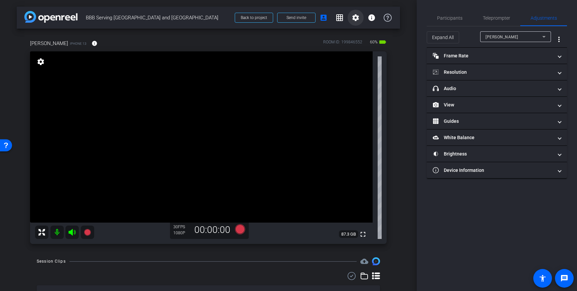
click at [357, 20] on mat-icon "settings" at bounding box center [356, 18] width 8 height 8
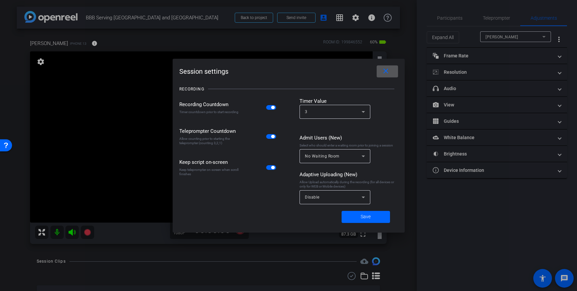
click at [377, 75] on span at bounding box center [387, 71] width 21 height 16
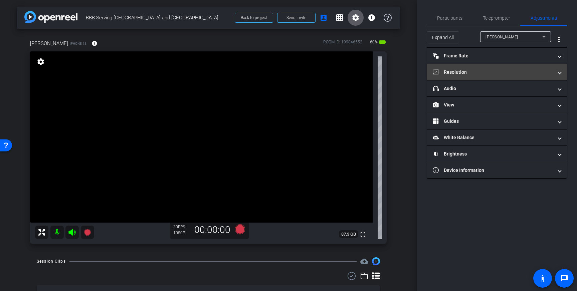
click at [510, 72] on mat-panel-title "Resolution" at bounding box center [493, 72] width 120 height 7
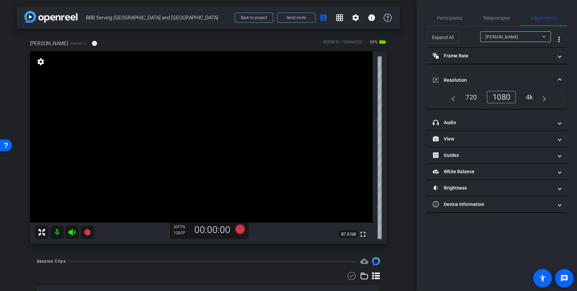
click at [528, 97] on div "4k" at bounding box center [529, 97] width 17 height 11
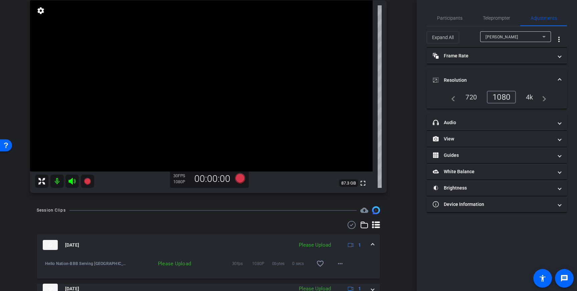
scroll to position [52, 0]
click at [533, 94] on div "4k" at bounding box center [529, 97] width 17 height 11
click at [184, 76] on video at bounding box center [201, 84] width 343 height 171
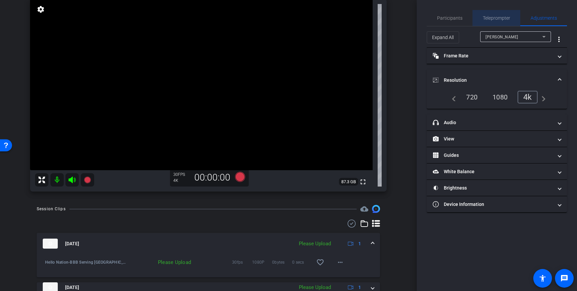
click at [488, 17] on span "Teleprompter" at bounding box center [496, 18] width 27 height 5
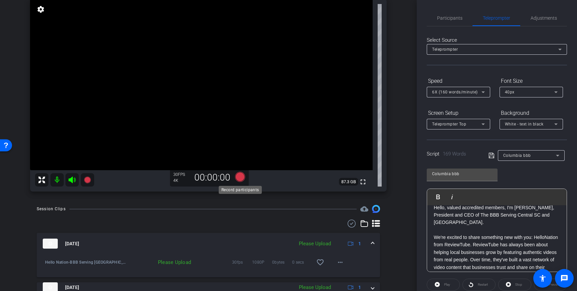
click at [238, 179] on icon at bounding box center [240, 177] width 10 height 10
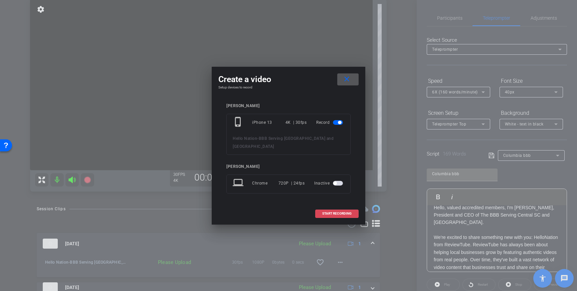
click at [336, 212] on span "START RECORDING" at bounding box center [336, 213] width 29 height 3
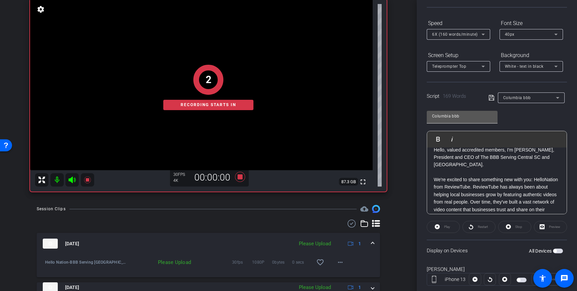
scroll to position [67, 0]
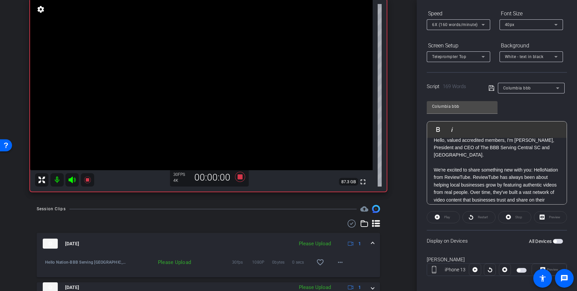
click at [557, 241] on span "button" at bounding box center [558, 241] width 10 height 5
click at [520, 270] on span "button" at bounding box center [518, 270] width 3 height 3
click at [439, 221] on div "Play" at bounding box center [443, 218] width 33 height 12
click at [441, 217] on div "Play" at bounding box center [443, 218] width 33 height 12
click at [444, 220] on div "Play" at bounding box center [443, 218] width 33 height 12
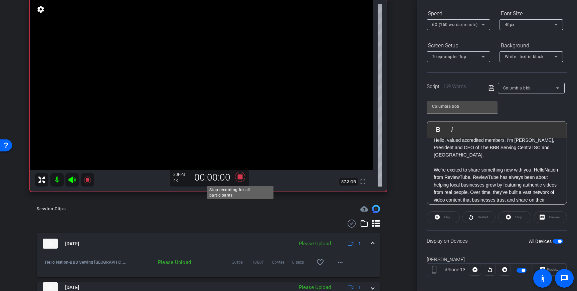
click at [241, 179] on icon at bounding box center [240, 177] width 10 height 10
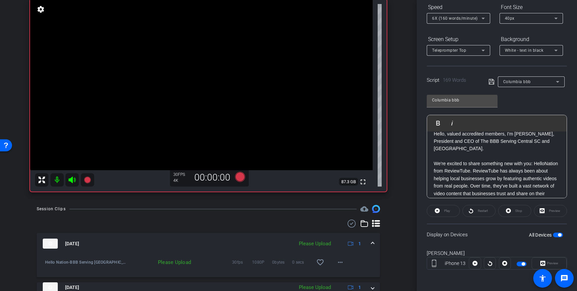
scroll to position [73, 0]
click at [443, 214] on div "Play" at bounding box center [443, 213] width 33 height 12
click at [557, 237] on span "button" at bounding box center [558, 236] width 10 height 5
click at [524, 265] on span "button" at bounding box center [523, 265] width 3 height 3
click at [558, 236] on span "button" at bounding box center [558, 236] width 10 height 5
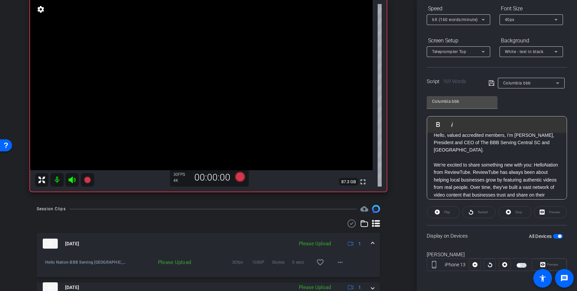
click at [524, 264] on span "button" at bounding box center [522, 265] width 10 height 5
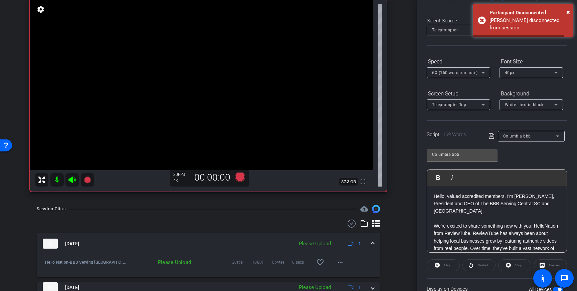
scroll to position [19, 0]
click at [451, 263] on div "Play" at bounding box center [443, 266] width 33 height 12
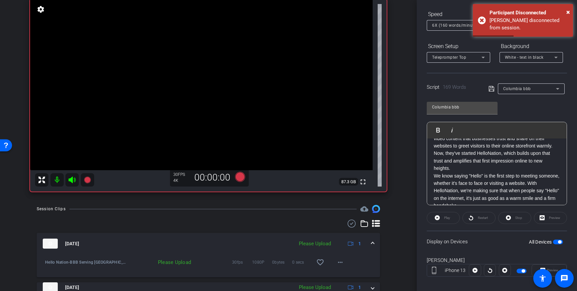
scroll to position [74, 0]
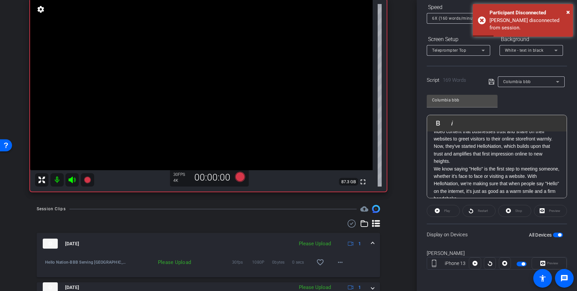
click at [438, 214] on div "Play" at bounding box center [443, 211] width 33 height 12
click at [436, 211] on div "Play" at bounding box center [443, 211] width 33 height 12
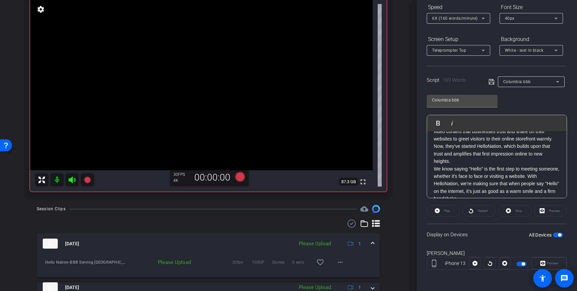
click at [475, 262] on div at bounding box center [475, 264] width 12 height 12
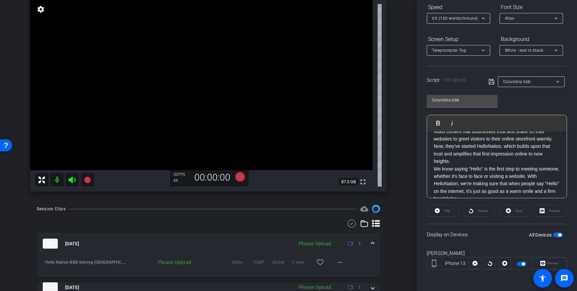
click at [436, 210] on div "Play" at bounding box center [443, 211] width 33 height 12
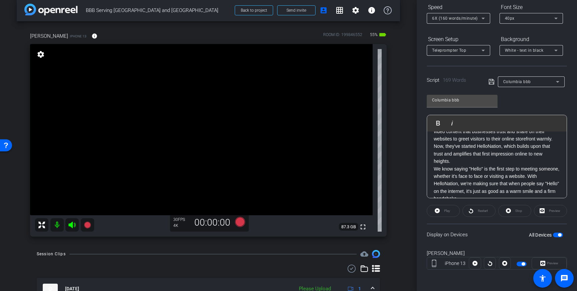
scroll to position [0, 0]
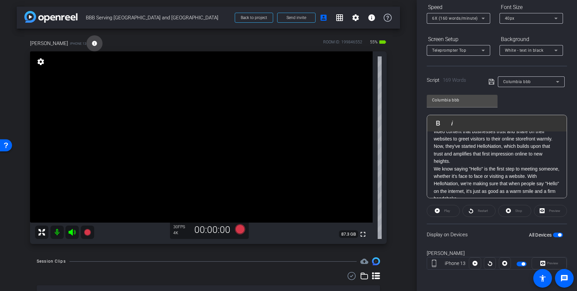
click at [87, 44] on span at bounding box center [95, 43] width 16 height 16
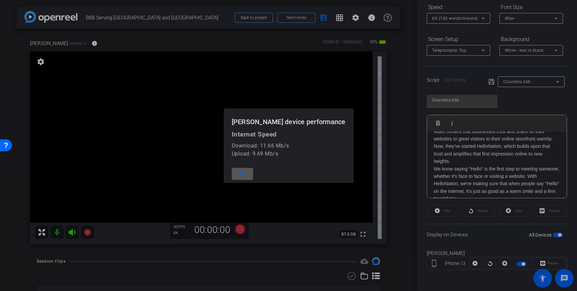
click at [245, 175] on mat-icon "close" at bounding box center [241, 174] width 8 height 8
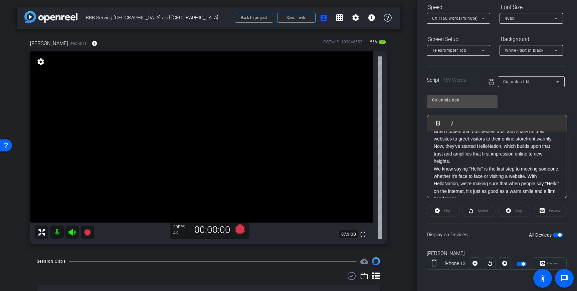
click at [452, 208] on div "Play" at bounding box center [443, 211] width 33 height 12
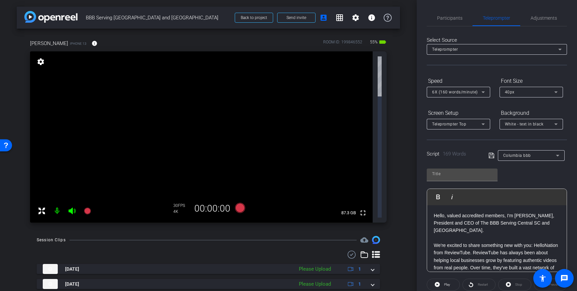
type input "Columbia bbb"
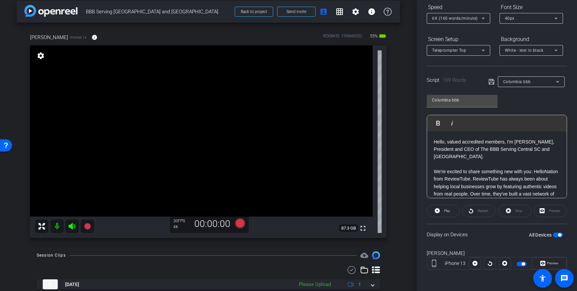
scroll to position [7, 0]
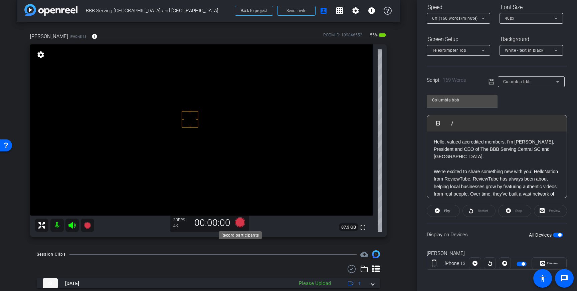
click at [240, 223] on icon at bounding box center [240, 223] width 10 height 10
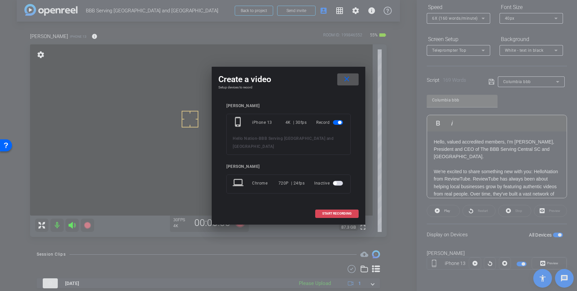
drag, startPoint x: 343, startPoint y: 209, endPoint x: 347, endPoint y: 207, distance: 4.7
click at [343, 212] on span "START RECORDING" at bounding box center [336, 213] width 29 height 3
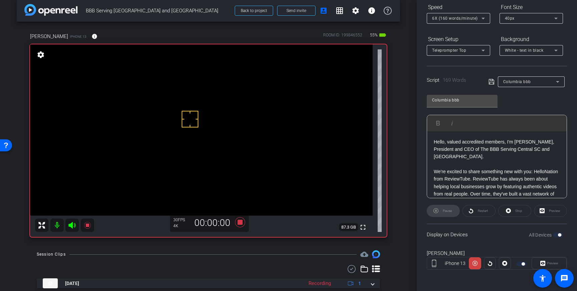
scroll to position [0, 0]
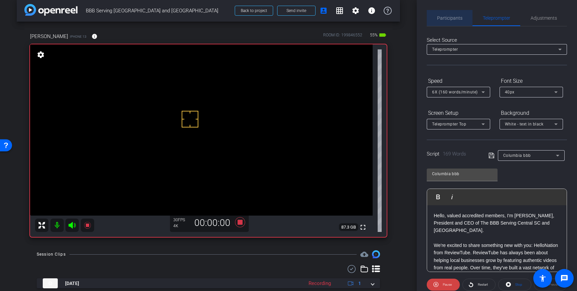
click at [457, 20] on span "Participants" at bounding box center [449, 18] width 25 height 5
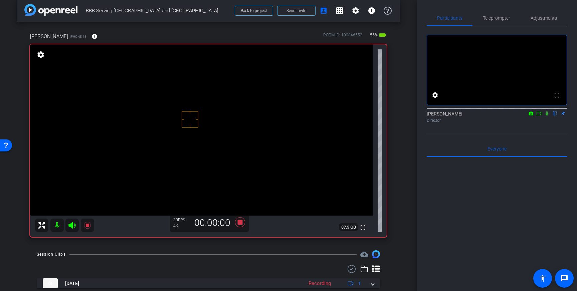
click at [550, 116] on icon at bounding box center [547, 113] width 5 height 5
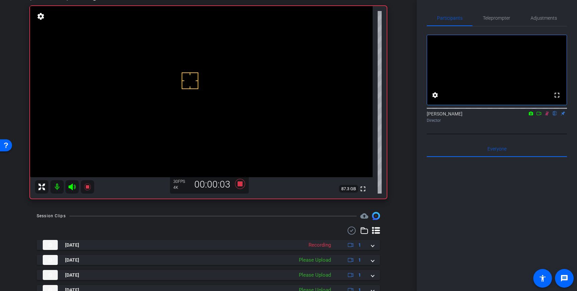
scroll to position [45, 0]
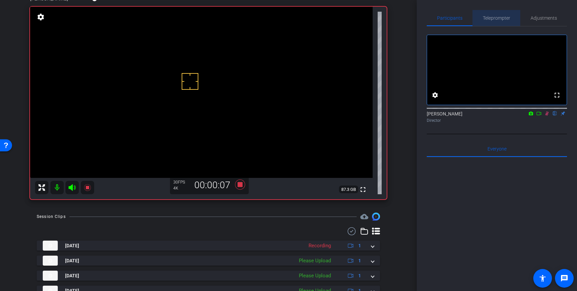
click at [496, 20] on span "Teleprompter" at bounding box center [496, 18] width 27 height 5
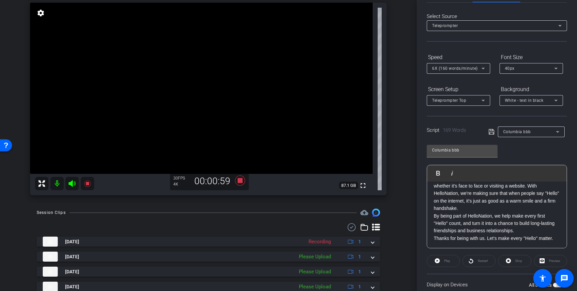
scroll to position [52, 0]
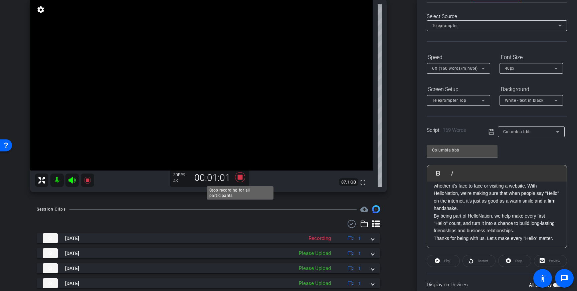
click at [241, 178] on icon at bounding box center [240, 177] width 10 height 10
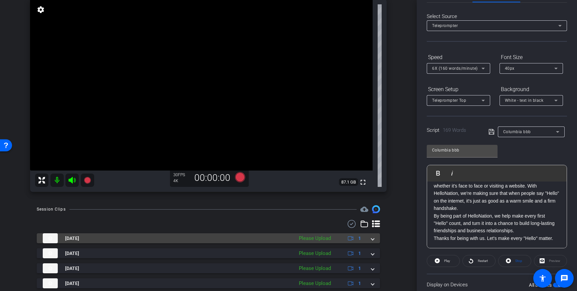
click at [371, 240] on div "[DATE] Please Upload 1" at bounding box center [207, 239] width 329 height 10
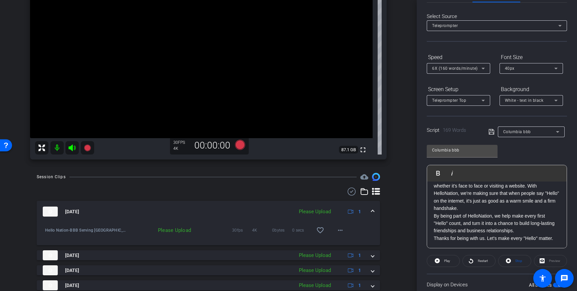
scroll to position [86, 0]
click at [342, 234] on span at bounding box center [340, 230] width 16 height 16
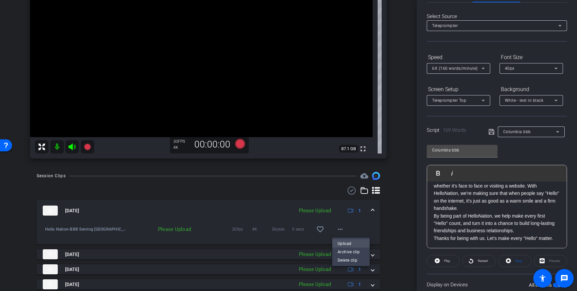
click at [343, 243] on span "Upload" at bounding box center [351, 244] width 27 height 8
click at [341, 233] on mat-icon "more_horiz" at bounding box center [340, 230] width 8 height 8
click at [366, 228] on div at bounding box center [288, 145] width 577 height 291
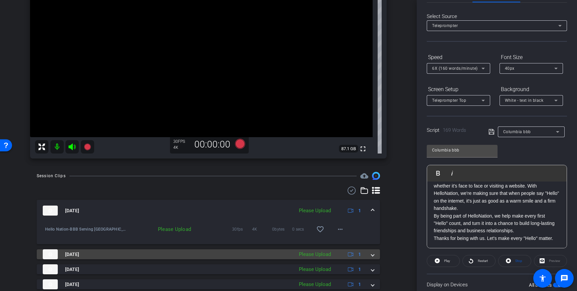
click at [374, 254] on span at bounding box center [373, 254] width 3 height 7
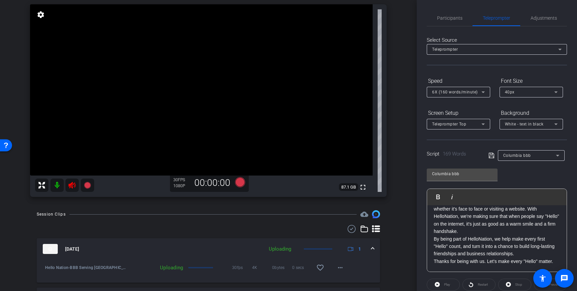
scroll to position [74, 0]
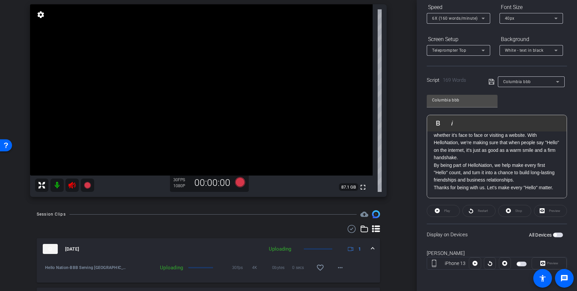
click at [560, 236] on span "button" at bounding box center [558, 235] width 10 height 5
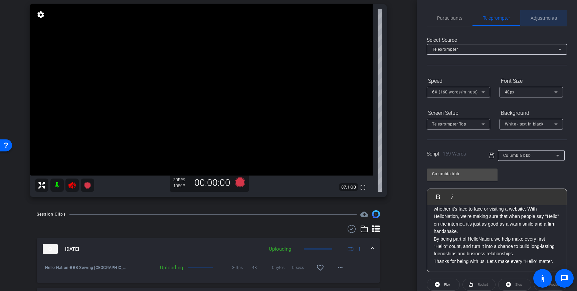
click at [542, 16] on span "Adjustments" at bounding box center [544, 18] width 26 height 5
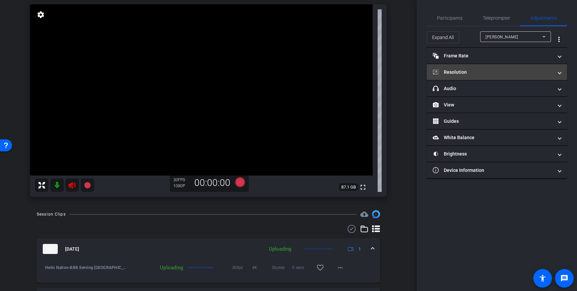
click at [518, 75] on mat-panel-title "Resolution" at bounding box center [493, 72] width 120 height 7
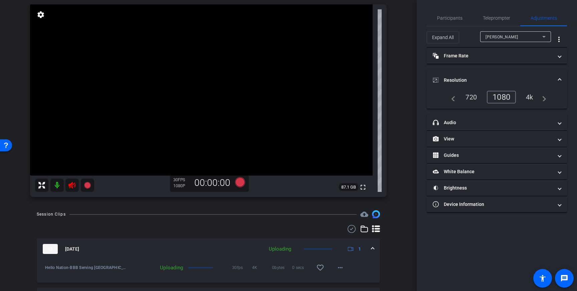
click at [527, 94] on div "4k" at bounding box center [529, 97] width 17 height 11
click at [239, 184] on icon at bounding box center [240, 182] width 10 height 10
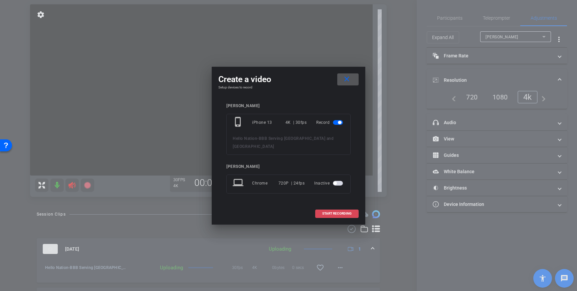
click at [336, 212] on span "START RECORDING" at bounding box center [336, 213] width 29 height 3
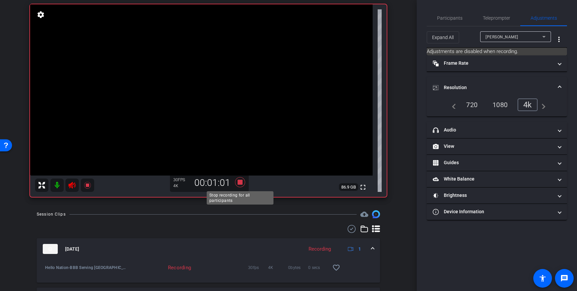
click at [239, 183] on icon at bounding box center [240, 182] width 10 height 10
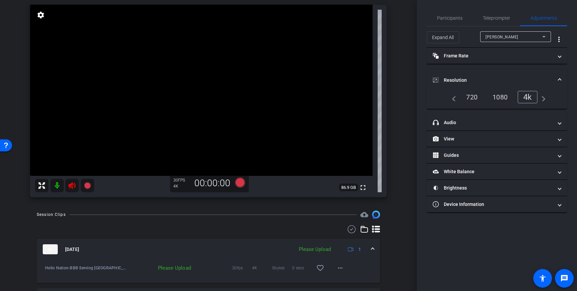
scroll to position [46, 0]
click at [241, 185] on icon at bounding box center [240, 184] width 10 height 10
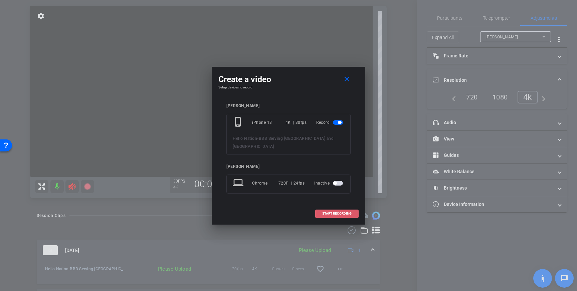
click at [332, 212] on span "START RECORDING" at bounding box center [336, 213] width 29 height 3
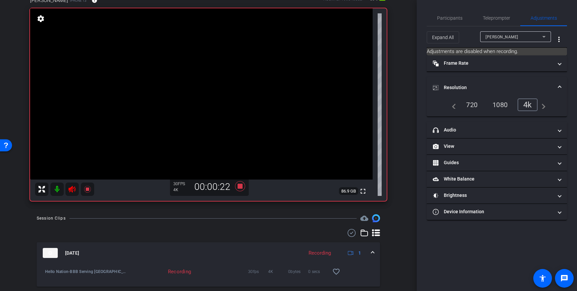
scroll to position [38, 0]
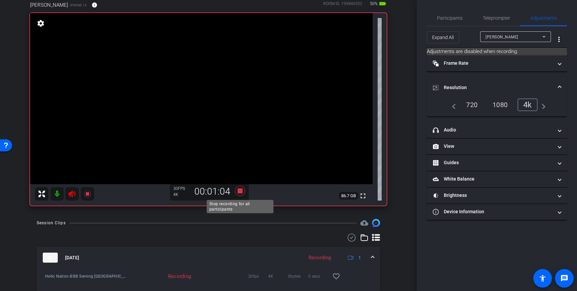
click at [241, 191] on icon at bounding box center [240, 191] width 10 height 10
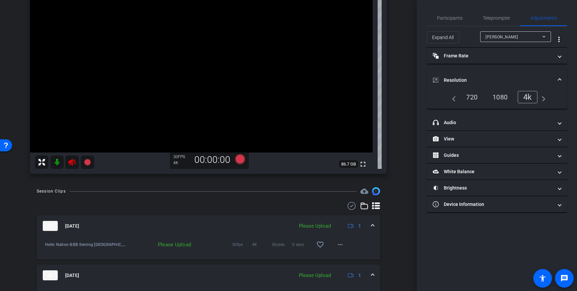
scroll to position [85, 0]
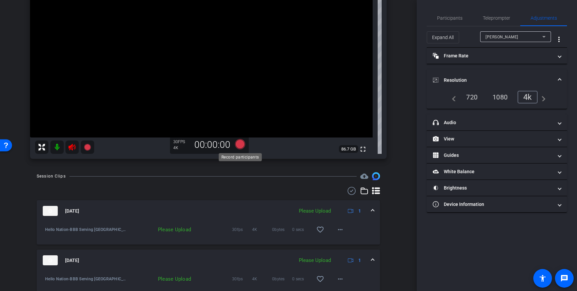
click at [241, 145] on icon at bounding box center [240, 144] width 10 height 10
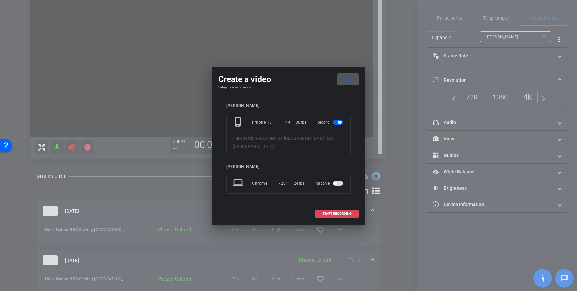
click at [332, 212] on span "START RECORDING" at bounding box center [336, 213] width 29 height 3
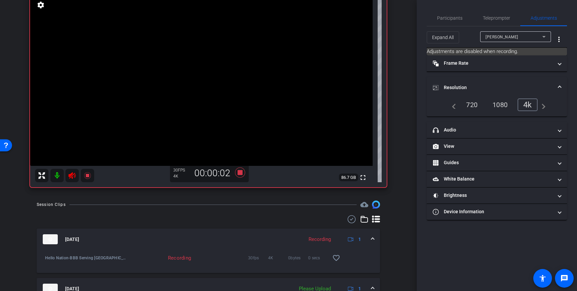
scroll to position [56, 0]
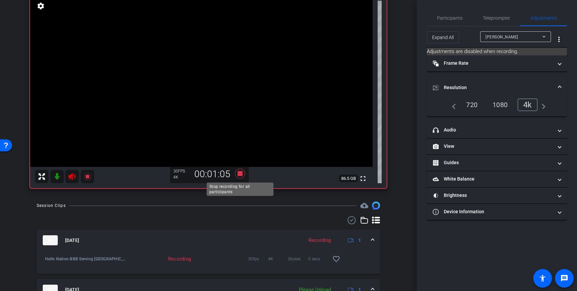
click at [241, 173] on icon at bounding box center [240, 174] width 10 height 10
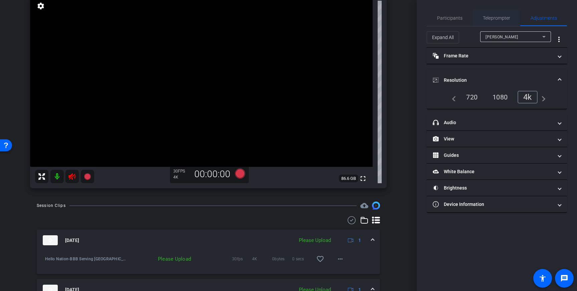
click at [498, 22] on span "Teleprompter" at bounding box center [496, 18] width 27 height 16
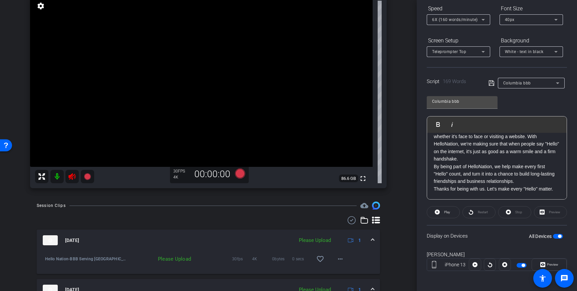
scroll to position [74, 0]
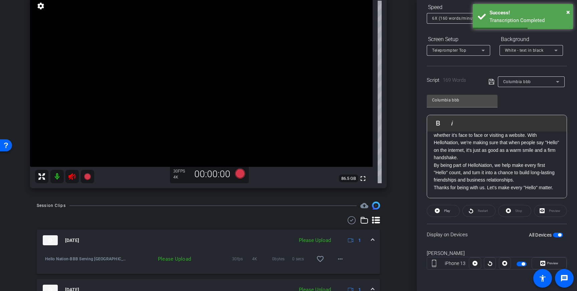
click at [558, 233] on span "button" at bounding box center [558, 235] width 10 height 5
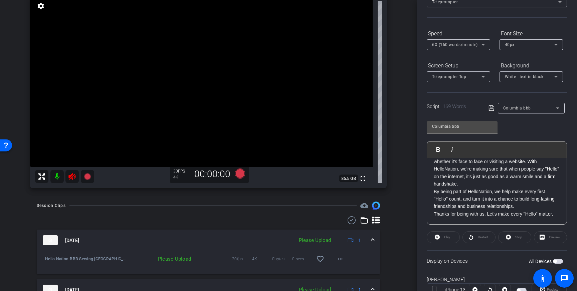
scroll to position [0, 0]
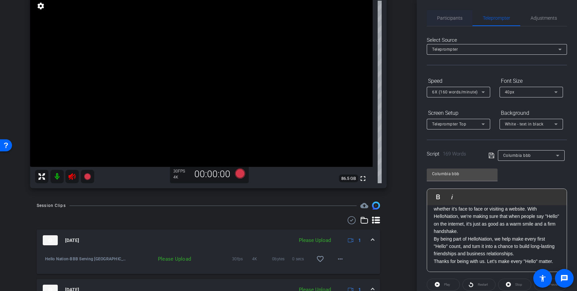
click at [453, 18] on span "Participants" at bounding box center [449, 18] width 25 height 5
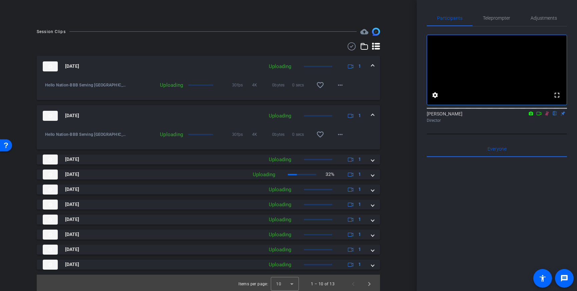
scroll to position [151, 0]
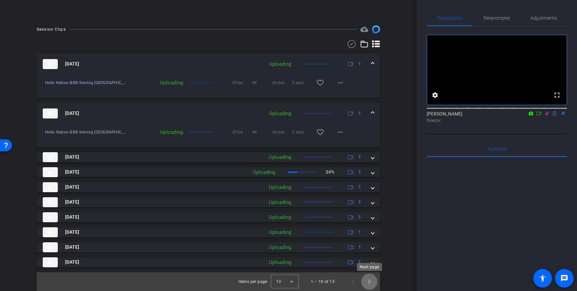
click at [367, 280] on span "Next page" at bounding box center [370, 282] width 16 height 16
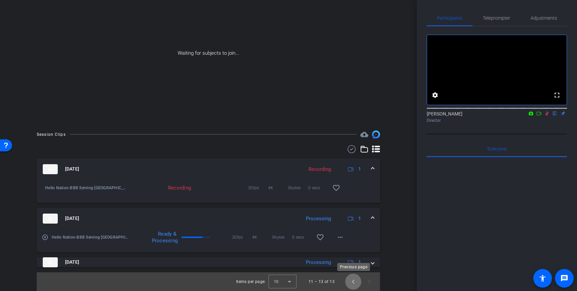
click at [354, 284] on span "Previous page" at bounding box center [354, 282] width 16 height 16
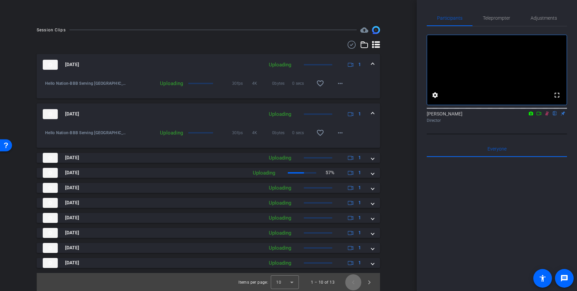
scroll to position [151, 0]
click at [540, 116] on icon at bounding box center [539, 113] width 5 height 5
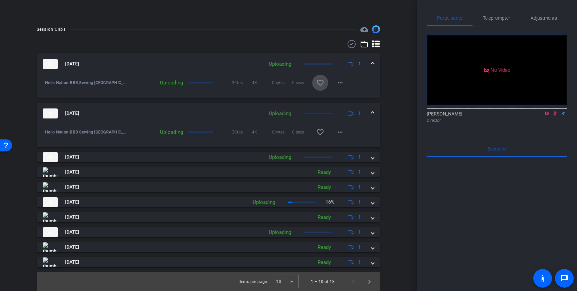
click at [323, 85] on mat-icon "favorite_border" at bounding box center [320, 83] width 8 height 8
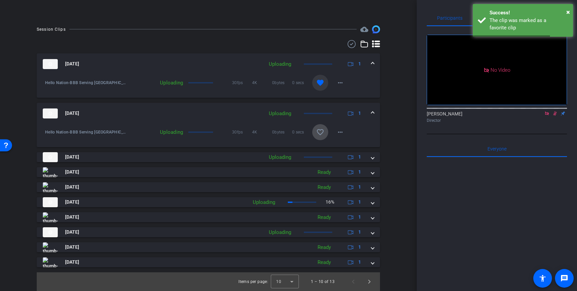
click at [322, 133] on mat-icon "favorite_border" at bounding box center [320, 132] width 8 height 8
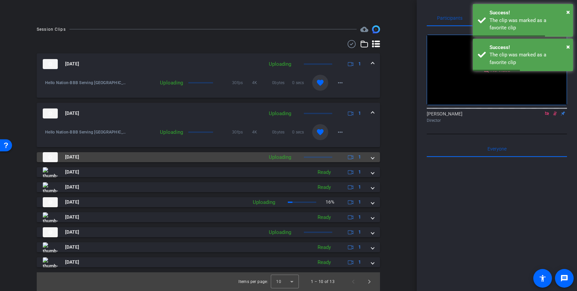
click at [375, 155] on mat-expansion-panel-header "[DATE] Uploading 1" at bounding box center [209, 157] width 344 height 10
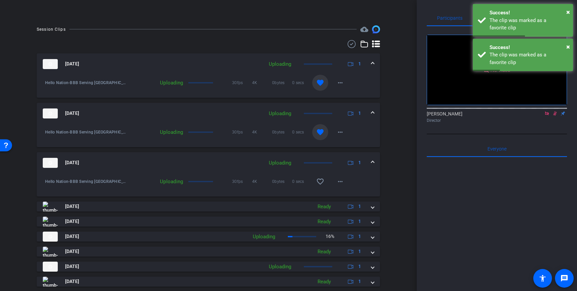
click at [374, 161] on mat-expansion-panel-header "[DATE] Uploading 1" at bounding box center [209, 162] width 344 height 21
